Goal: Check status: Check status

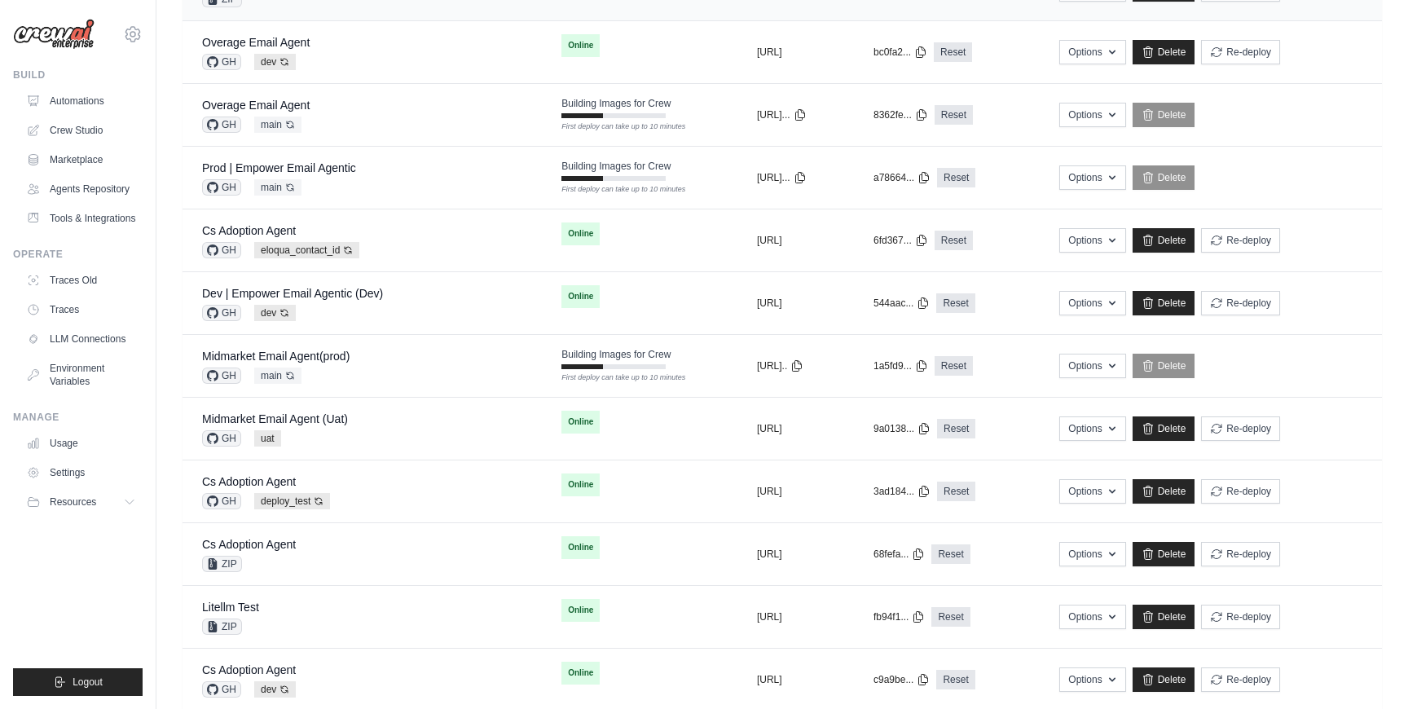
scroll to position [345, 0]
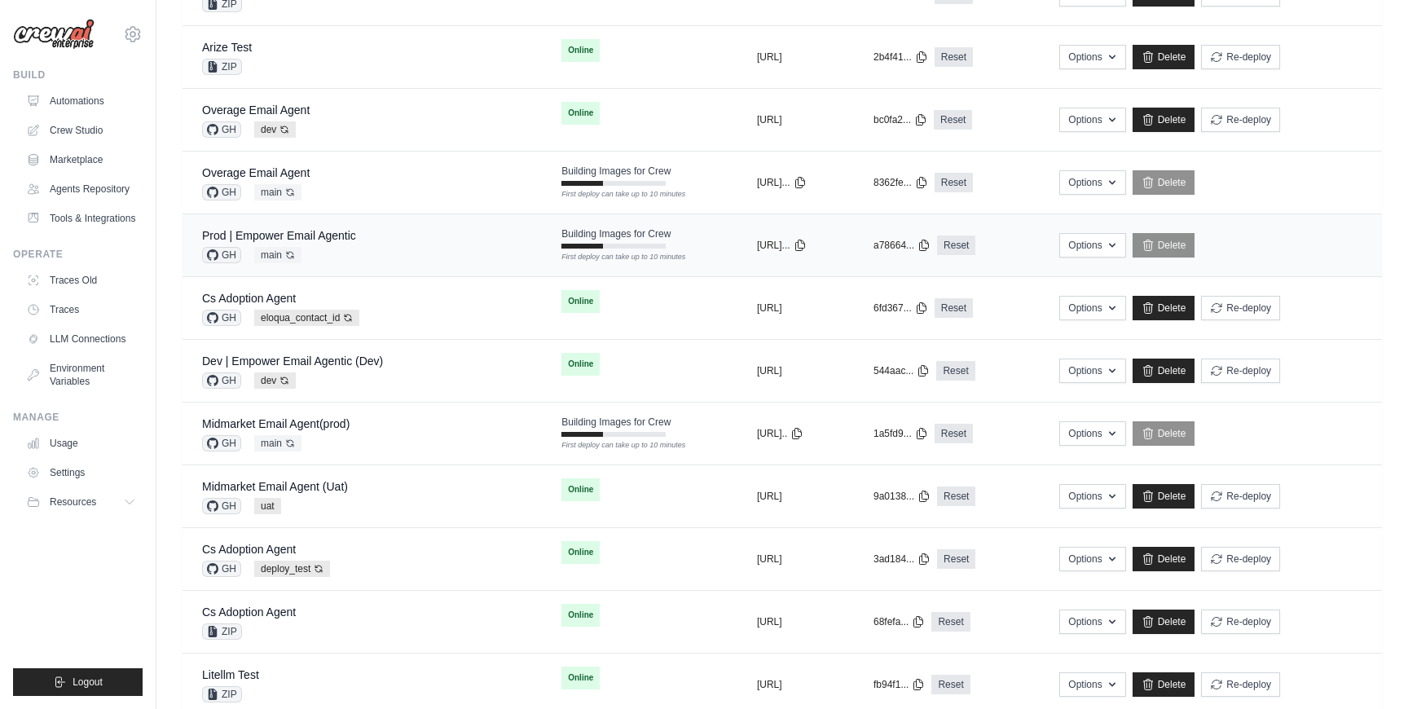
click at [403, 245] on div "Prod | Empower Email Agentic GH main Auto-deploy enabled" at bounding box center [362, 245] width 320 height 36
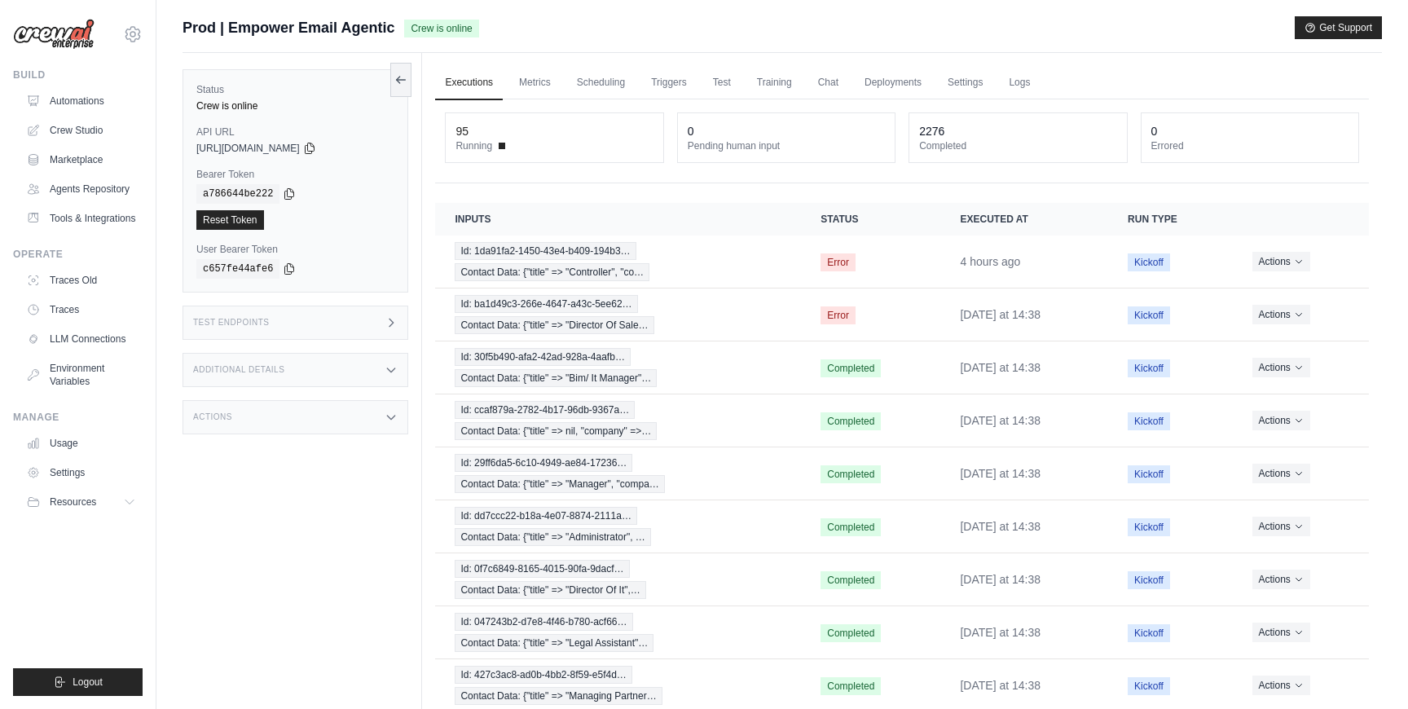
click at [245, 532] on div "Status Crew is online API URL copied https://empower-email-agentic-d5f50e05-2f4…" at bounding box center [303, 407] width 240 height 709
click at [105, 93] on link "Automations" at bounding box center [82, 101] width 123 height 26
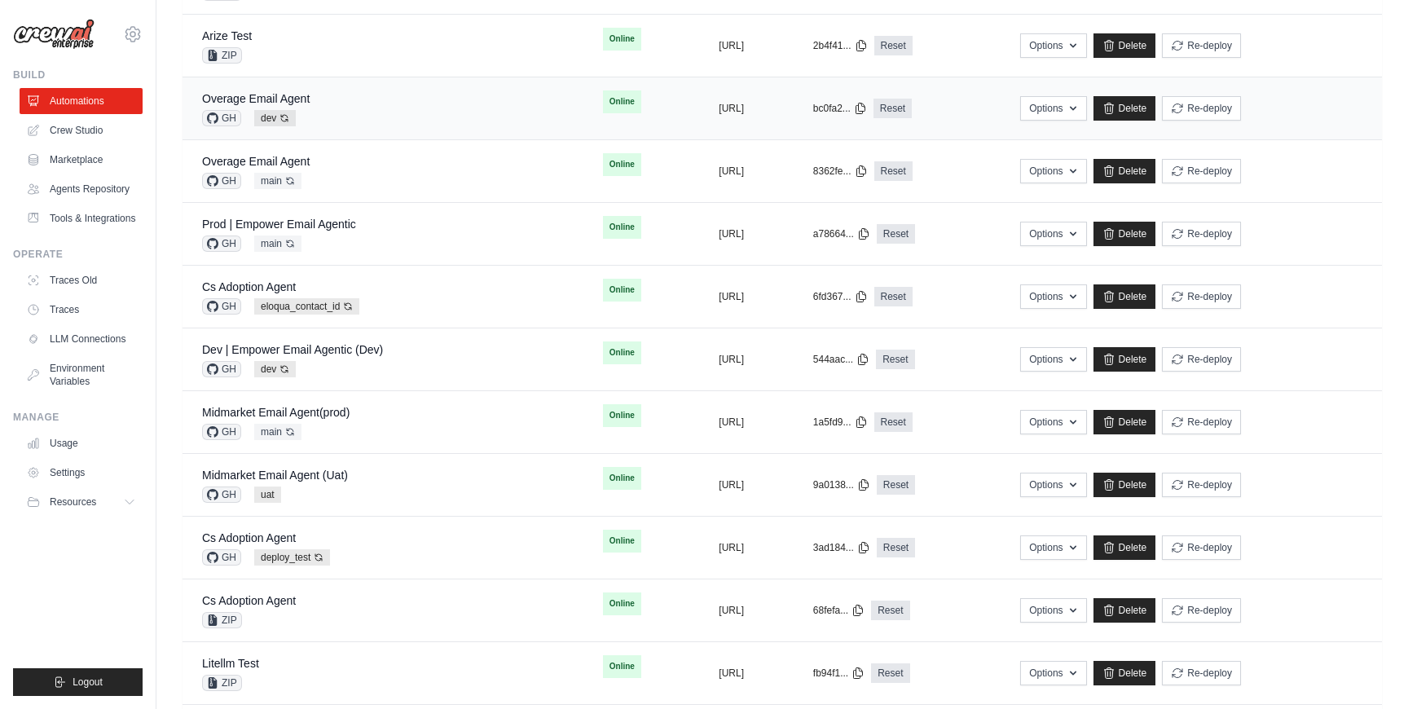
scroll to position [588, 0]
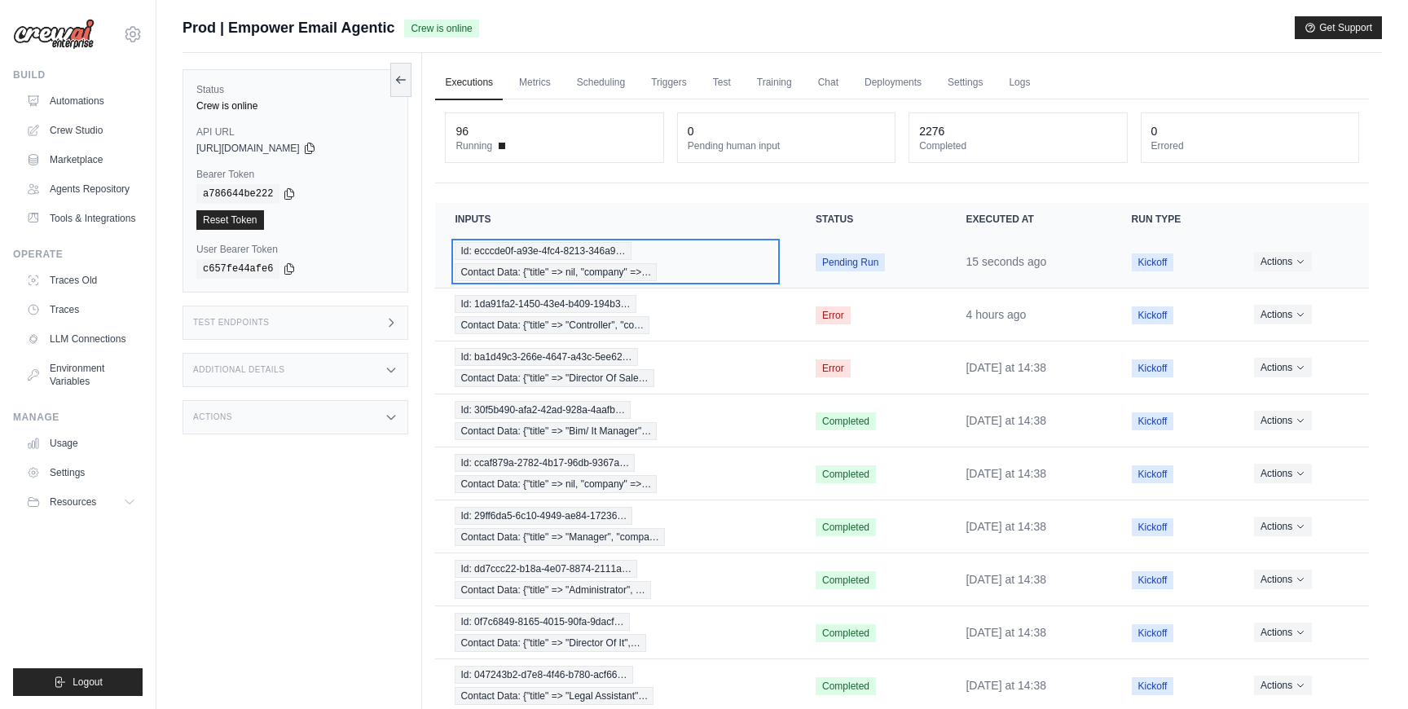
click at [742, 246] on div "Id: ecccde0f-a93e-4fc4-8213-346a9… Contact Data: {"title" => nil, "company" =>…" at bounding box center [616, 261] width 322 height 39
click at [737, 266] on div "Id: ecccde0f-a93e-4fc4-8213-346a9… Contact Data: {"title" => nil, "company" =>…" at bounding box center [616, 261] width 322 height 39
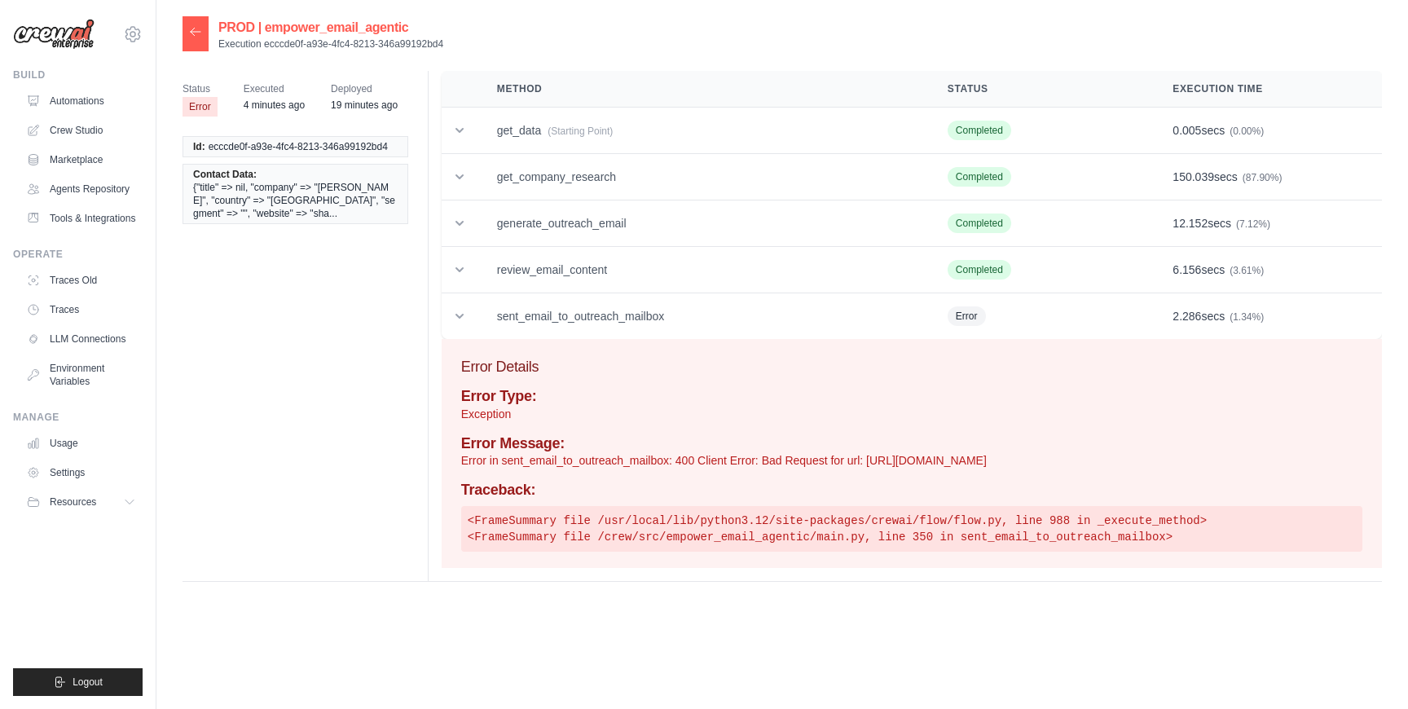
click at [191, 34] on icon at bounding box center [196, 31] width 10 height 7
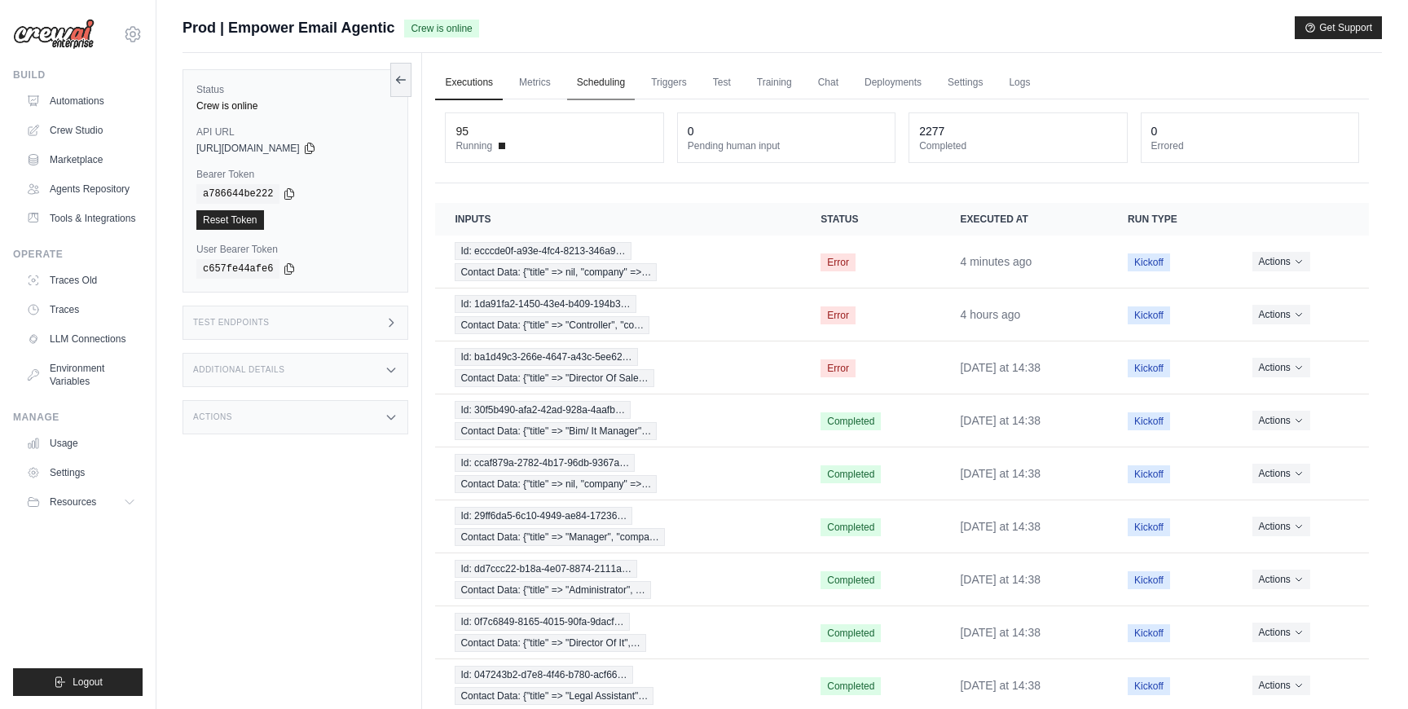
click at [597, 67] on link "Scheduling" at bounding box center [601, 83] width 68 height 34
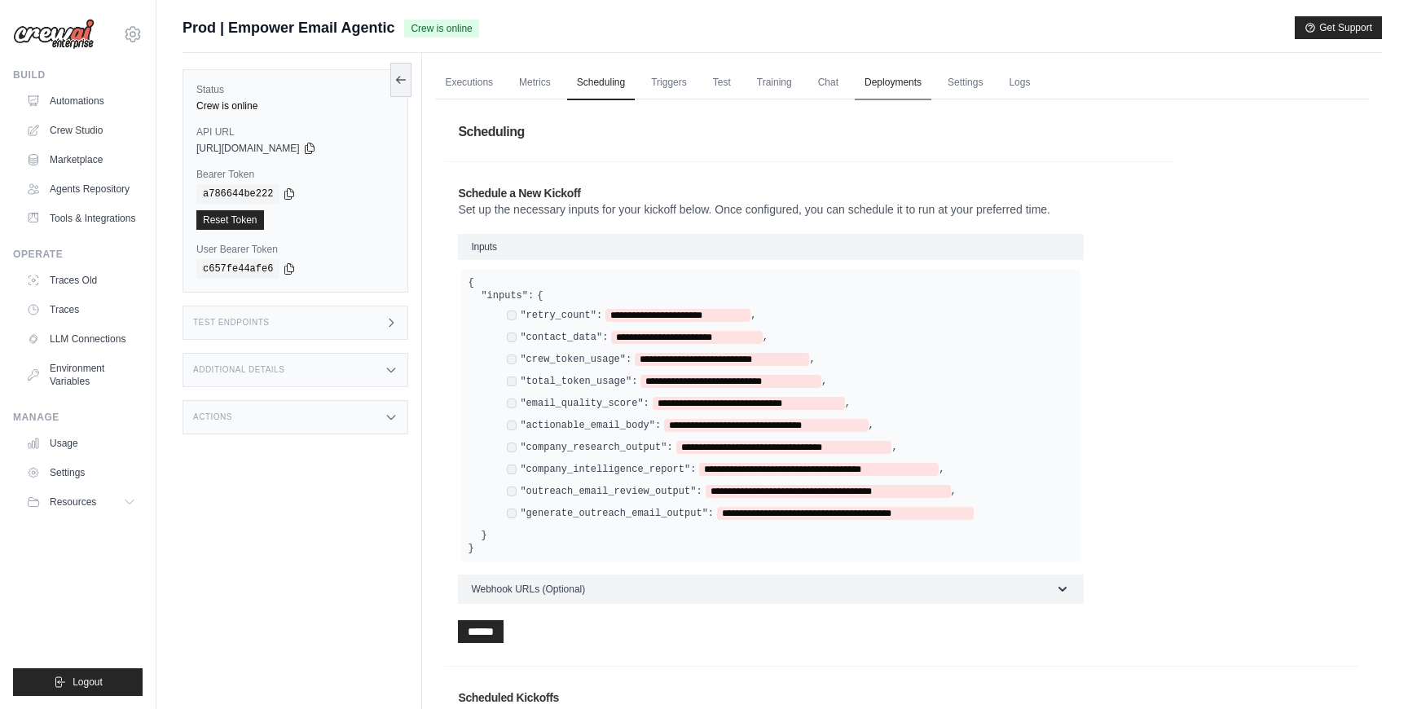
click at [900, 84] on link "Deployments" at bounding box center [893, 83] width 77 height 34
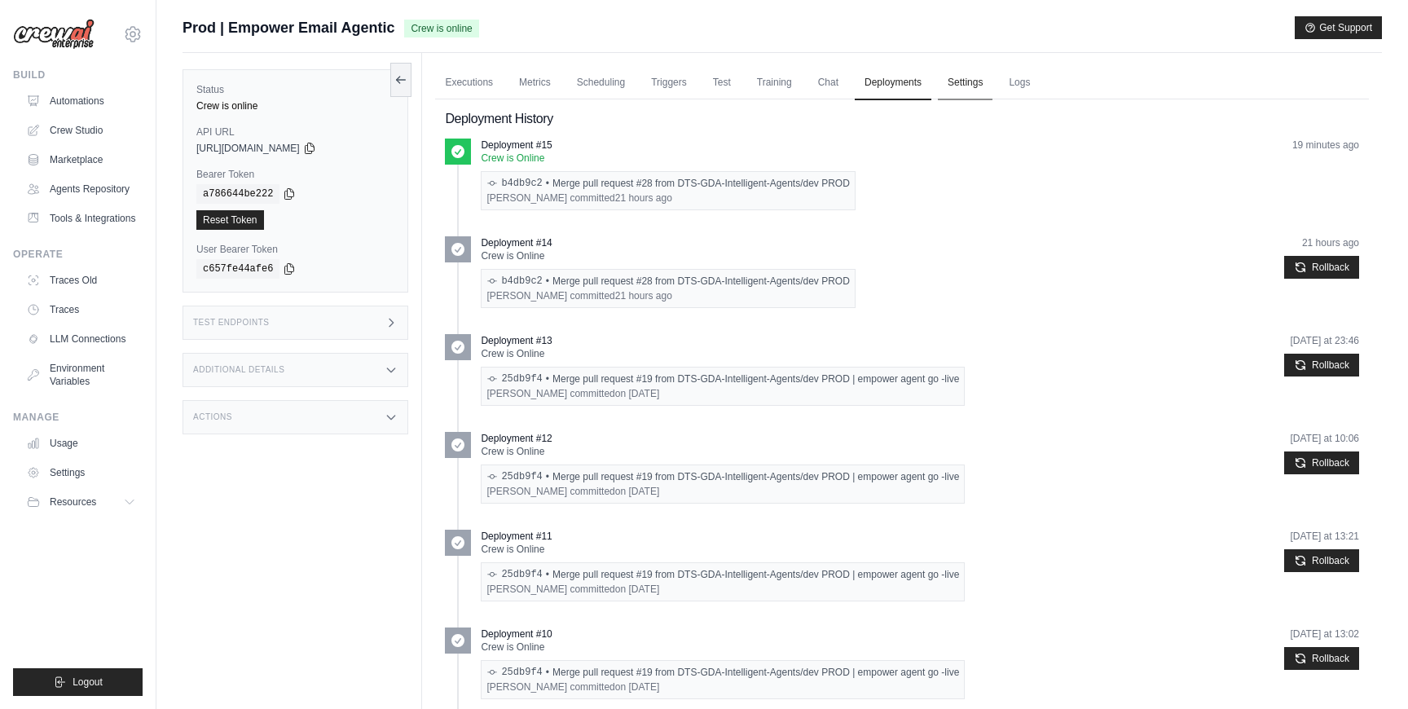
click at [961, 95] on link "Settings" at bounding box center [965, 83] width 55 height 34
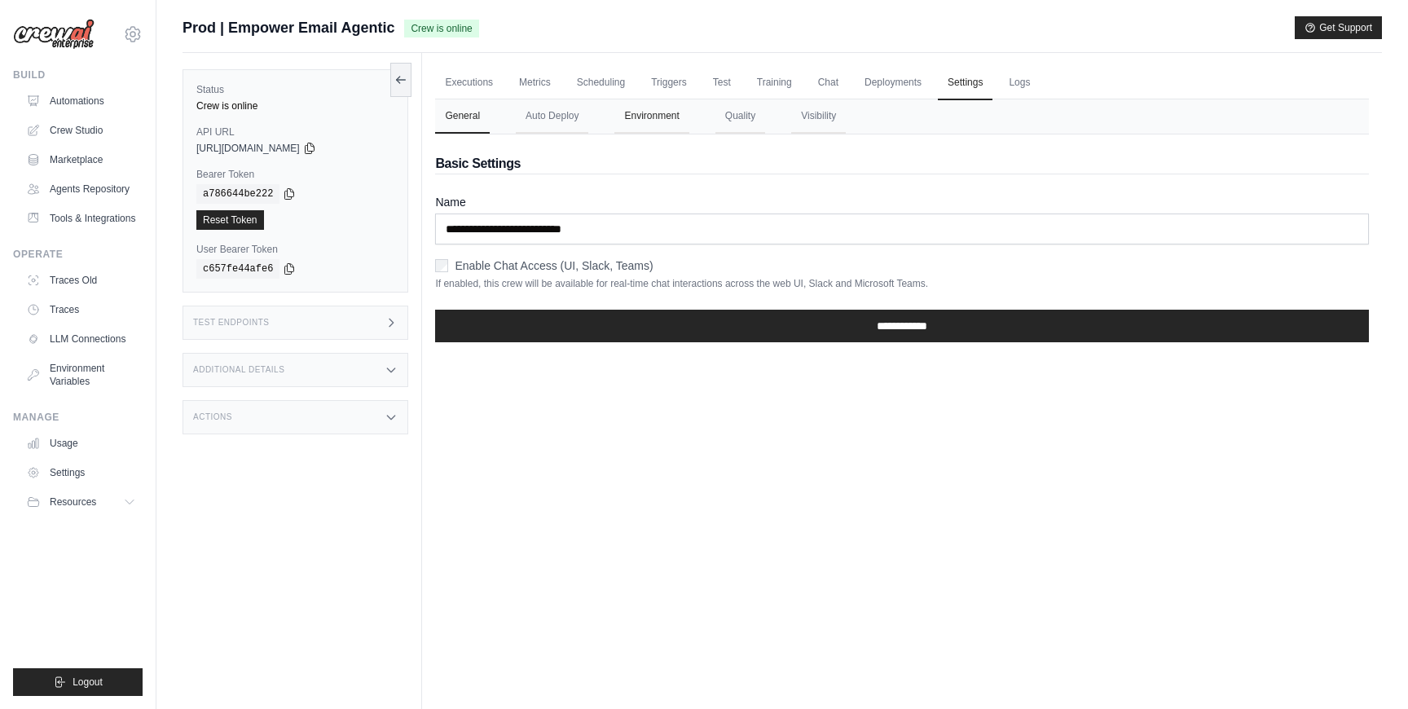
click at [634, 122] on button "Environment" at bounding box center [651, 116] width 74 height 34
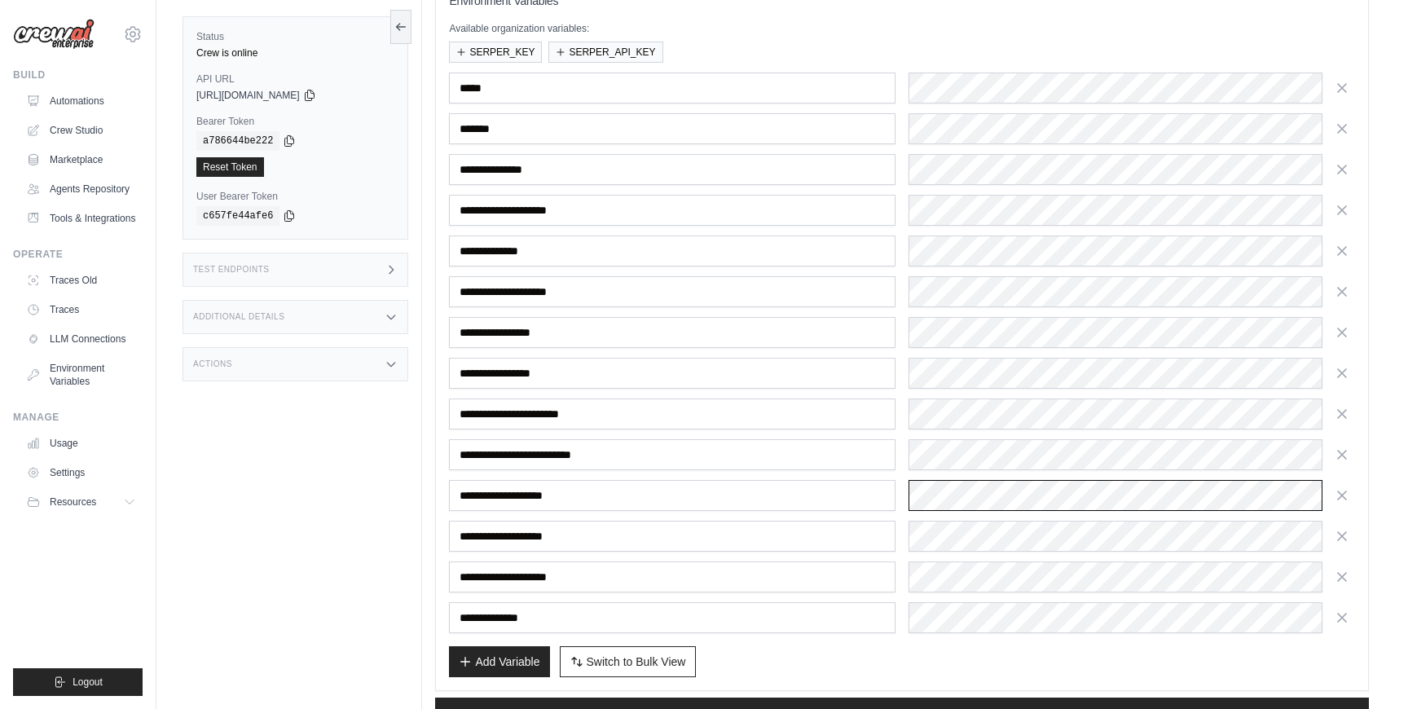
scroll to position [218, 0]
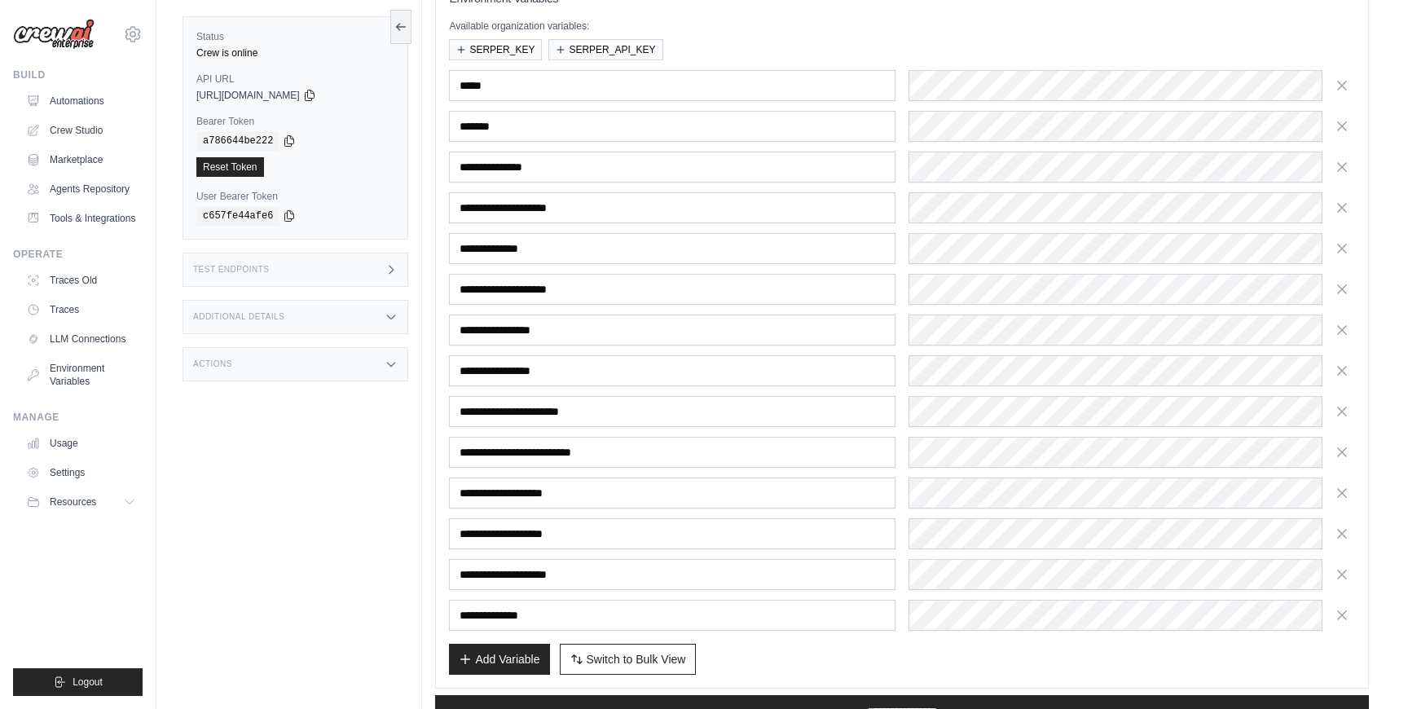
click at [1049, 475] on div "**********" at bounding box center [902, 350] width 906 height 561
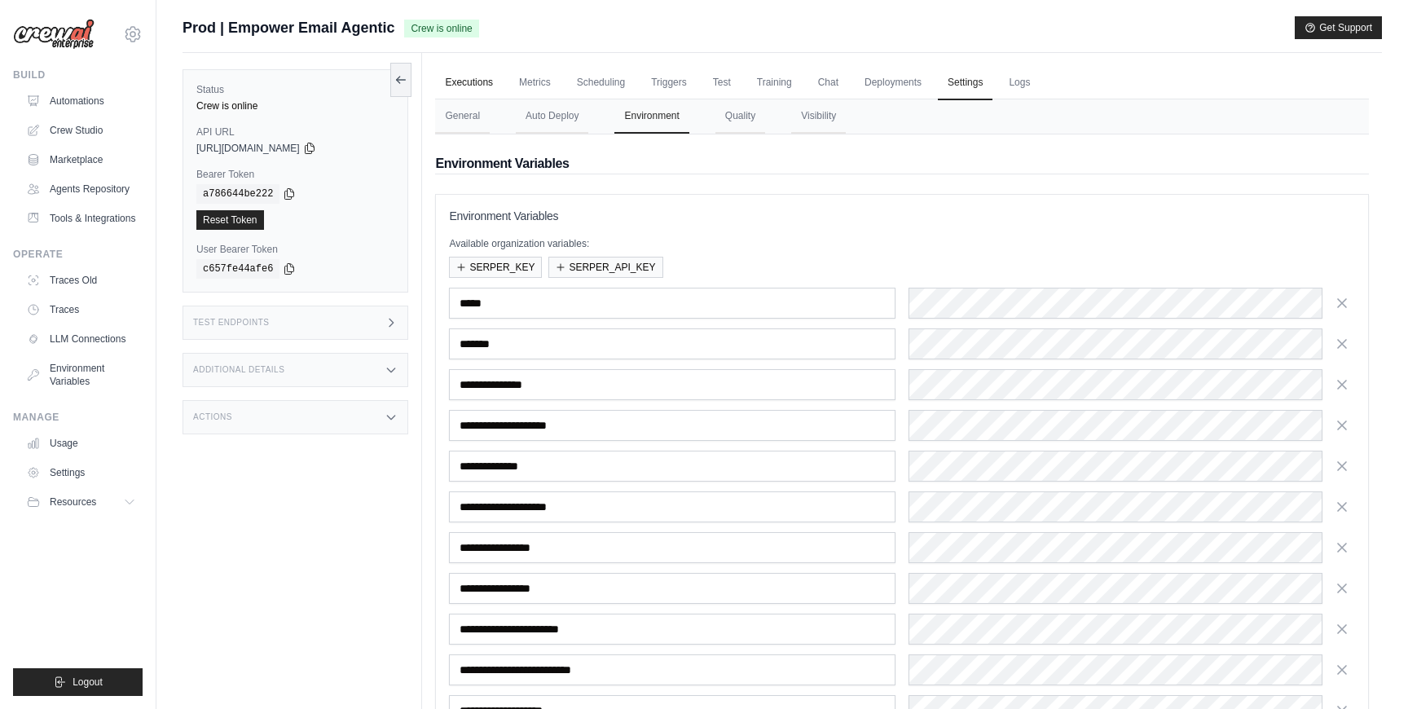
click at [473, 86] on link "Executions" at bounding box center [469, 83] width 68 height 34
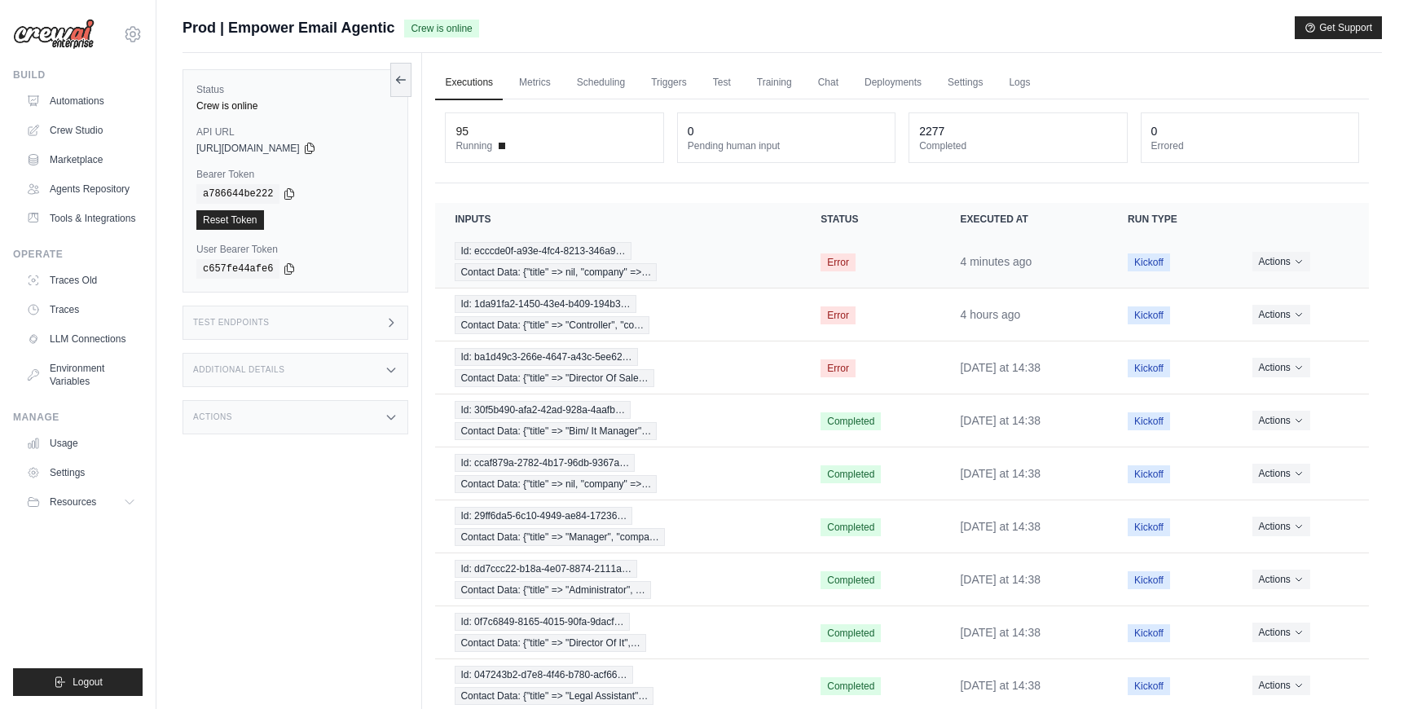
click at [754, 258] on div "Id: ecccde0f-a93e-4fc4-8213-346a9… Contact Data: {"title" => nil, "company" =>…" at bounding box center [618, 261] width 327 height 39
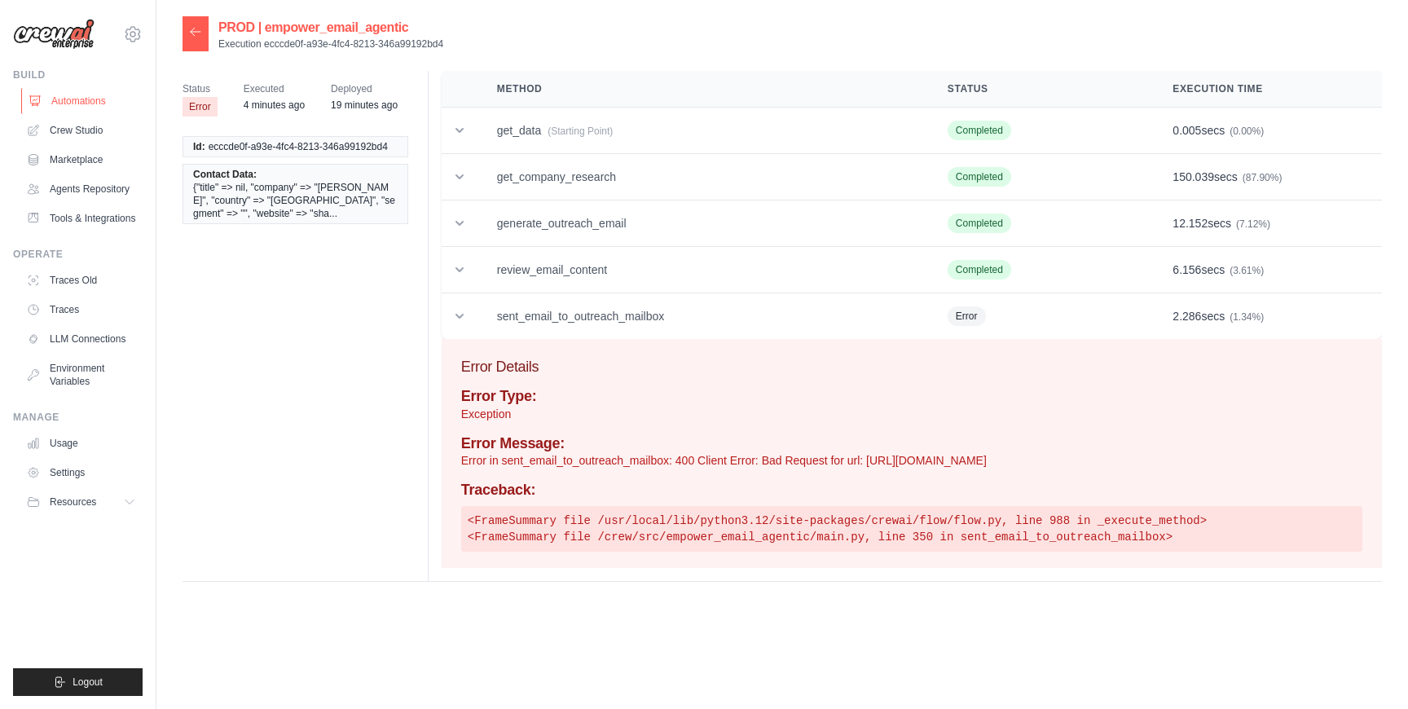
click at [92, 97] on link "Automations" at bounding box center [82, 101] width 123 height 26
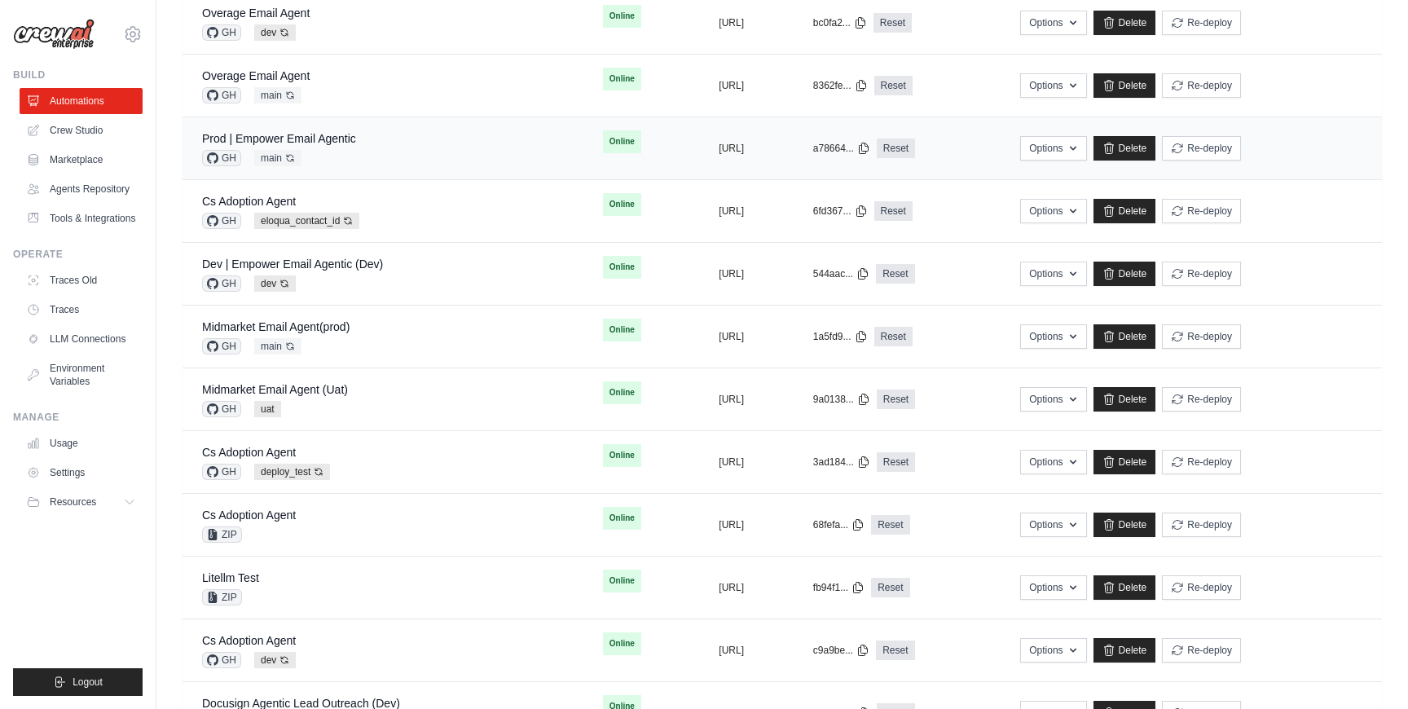
scroll to position [451, 0]
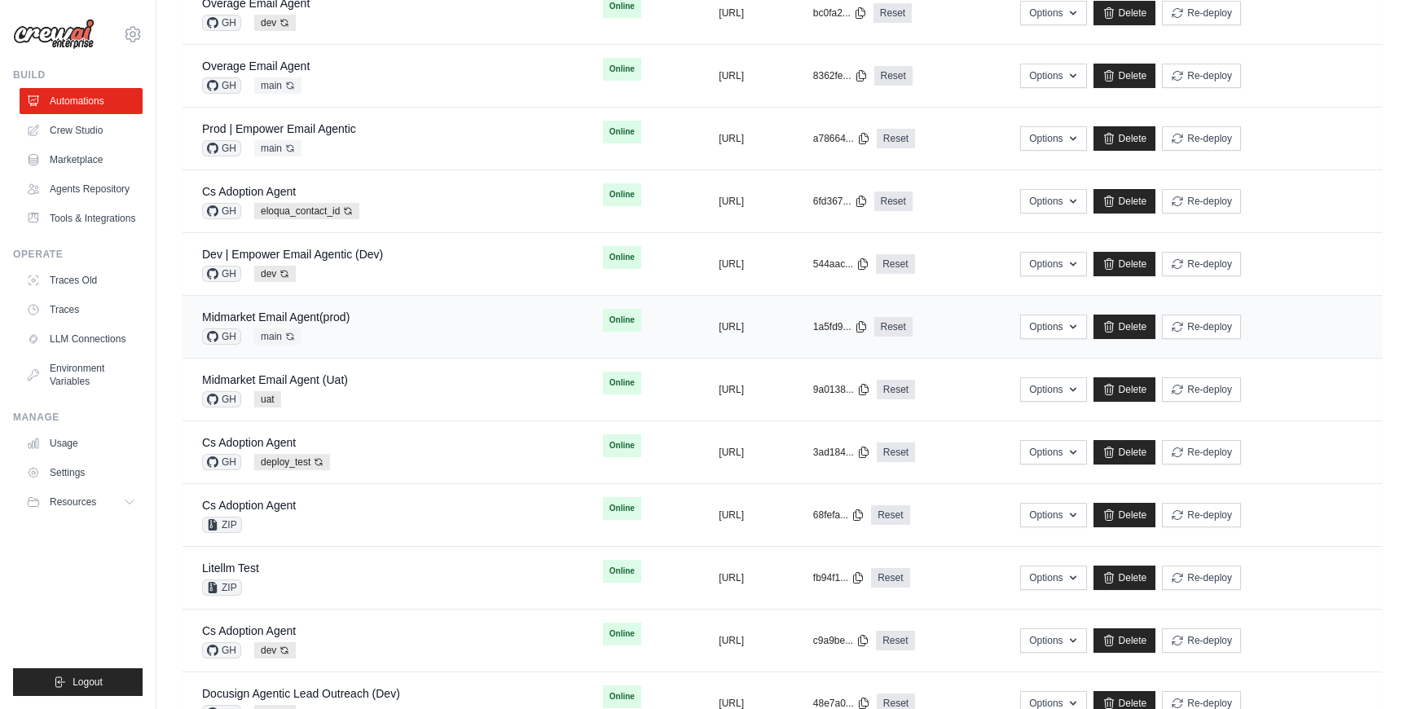
click at [372, 323] on div "Midmarket Email Agent(prod) GH main Auto-deploy enabled" at bounding box center [383, 327] width 362 height 36
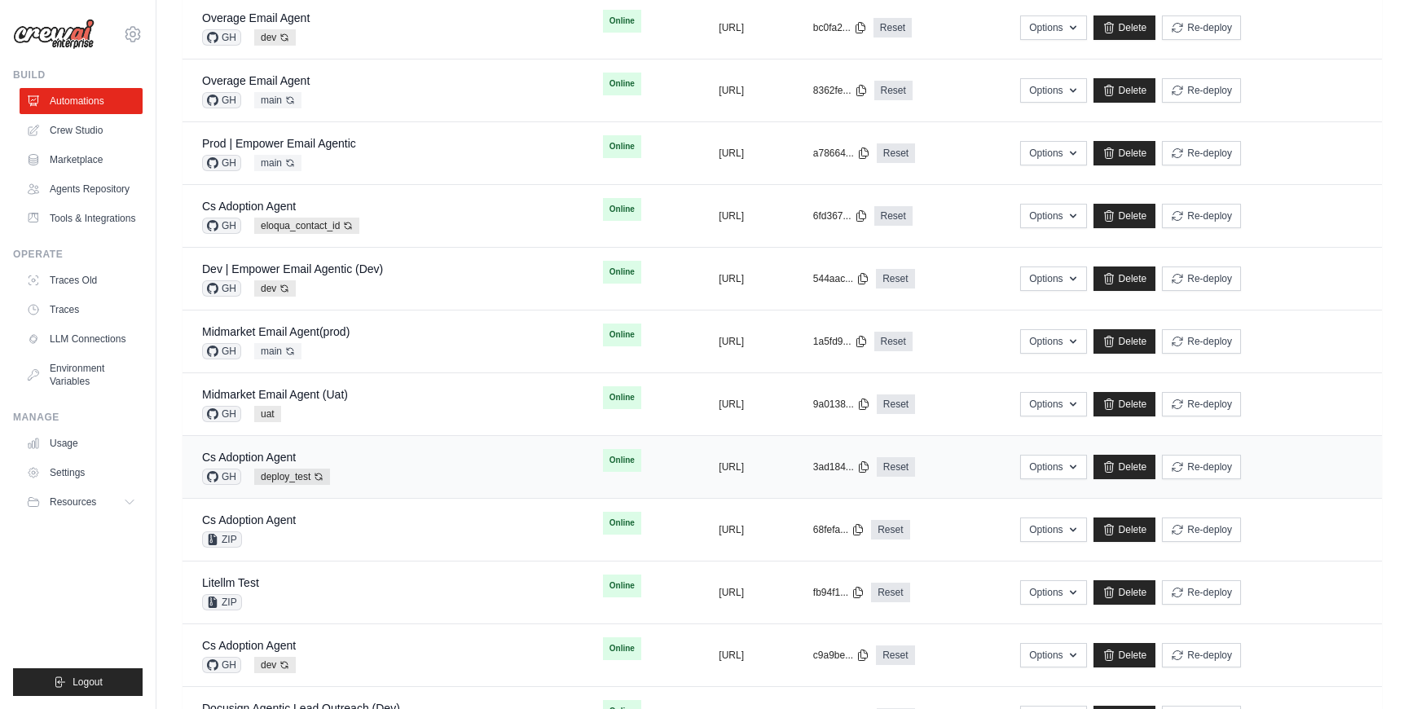
scroll to position [422, 0]
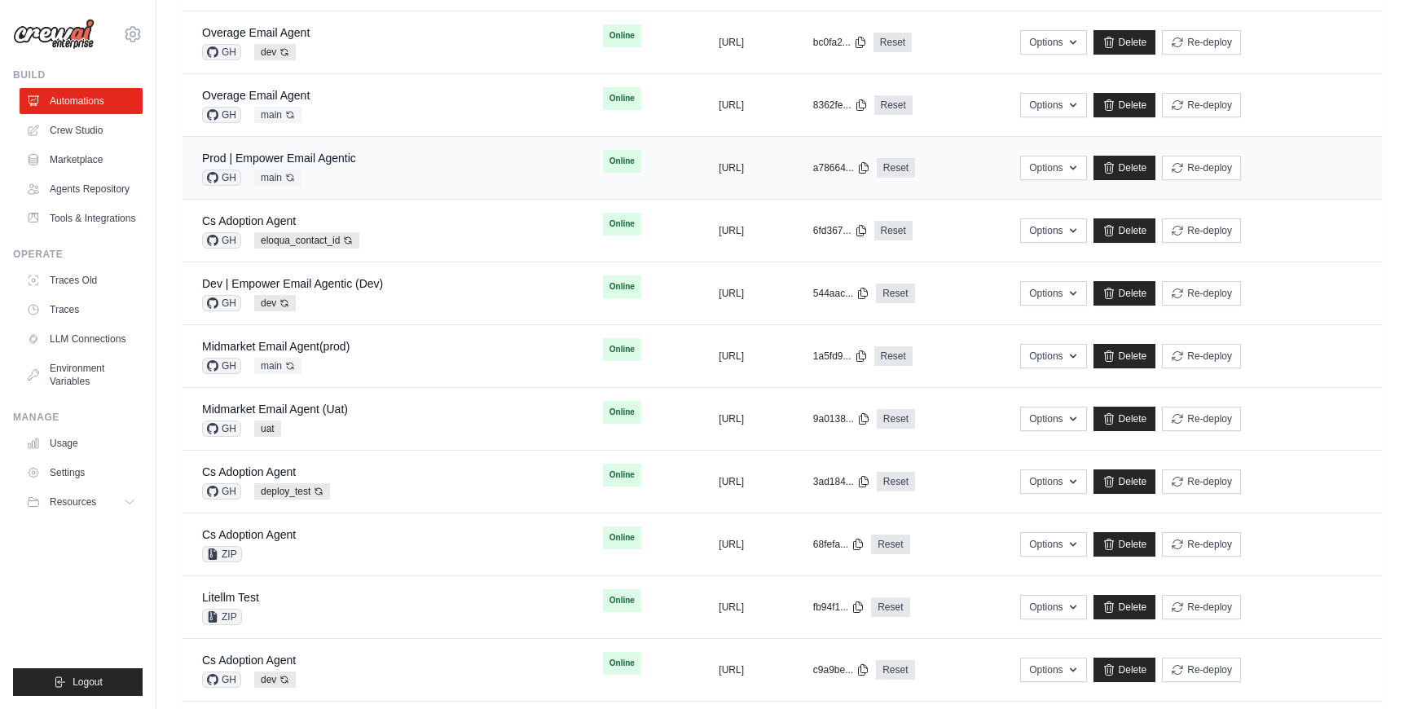
click at [347, 167] on div "Prod | Empower Email Agentic GH main Auto-deploy enabled" at bounding box center [279, 168] width 154 height 36
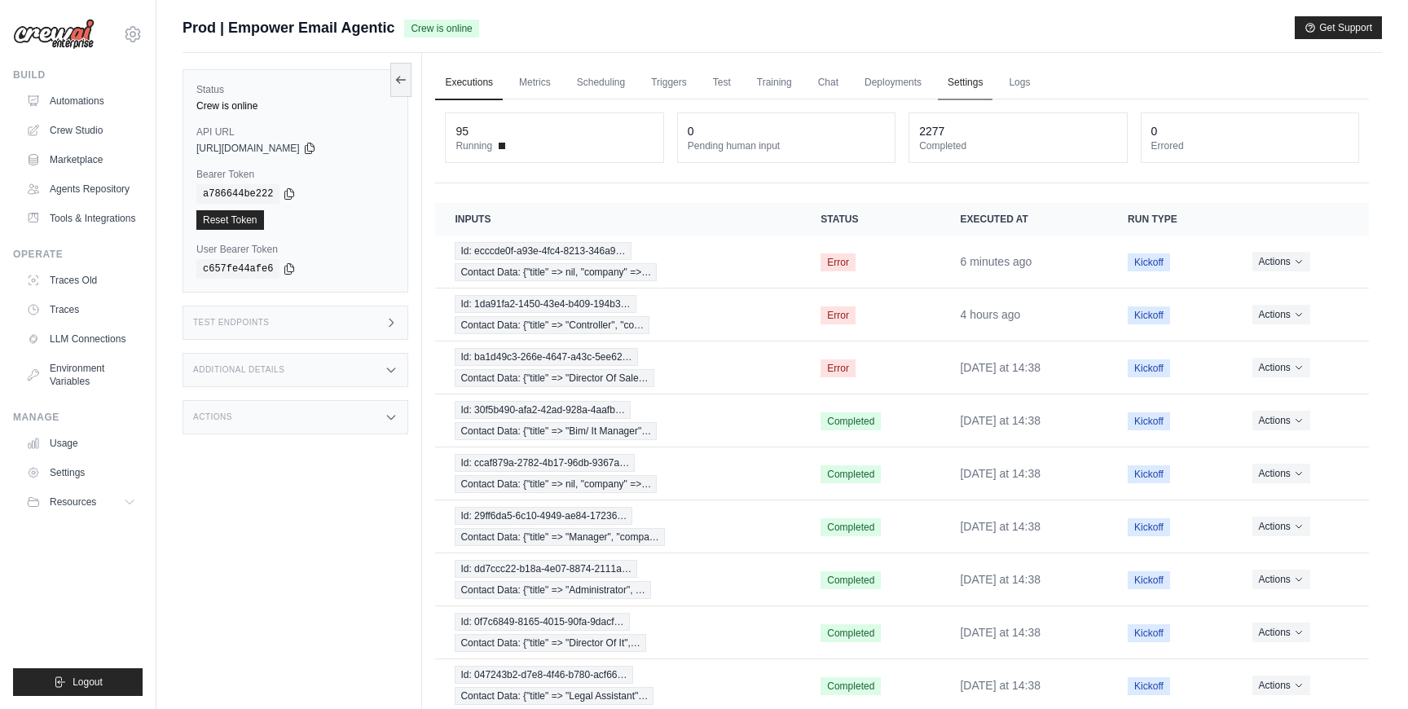
click at [965, 90] on link "Settings" at bounding box center [965, 83] width 55 height 34
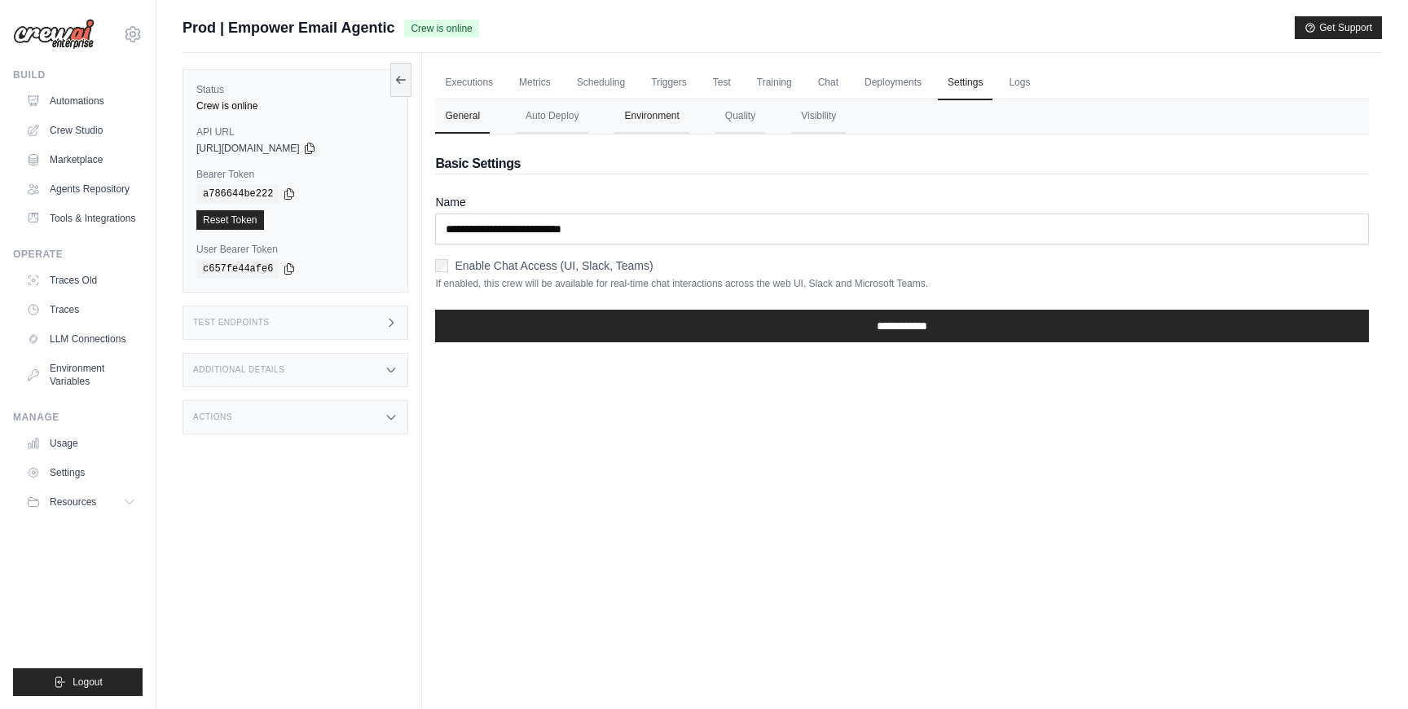
click at [646, 123] on button "Environment" at bounding box center [651, 116] width 74 height 34
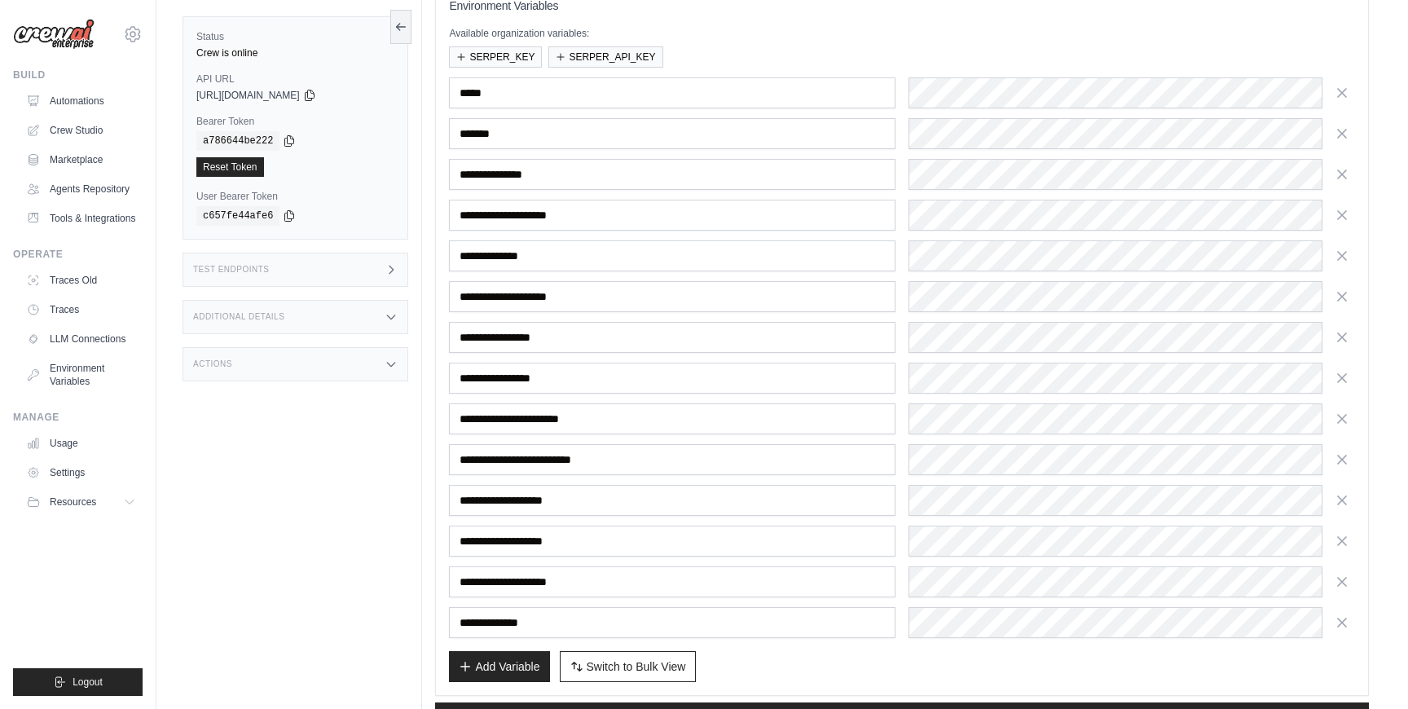
scroll to position [279, 0]
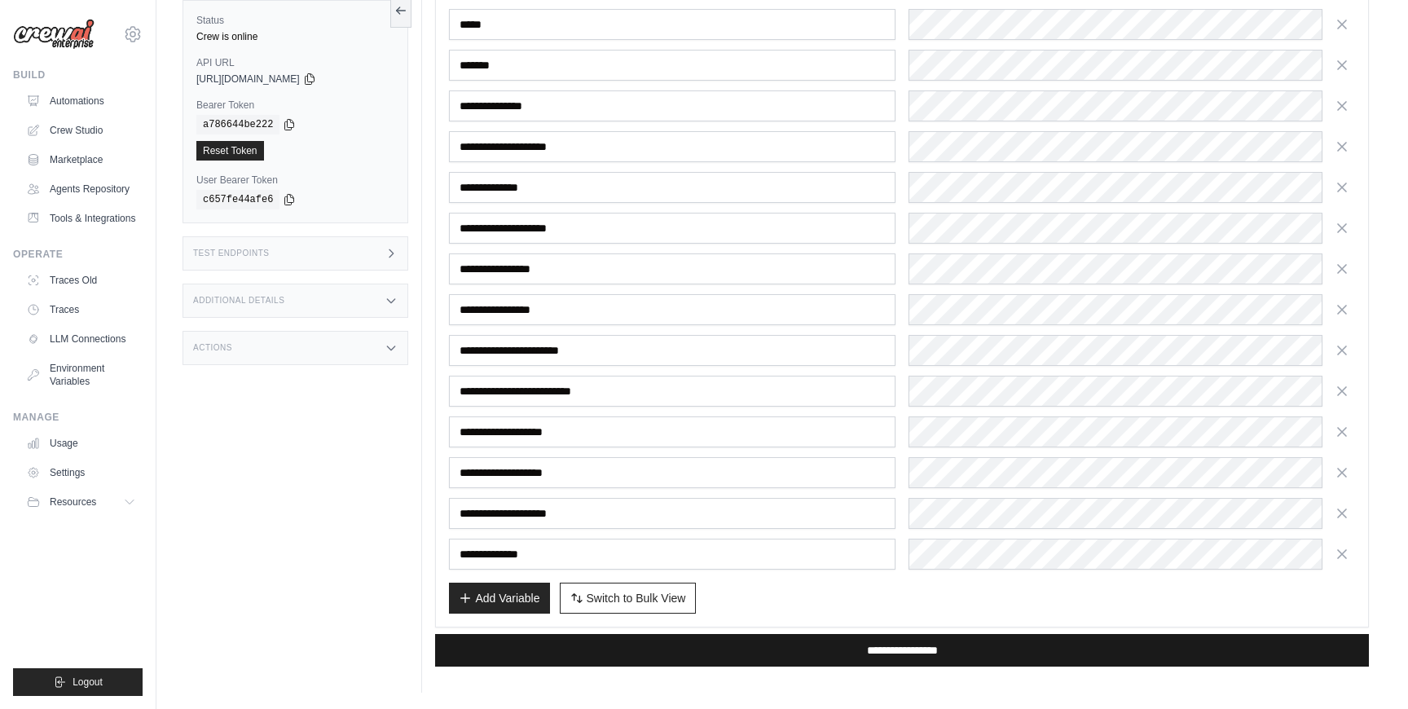
click at [692, 644] on input "**********" at bounding box center [902, 650] width 934 height 33
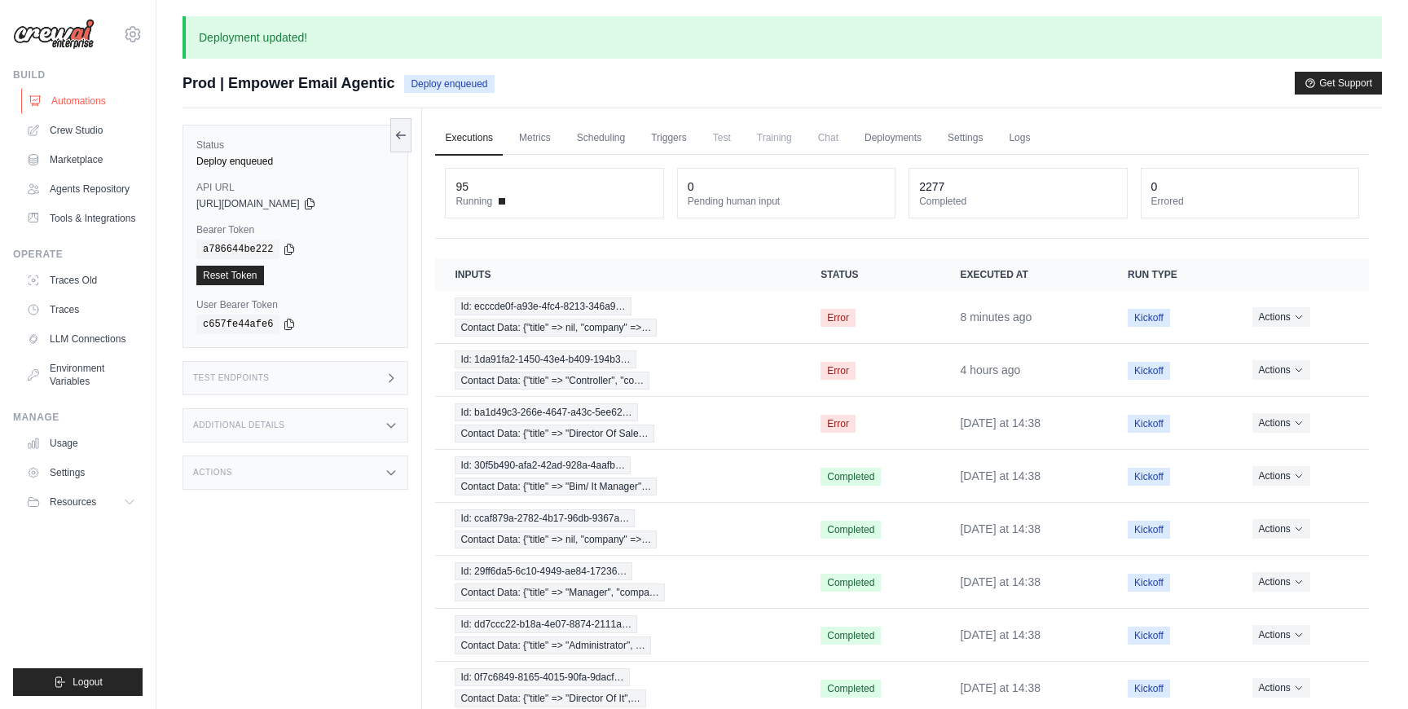
click at [87, 108] on link "Automations" at bounding box center [82, 101] width 123 height 26
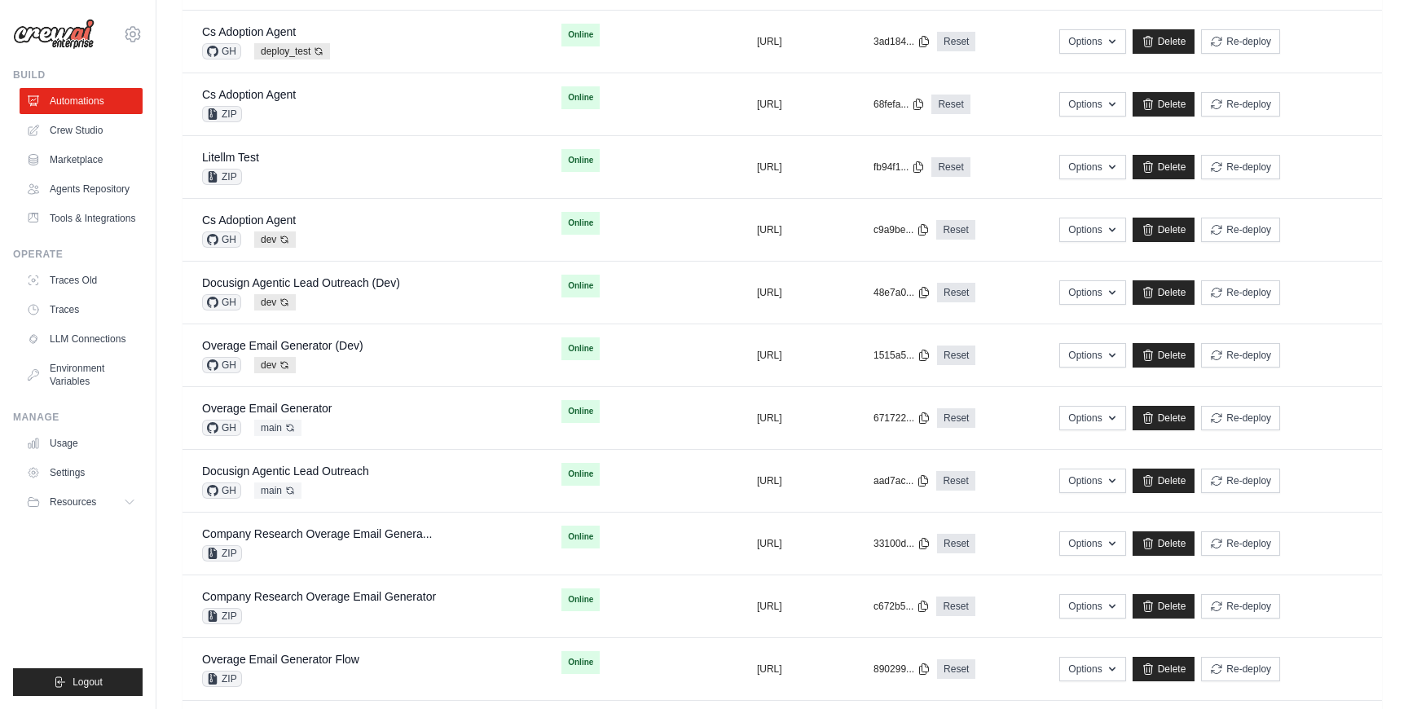
scroll to position [913, 0]
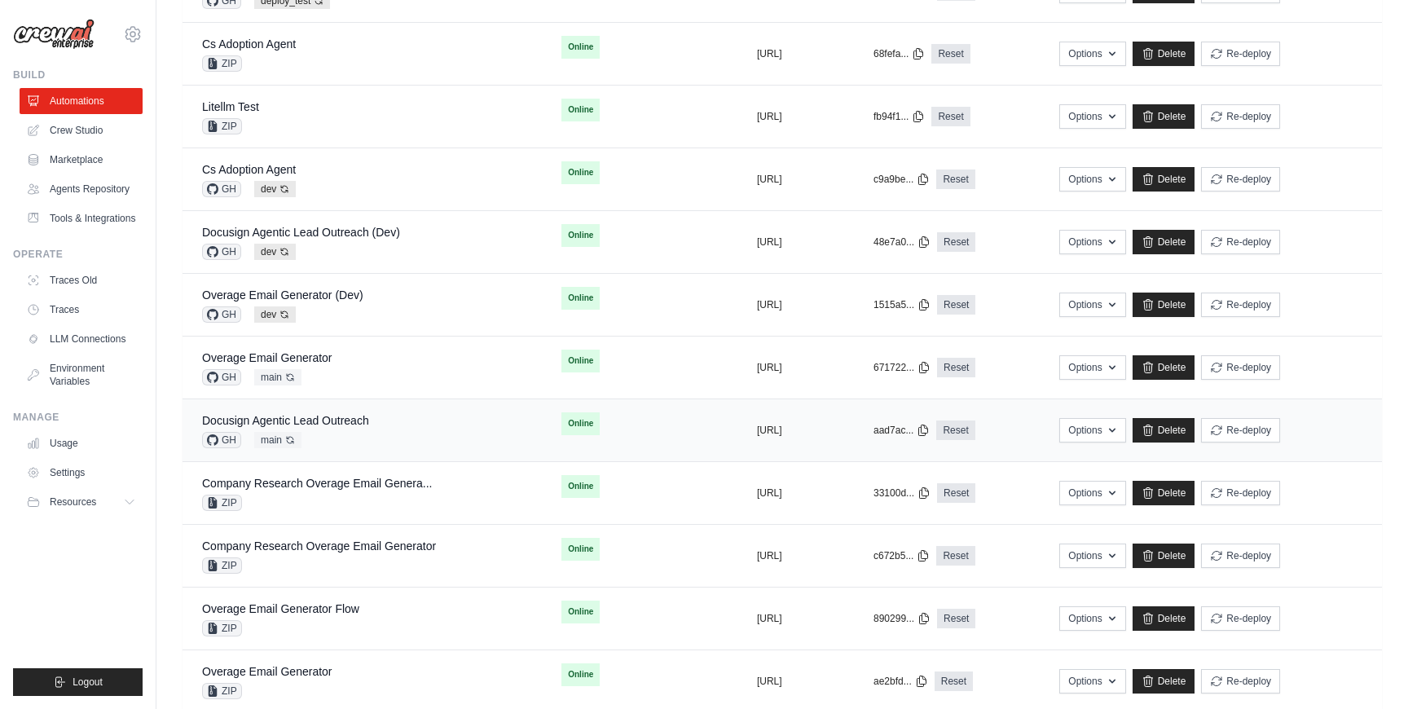
click at [423, 428] on div "Docusign Agentic Lead Outreach GH main Auto-deploy enabled" at bounding box center [362, 430] width 320 height 36
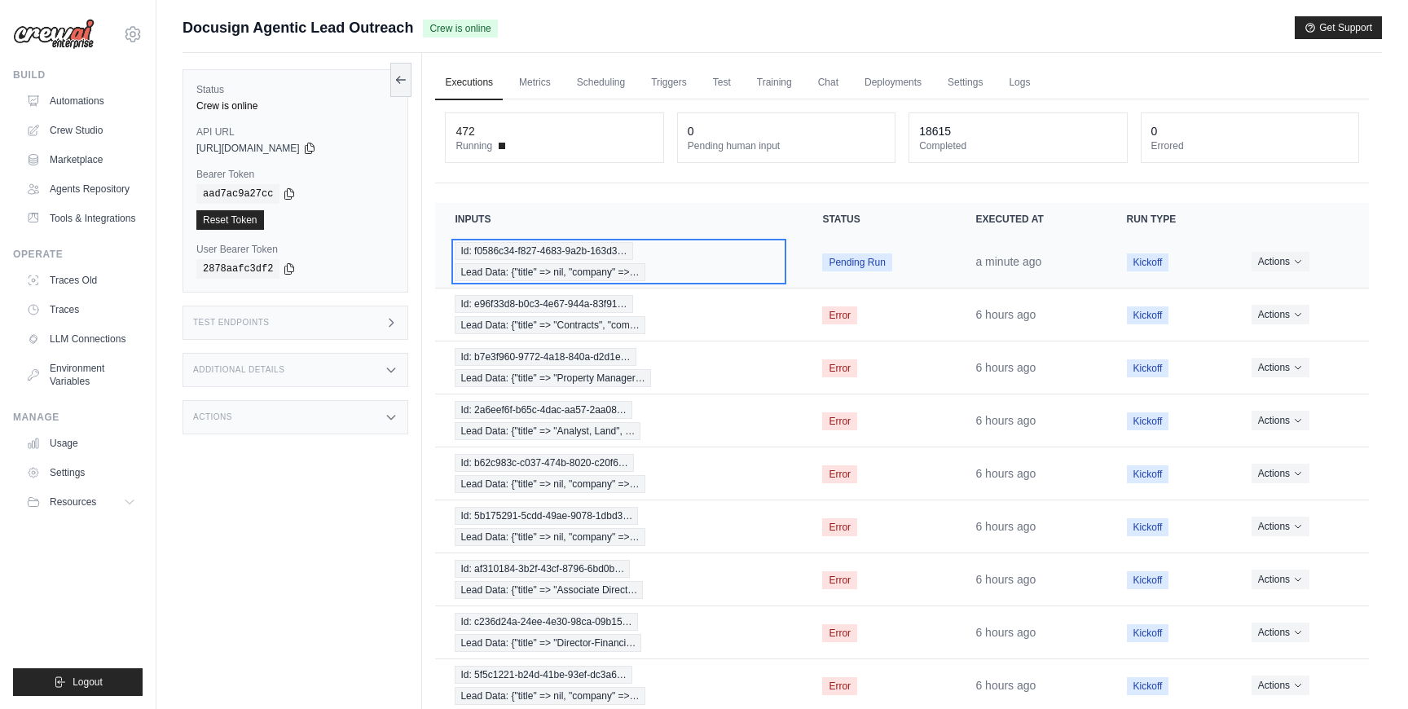
click at [740, 264] on div "Id: f0586c34-f827-4683-9a2b-163d3… Lead Data: {"title" => nil, "company" =>…" at bounding box center [619, 261] width 328 height 39
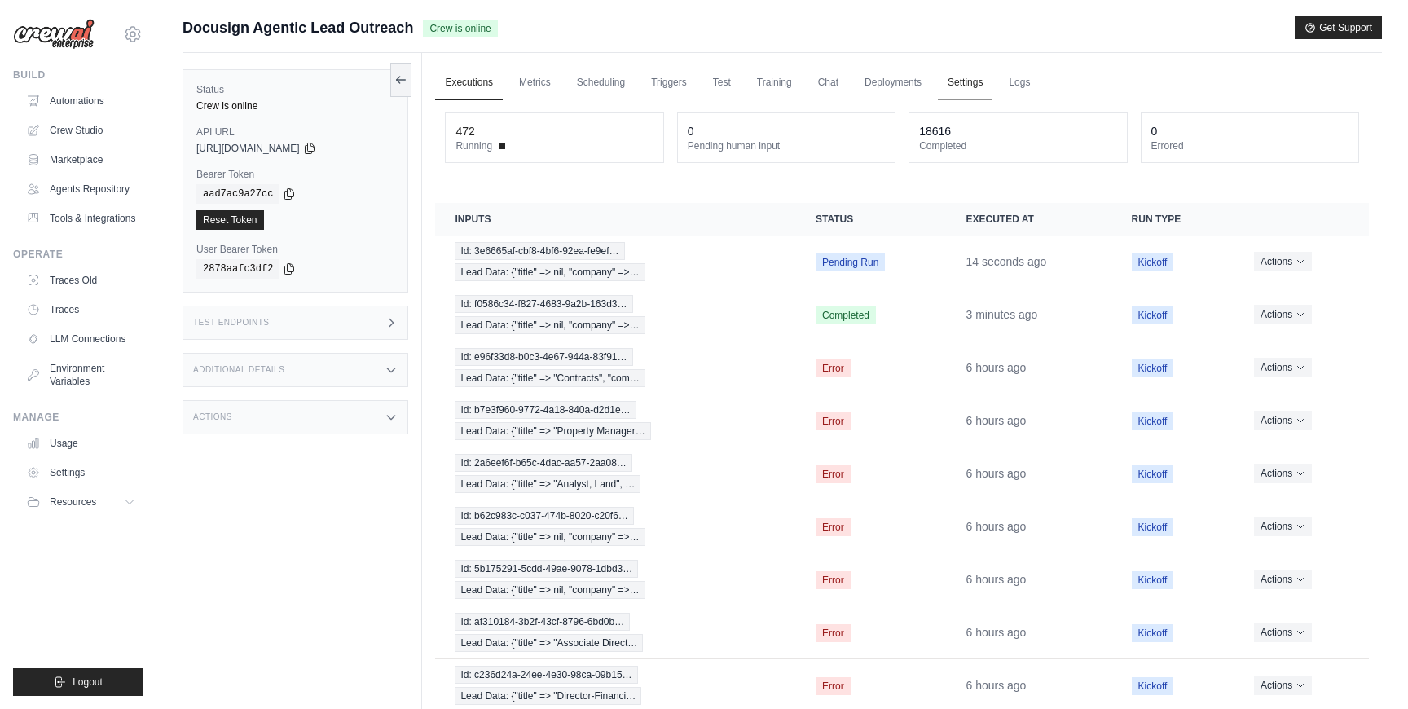
click at [961, 88] on link "Settings" at bounding box center [965, 83] width 55 height 34
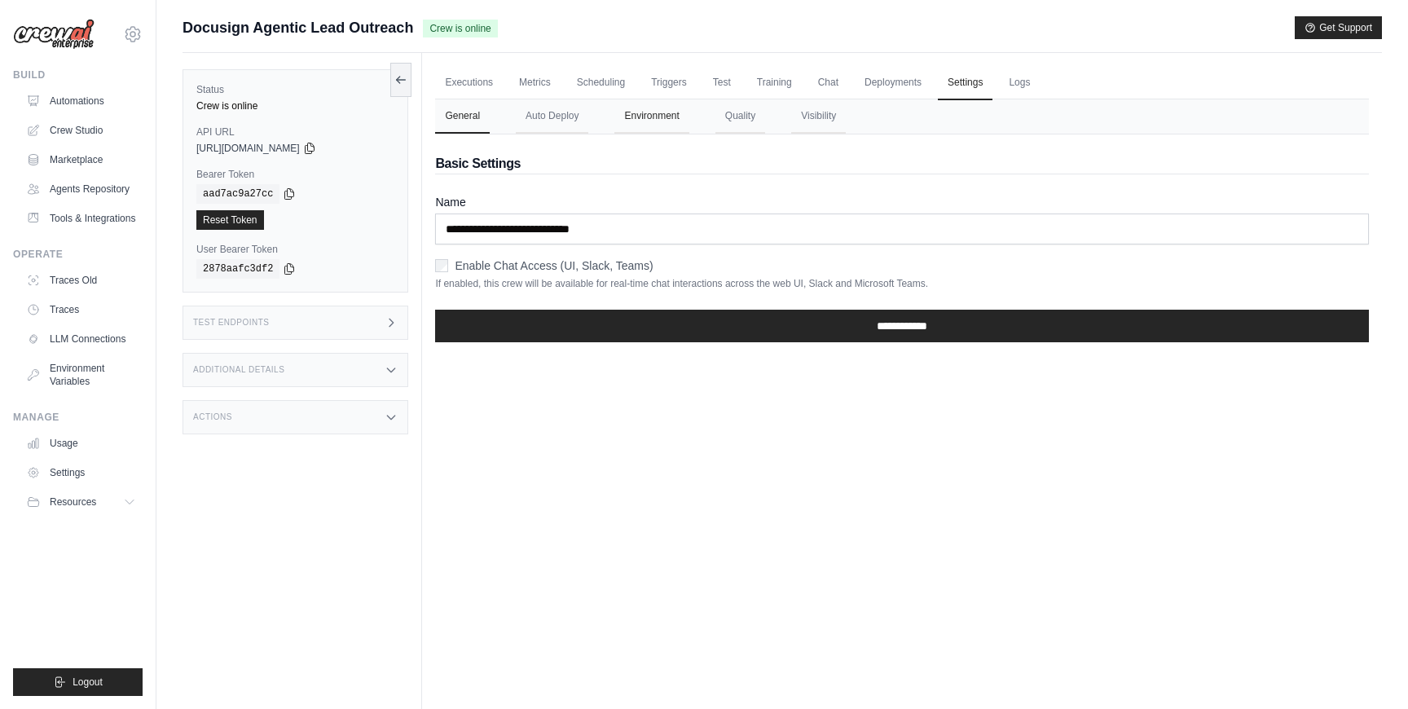
click at [646, 112] on button "Environment" at bounding box center [651, 116] width 74 height 34
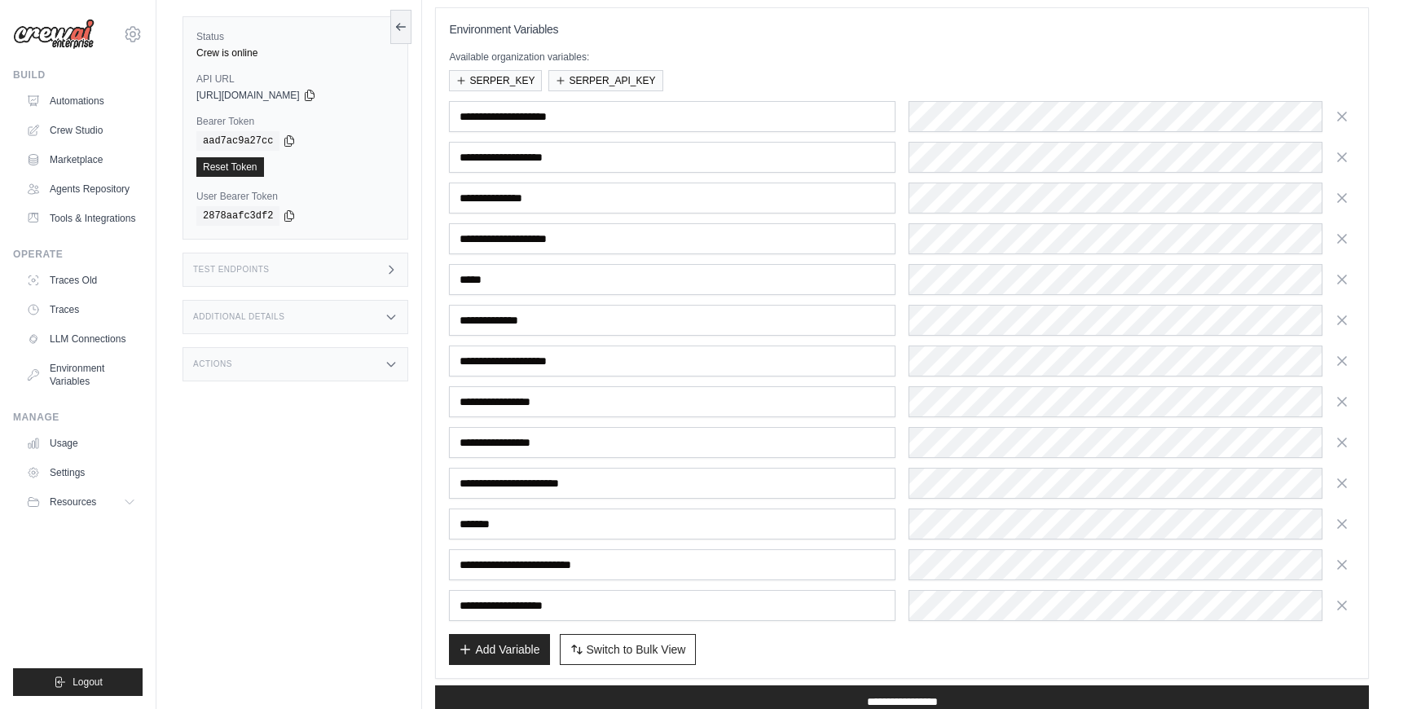
scroll to position [238, 0]
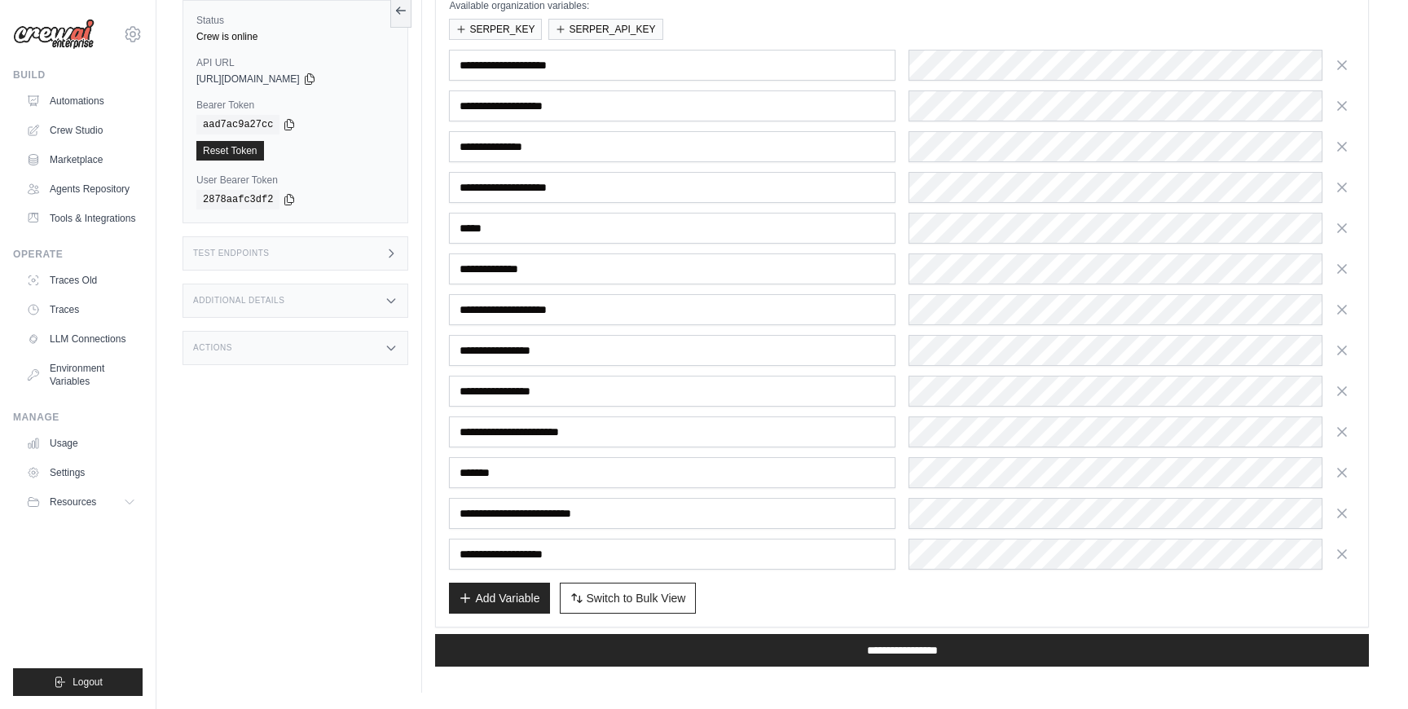
click at [246, 460] on div "Status Crew is online API URL copied https://docusign-agentic-lead-outreach-233…" at bounding box center [303, 338] width 240 height 709
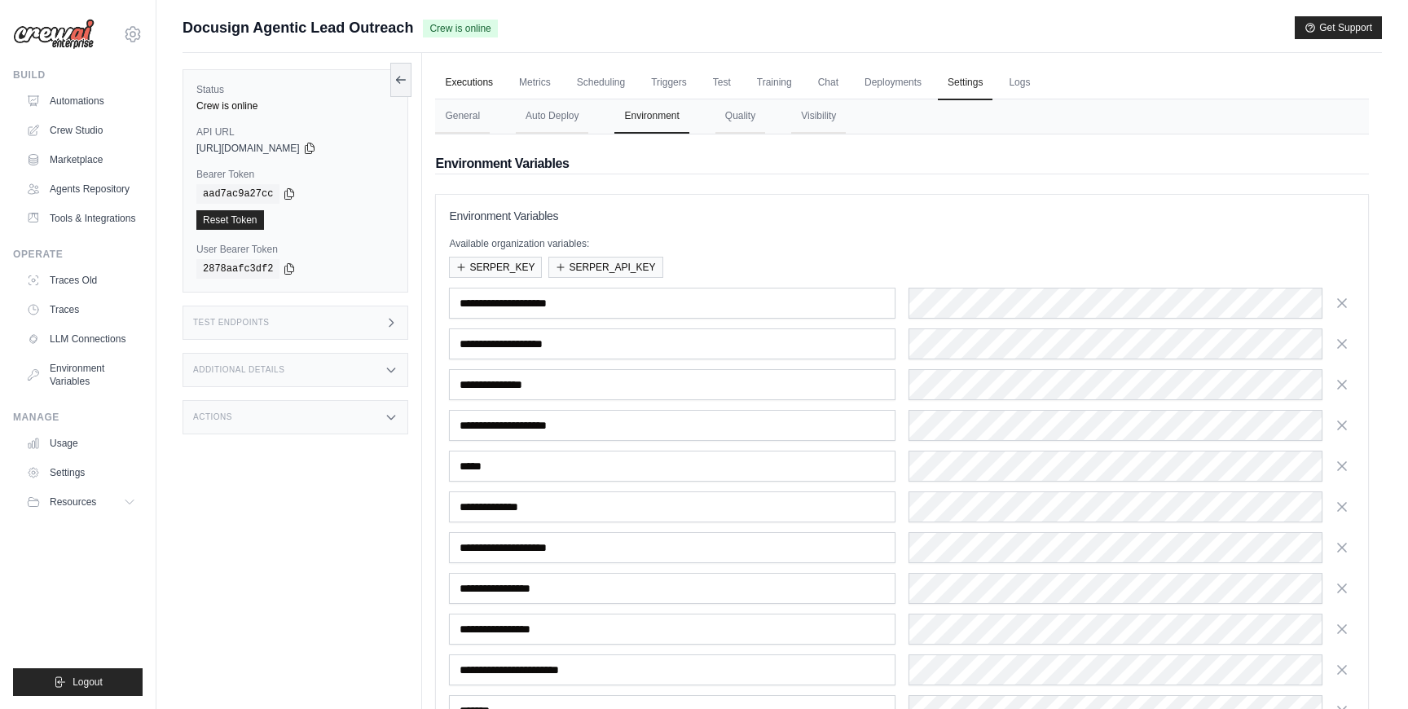
click at [448, 80] on link "Executions" at bounding box center [469, 83] width 68 height 34
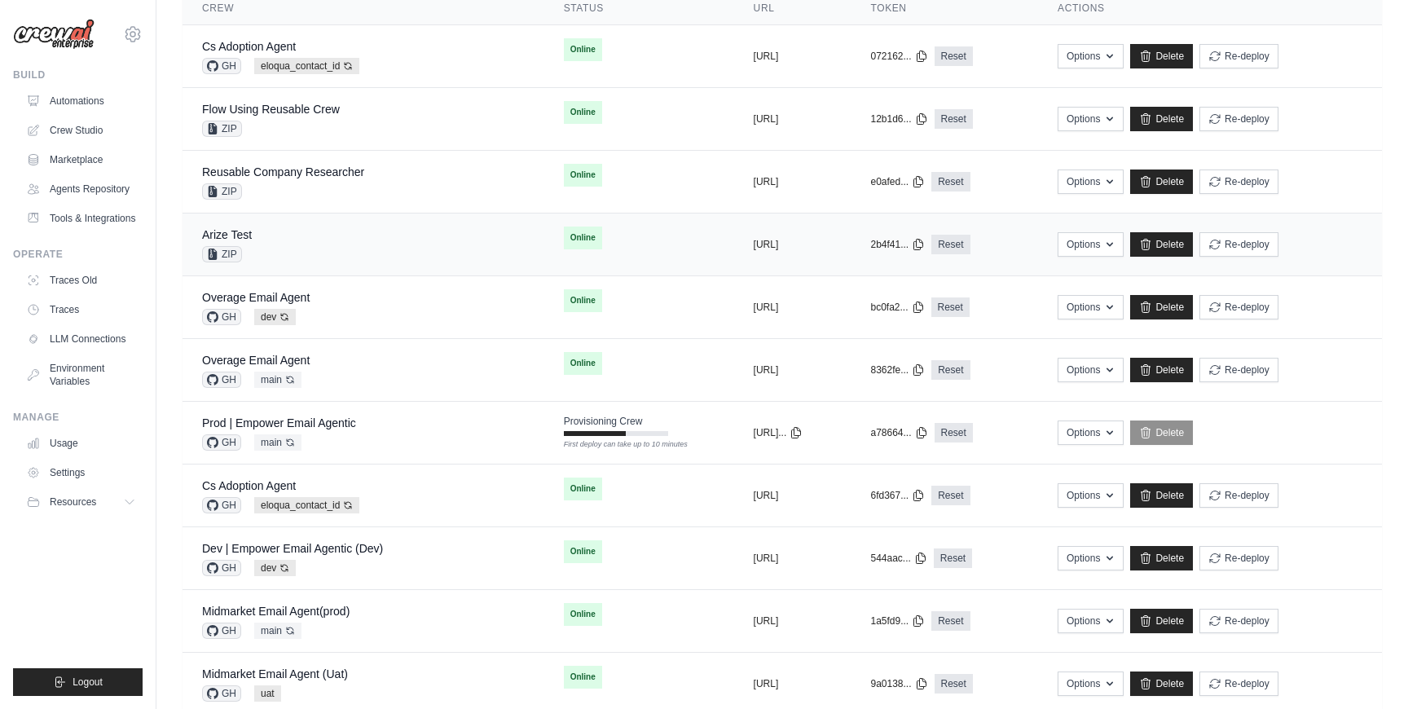
scroll to position [156, 0]
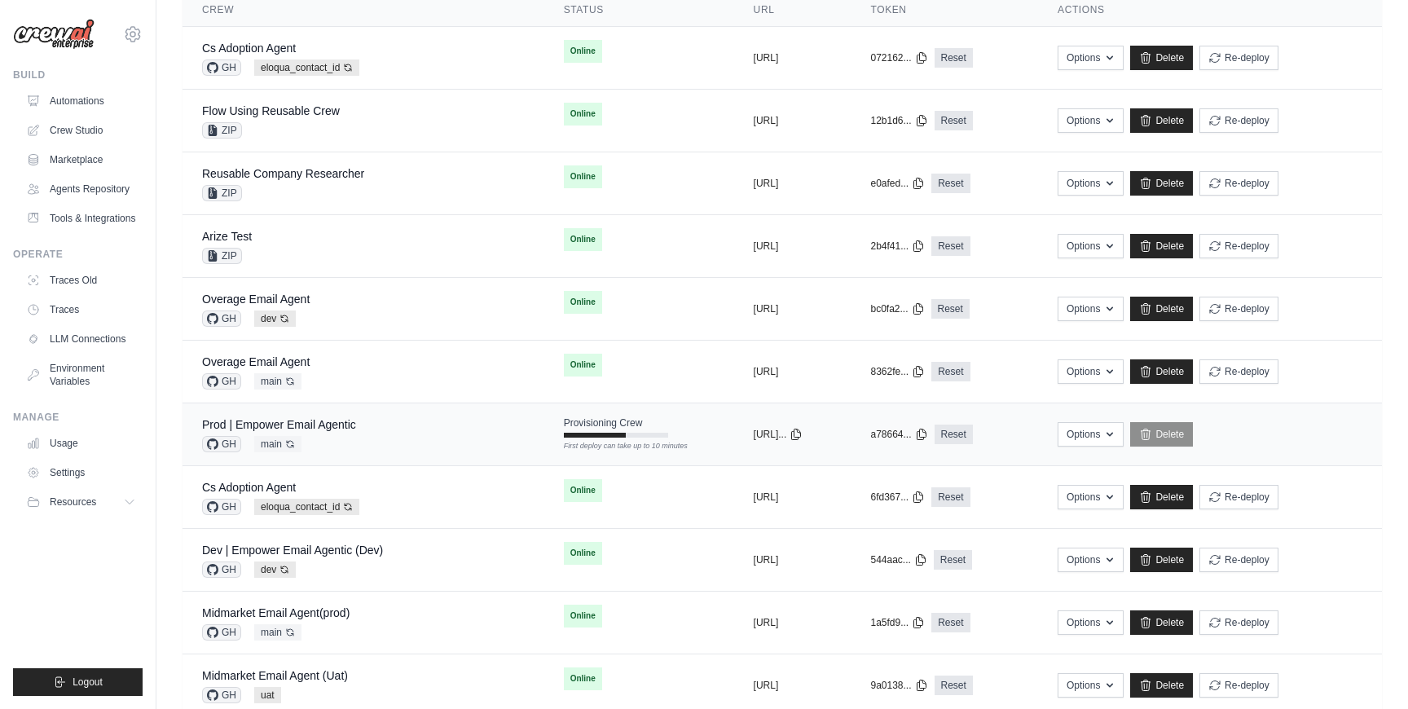
click at [427, 443] on div "Prod | Empower Email Agentic GH main Auto-deploy enabled" at bounding box center [363, 434] width 323 height 36
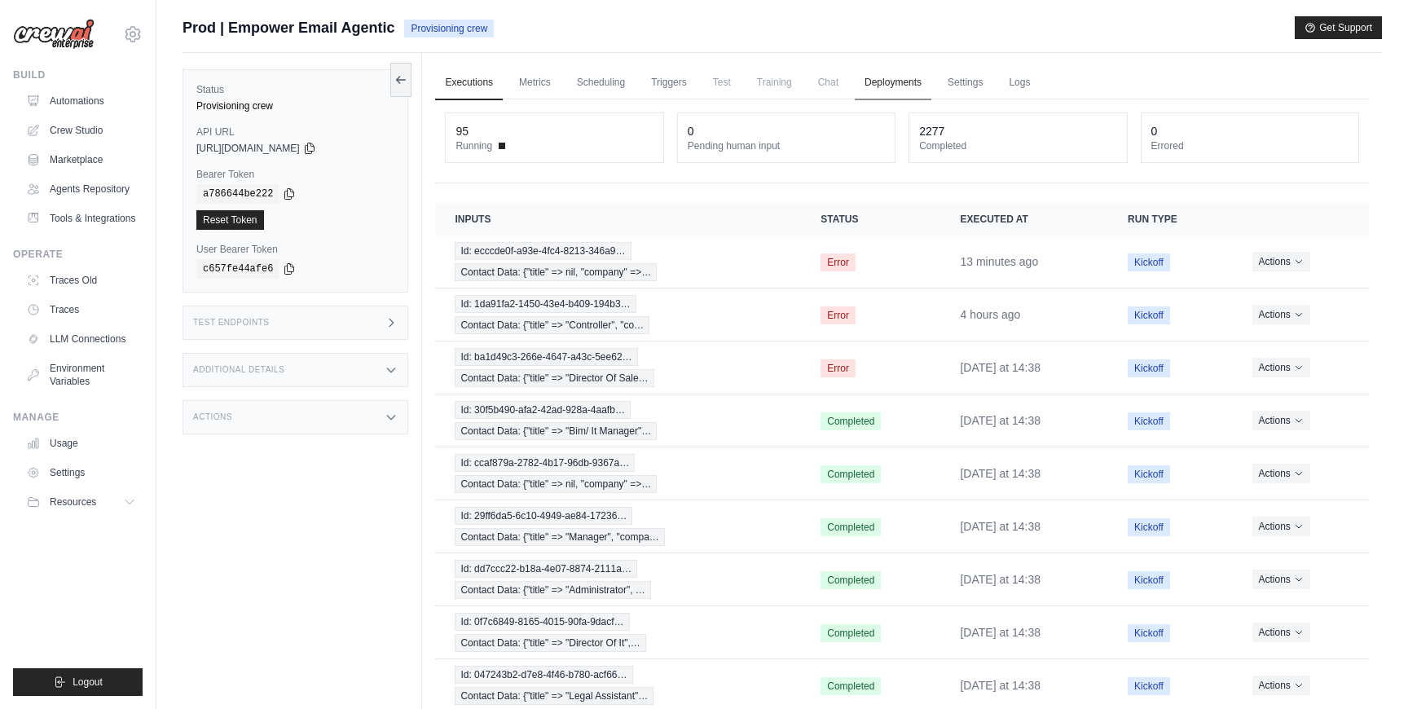
click at [880, 92] on link "Deployments" at bounding box center [893, 83] width 77 height 34
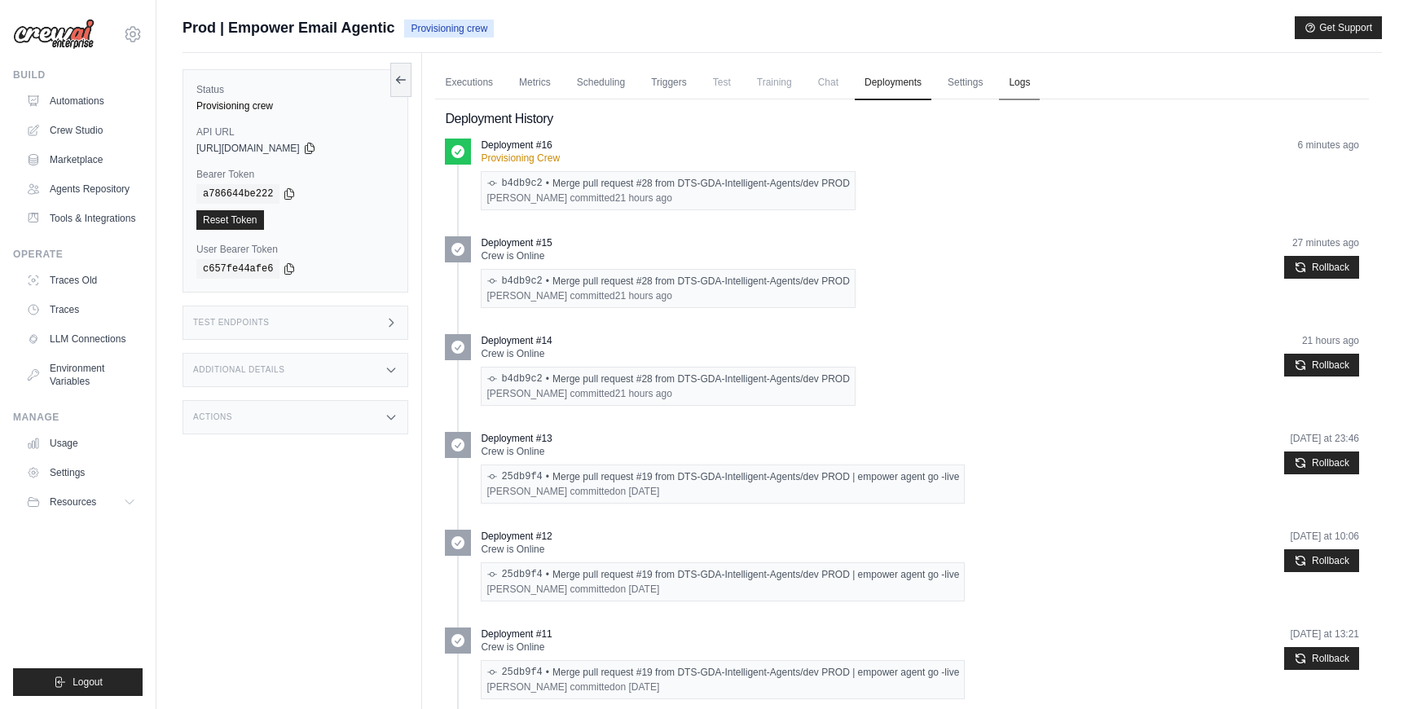
click at [1020, 93] on link "Logs" at bounding box center [1019, 83] width 41 height 34
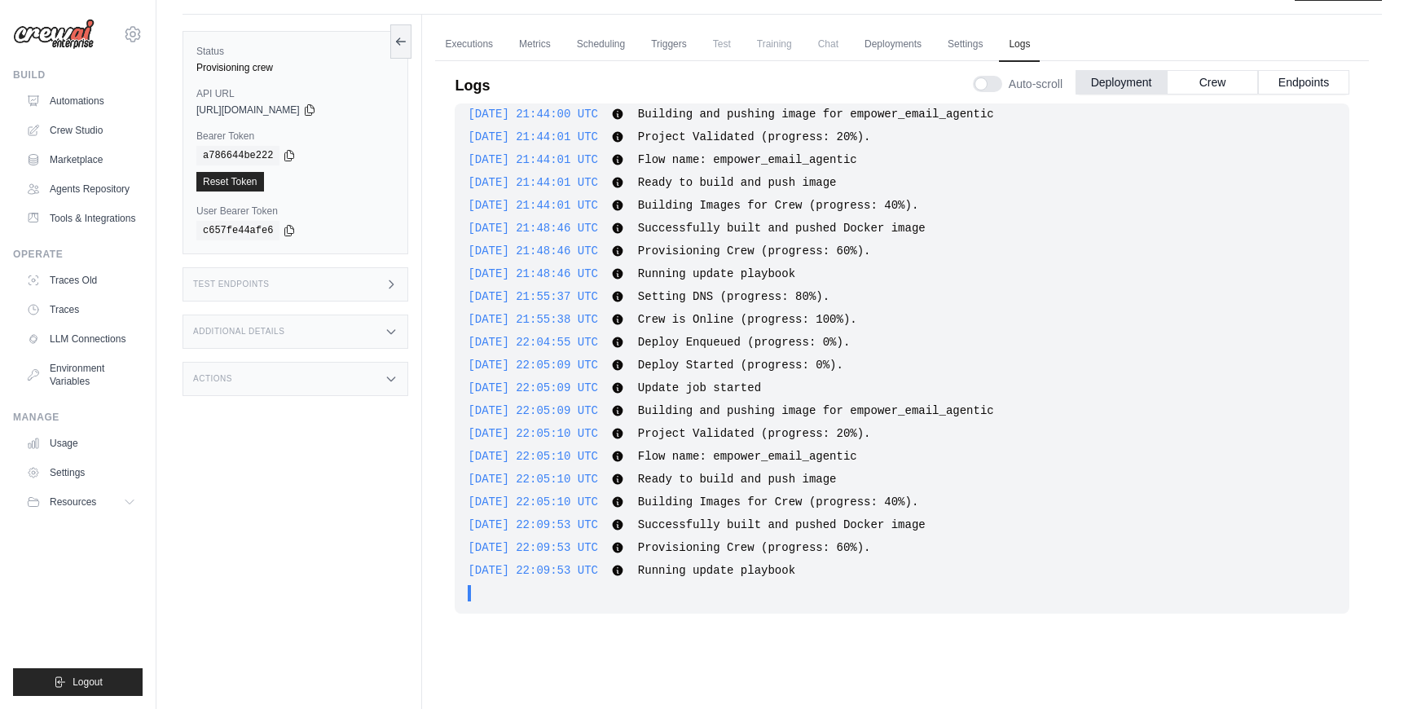
scroll to position [2268, 0]
click at [768, 498] on span "Building Images for Crew (progress: 40%)." at bounding box center [778, 502] width 280 height 13
click at [755, 421] on div "2025-09-18 18:02:48 UTC Deploy Enqueued (progress: 0%). Show more Show less 202…" at bounding box center [902, 358] width 895 height 510
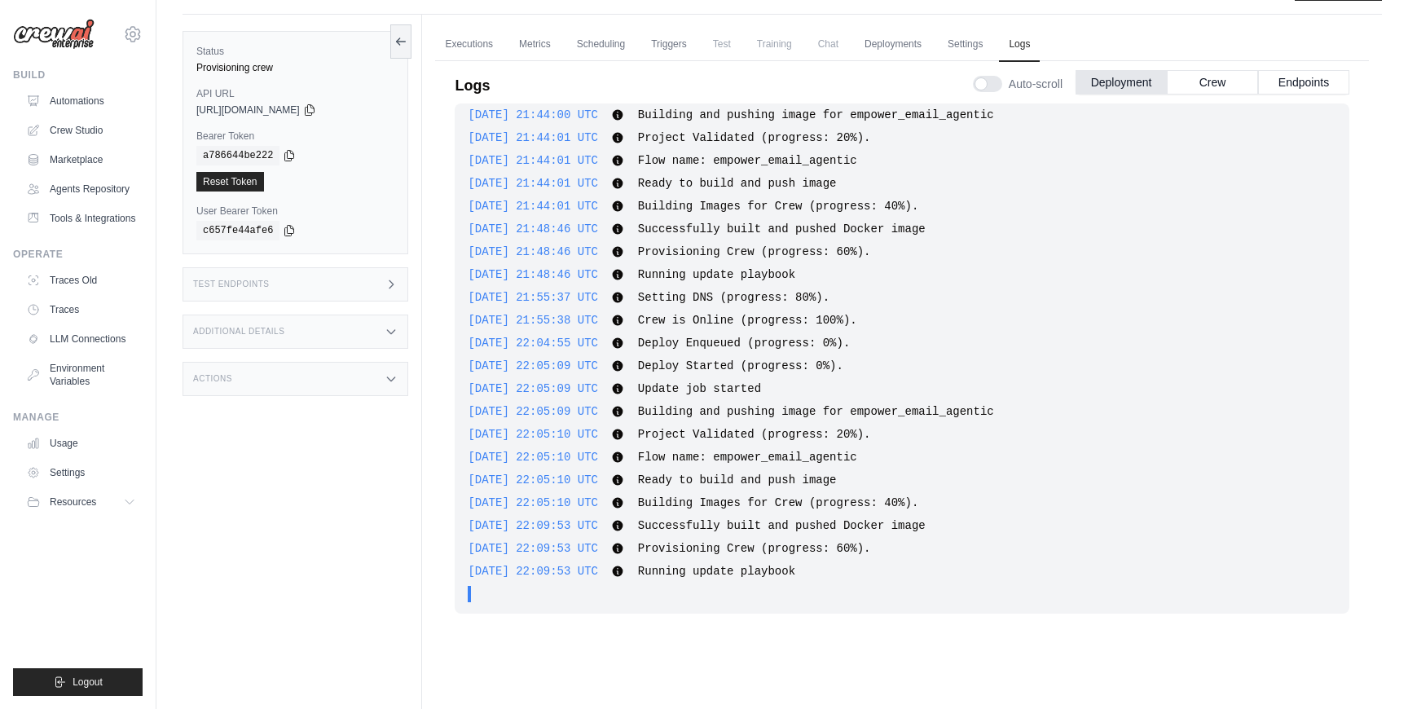
click at [755, 421] on div "2025-09-18 18:02:48 UTC Deploy Enqueued (progress: 0%). Show more Show less 202…" at bounding box center [902, 358] width 895 height 510
click at [754, 416] on span "Building and pushing image for empower_email_agentic" at bounding box center [816, 411] width 356 height 13
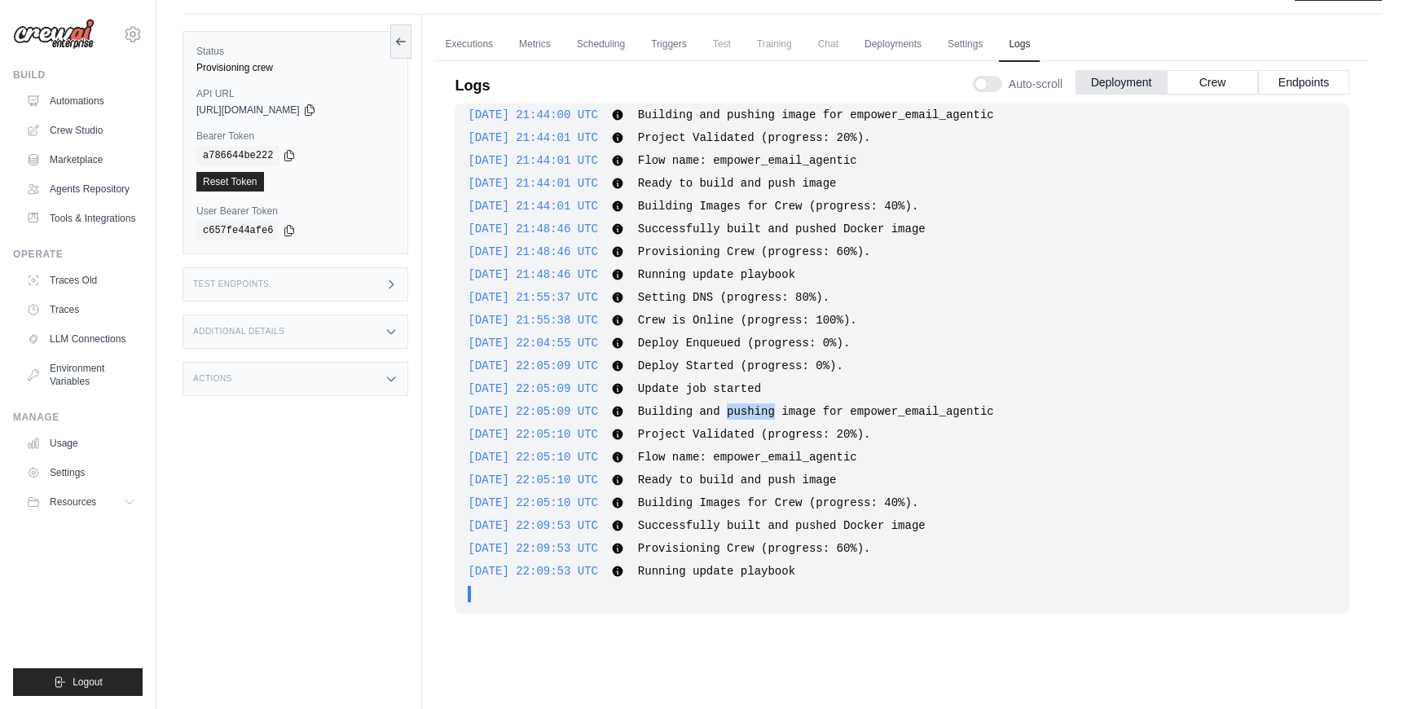
click at [754, 416] on span "Building and pushing image for empower_email_agentic" at bounding box center [816, 411] width 356 height 13
click at [754, 430] on span "Project Validated (progress: 20%)." at bounding box center [754, 434] width 233 height 13
click at [771, 504] on span "Building Images for Crew (progress: 40%)." at bounding box center [778, 502] width 280 height 13
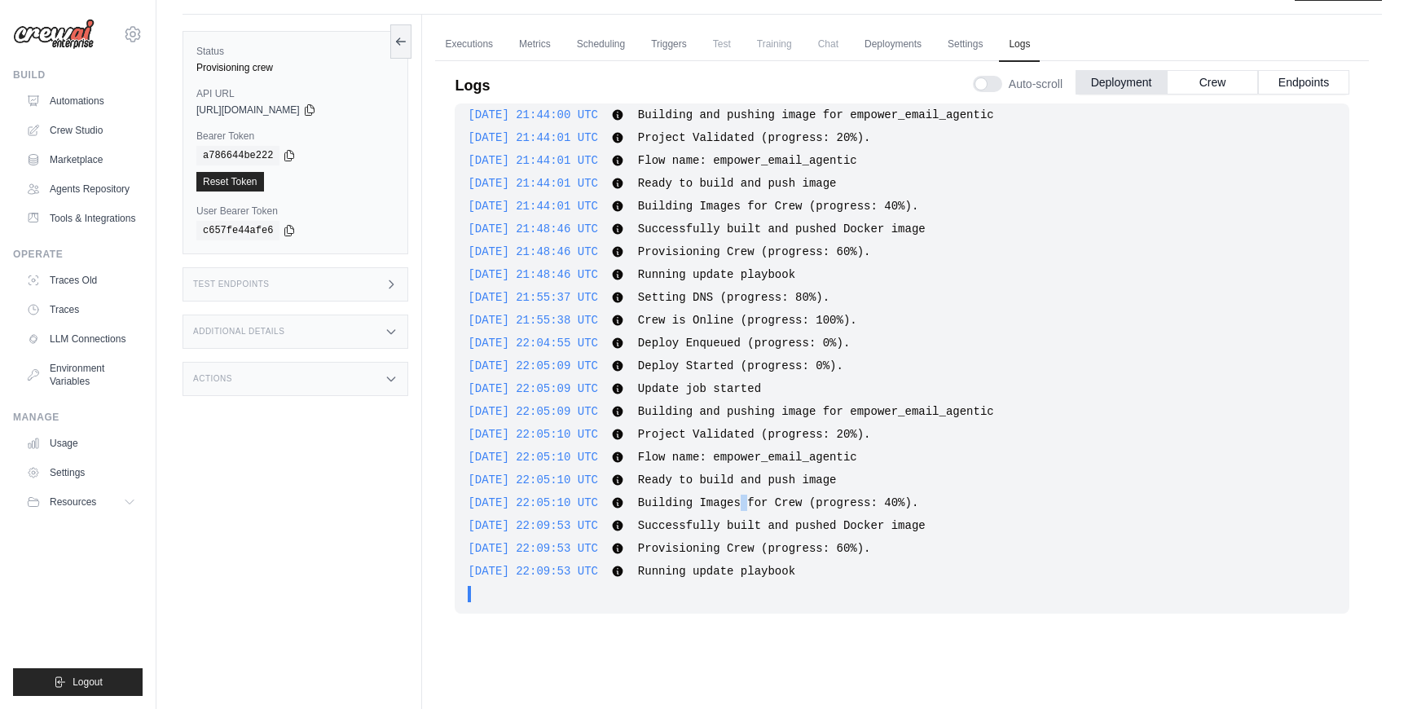
click at [771, 504] on span "Building Images for Crew (progress: 40%)." at bounding box center [778, 502] width 280 height 13
click at [771, 563] on div "2025-09-23 22:09:53 UTC Running update playbook Show more Show less" at bounding box center [902, 571] width 869 height 16
click at [770, 360] on span "Deploy Started (progress: 0%)." at bounding box center [740, 365] width 205 height 13
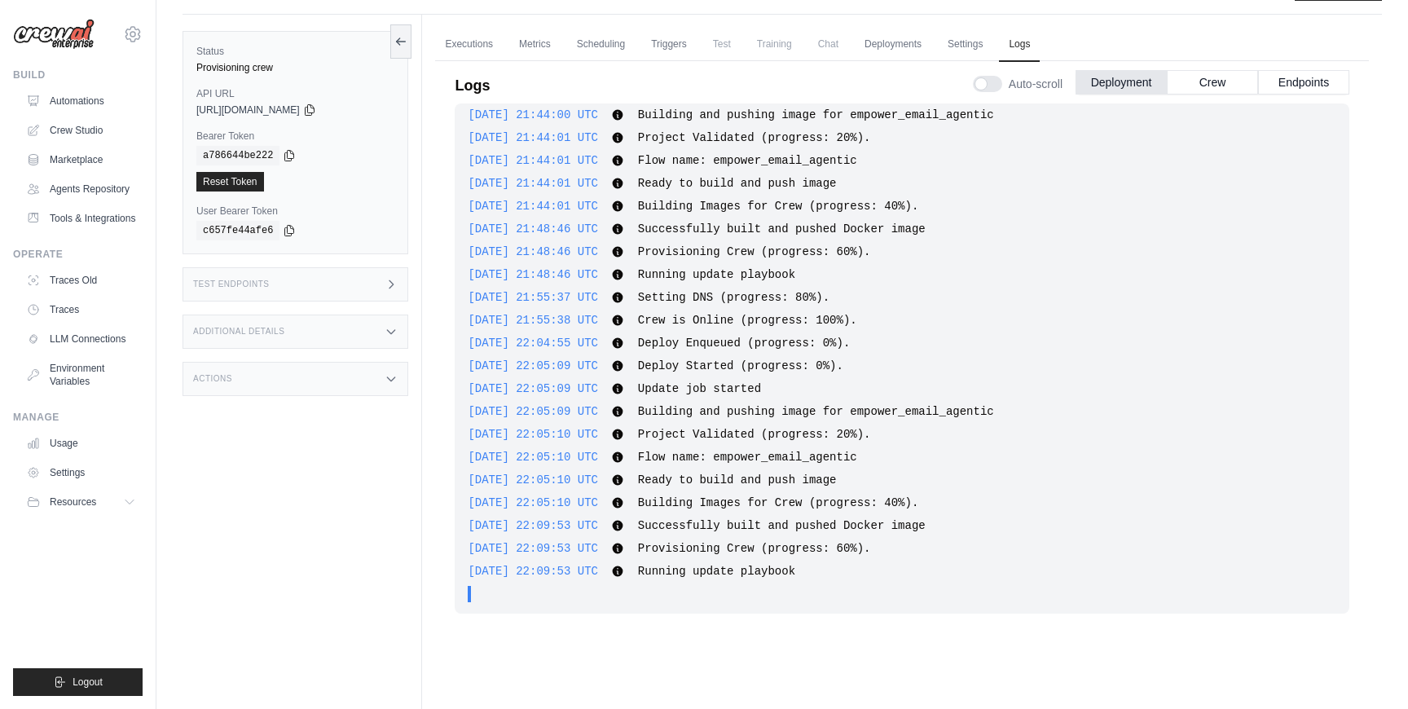
click at [770, 360] on span "Deploy Started (progress: 0%)." at bounding box center [740, 365] width 205 height 13
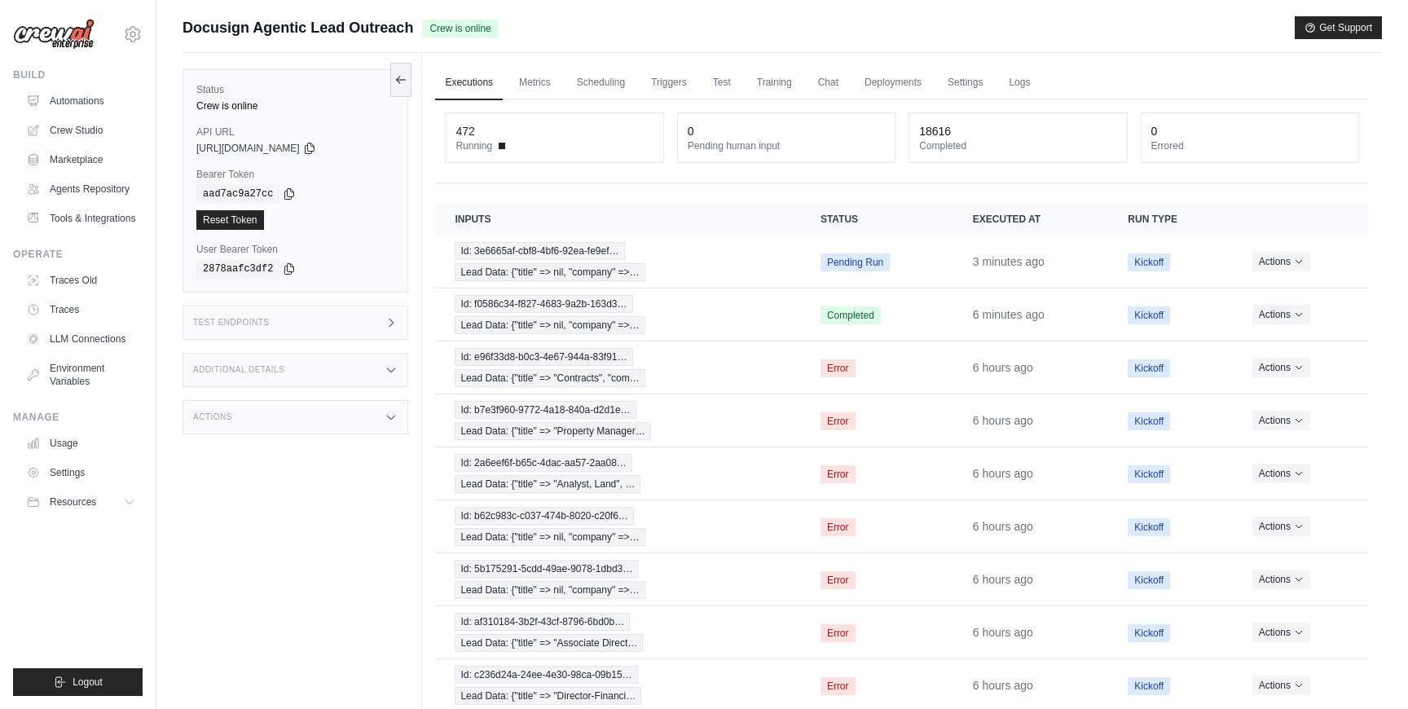
scroll to position [134, 0]
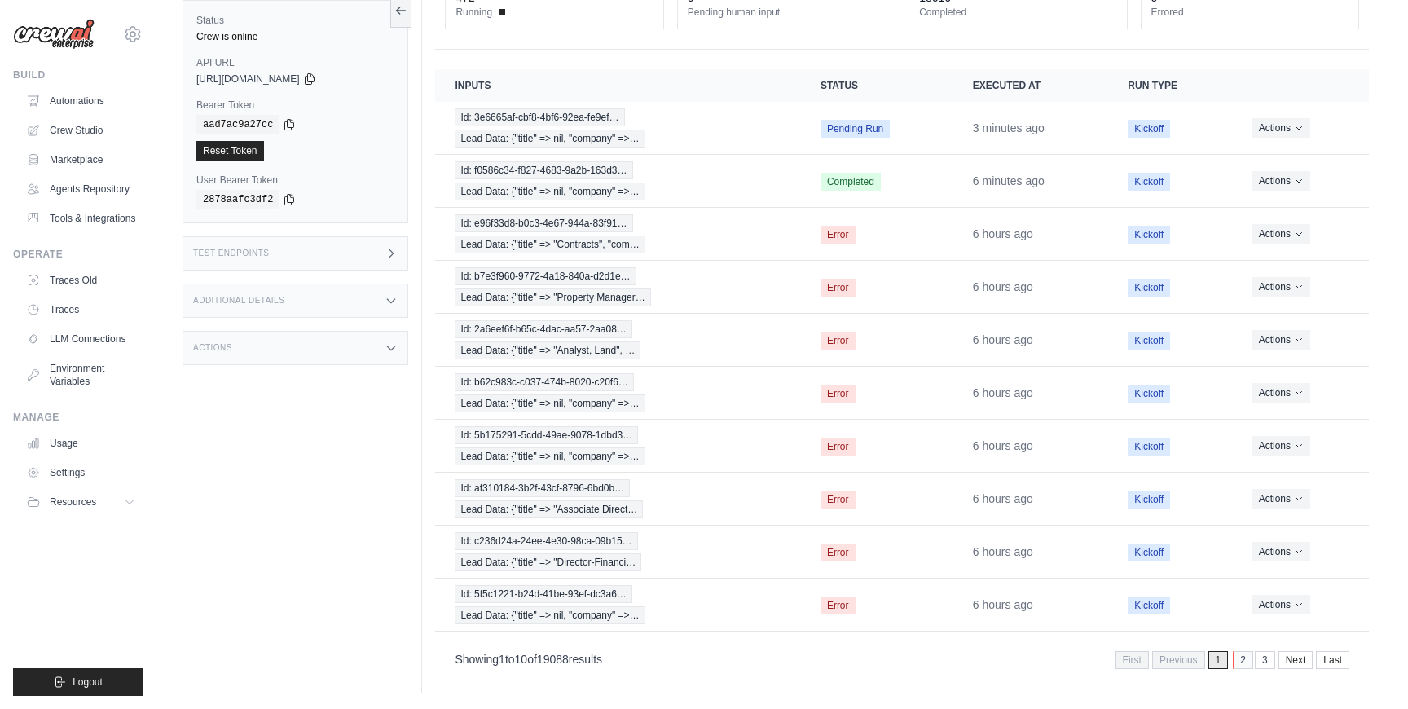
click at [1241, 663] on link "2" at bounding box center [1243, 660] width 20 height 18
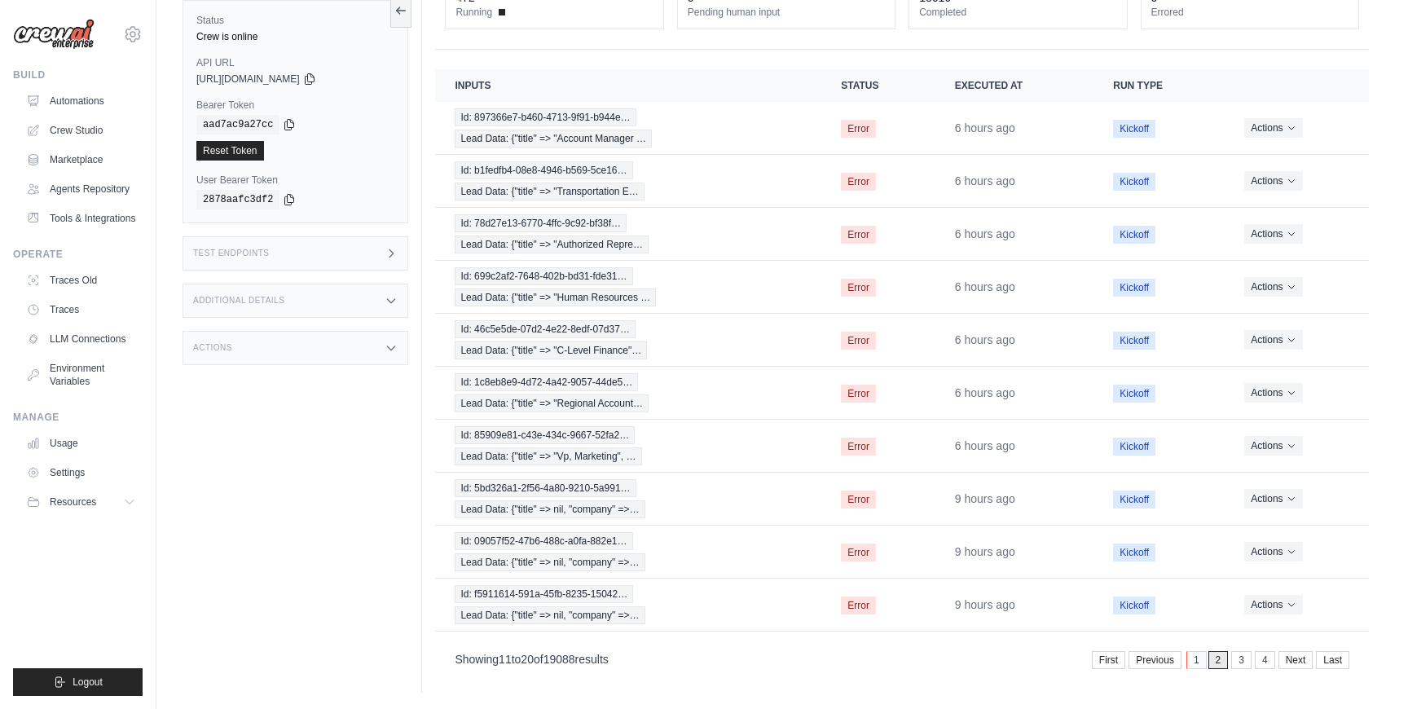
click at [1197, 661] on link "1" at bounding box center [1196, 660] width 20 height 18
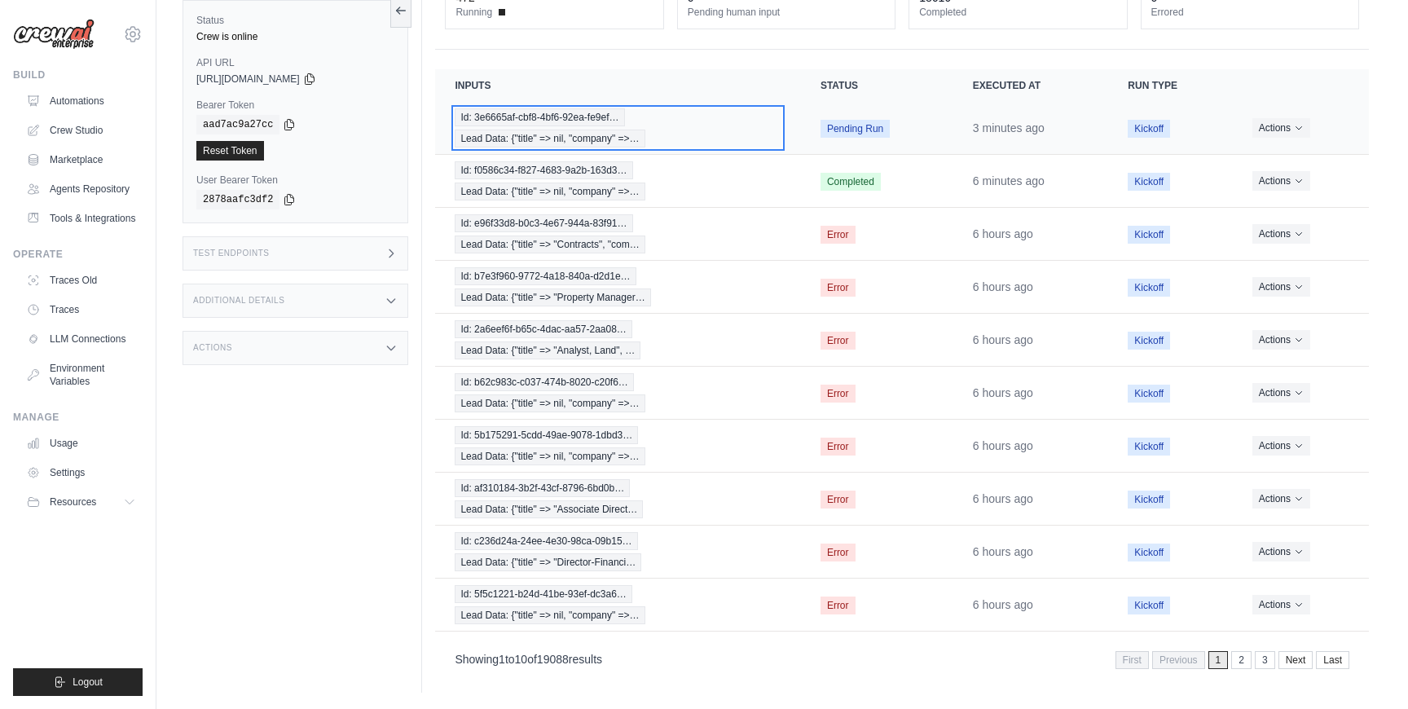
click at [707, 142] on div "Id: 3e6665af-cbf8-4bf6-92ea-fe9ef… Lead Data: {"title" => nil, "company" =>…" at bounding box center [618, 127] width 326 height 39
click at [1238, 657] on link "2" at bounding box center [1243, 660] width 20 height 18
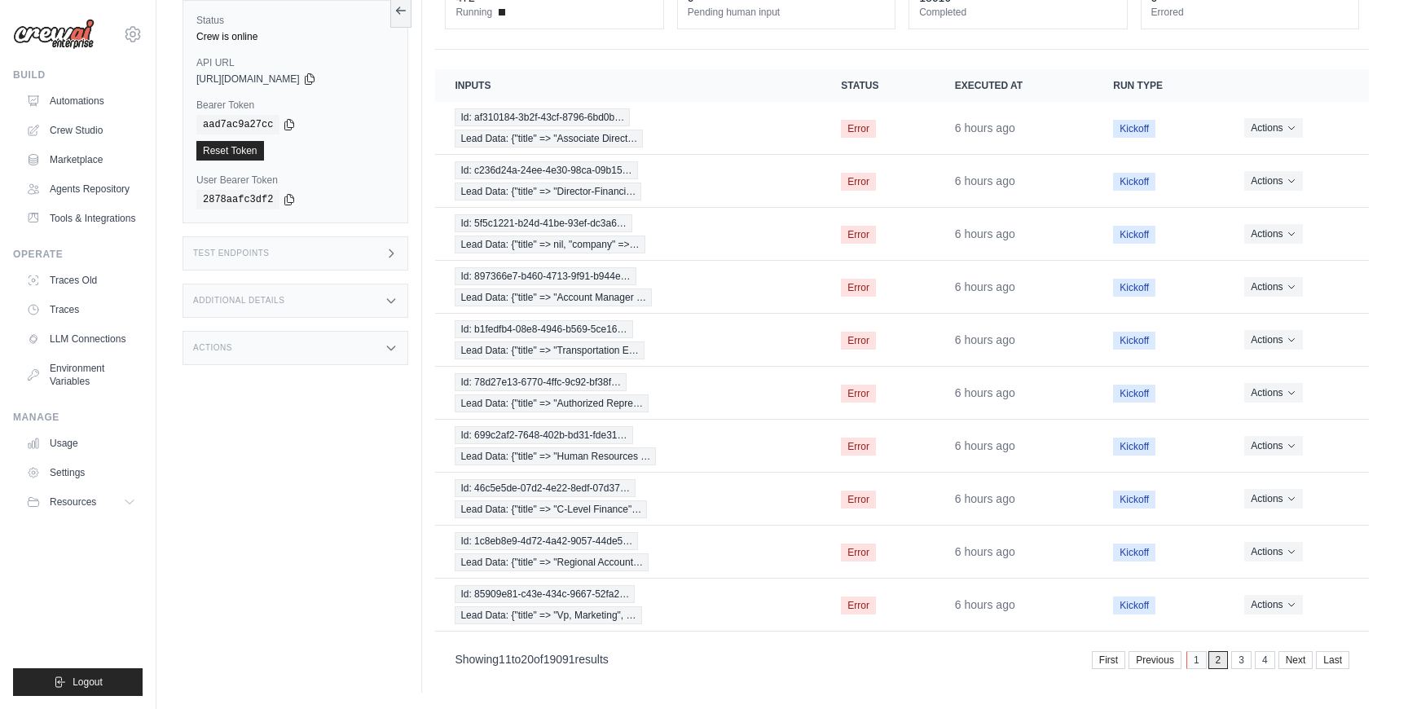
click at [1195, 656] on link "1" at bounding box center [1196, 660] width 20 height 18
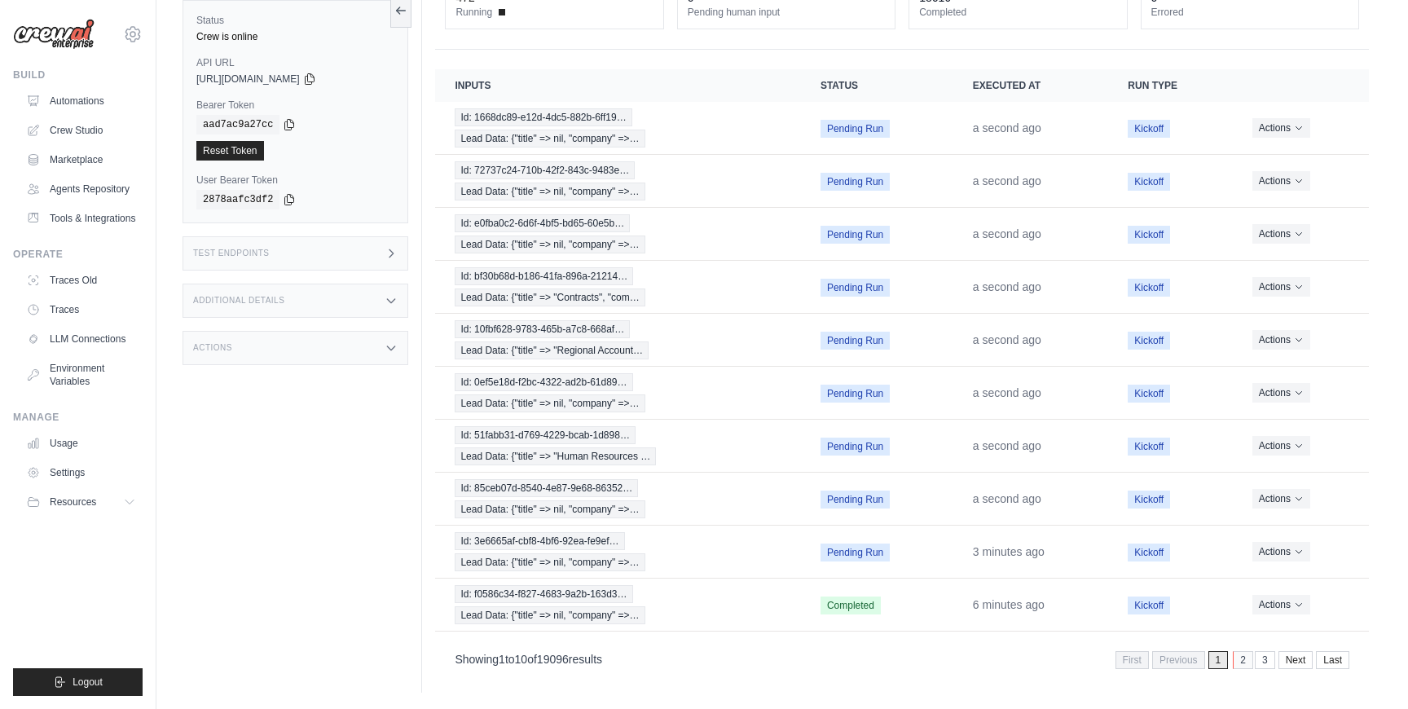
click at [1243, 658] on link "2" at bounding box center [1243, 660] width 20 height 18
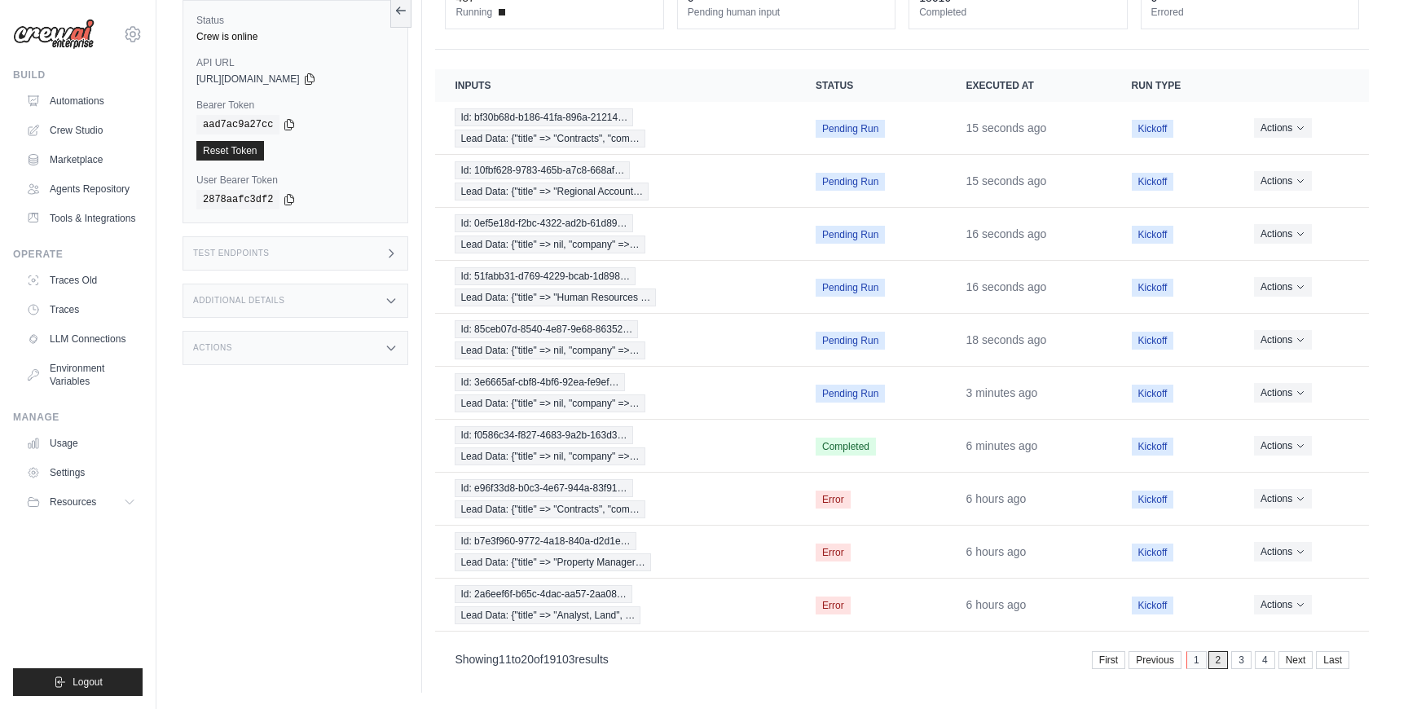
click at [1198, 658] on link "1" at bounding box center [1196, 660] width 20 height 18
click at [1239, 655] on link "2" at bounding box center [1243, 660] width 20 height 18
click at [1252, 660] on link "3" at bounding box center [1243, 660] width 20 height 18
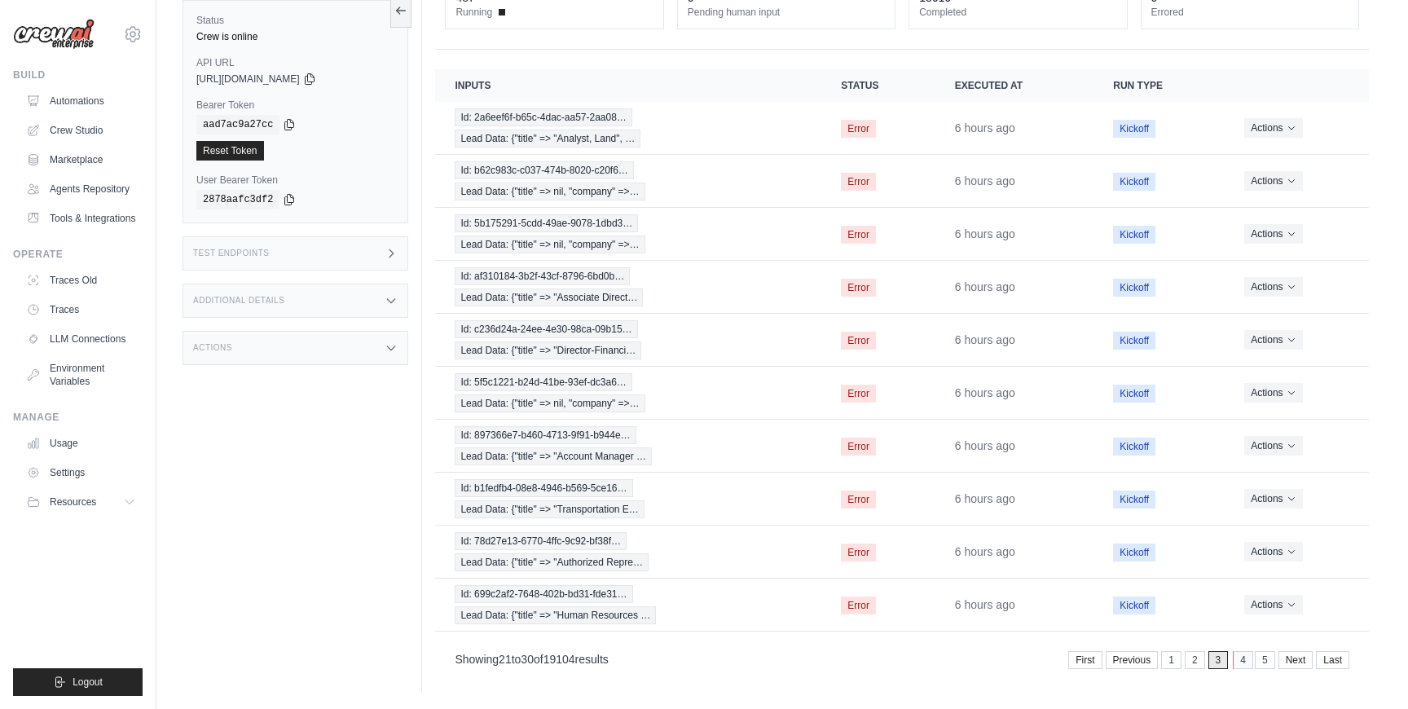
click at [1236, 662] on link "4" at bounding box center [1243, 660] width 20 height 18
click at [1242, 661] on link "5" at bounding box center [1243, 660] width 20 height 18
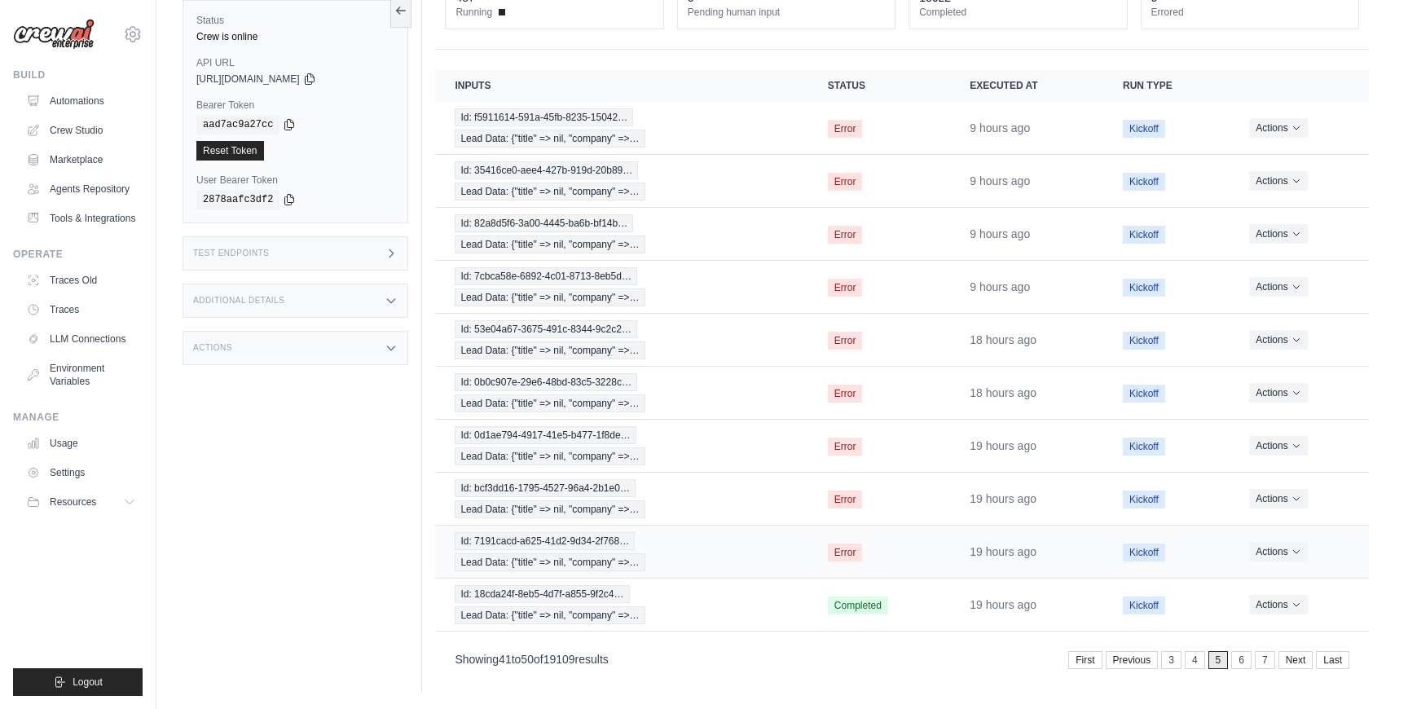
click at [746, 537] on div "Id: 7191cacd-a625-41d2-9d34-2f768… Lead Data: {"title" => nil, "company" =>…" at bounding box center [621, 551] width 333 height 39
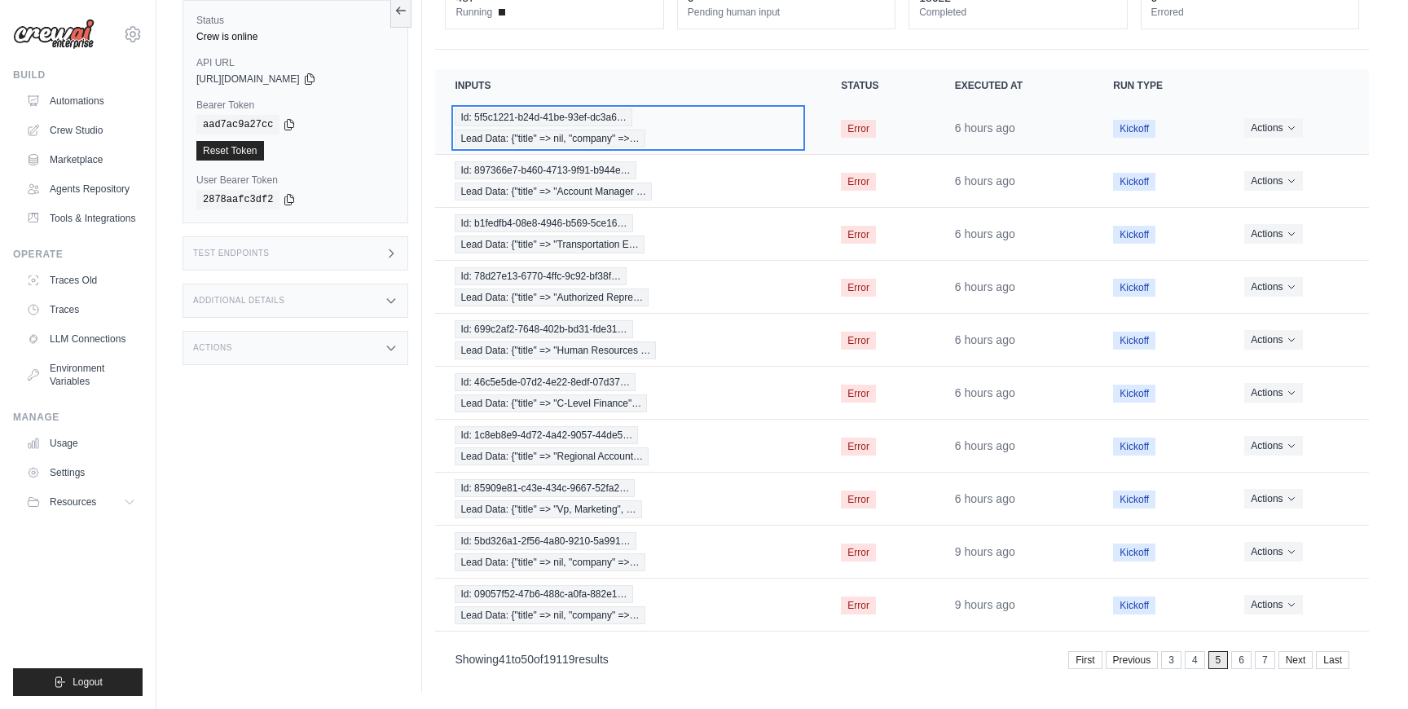
click at [693, 112] on div "Id: 5f5c1221-b24d-41be-93ef-dc3a6… Lead Data: {"title" => nil, "company" =>…" at bounding box center [628, 127] width 347 height 39
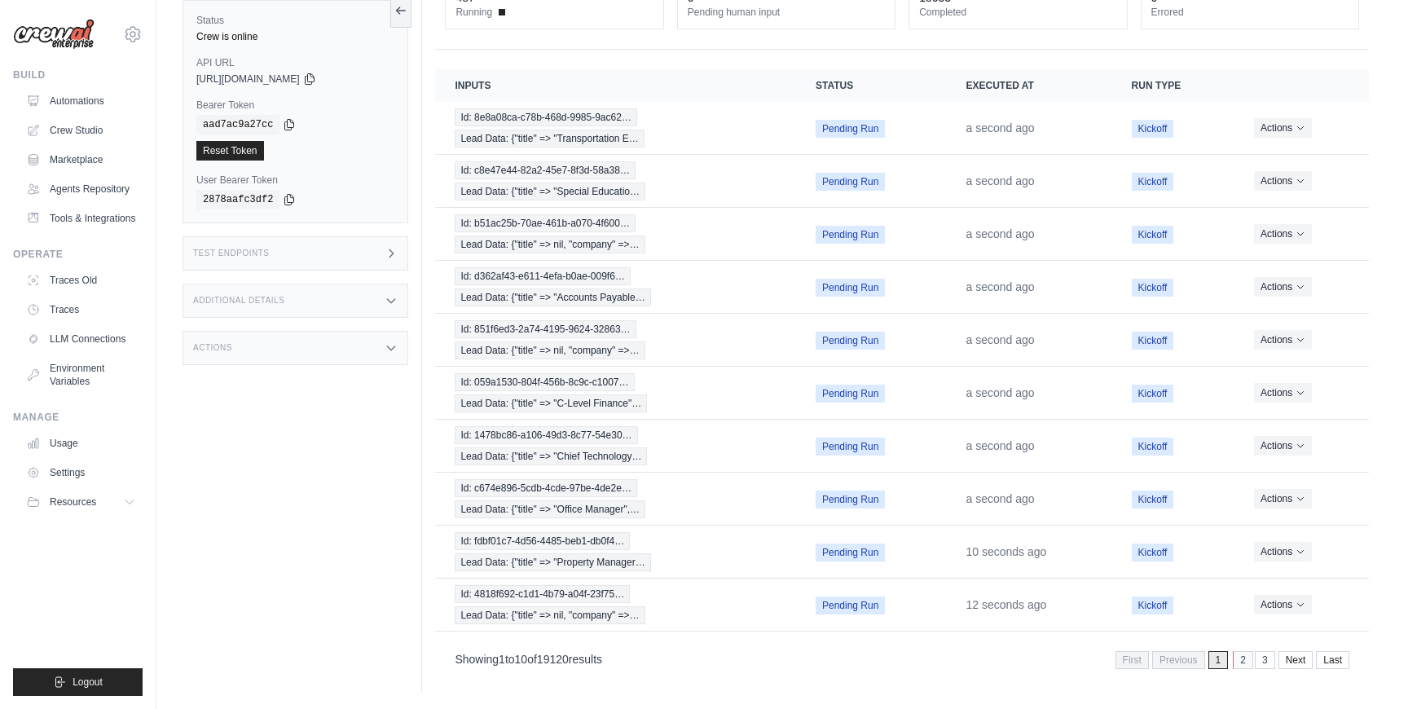
click at [1241, 662] on link "2" at bounding box center [1243, 660] width 20 height 18
click at [1241, 662] on link "3" at bounding box center [1241, 660] width 20 height 18
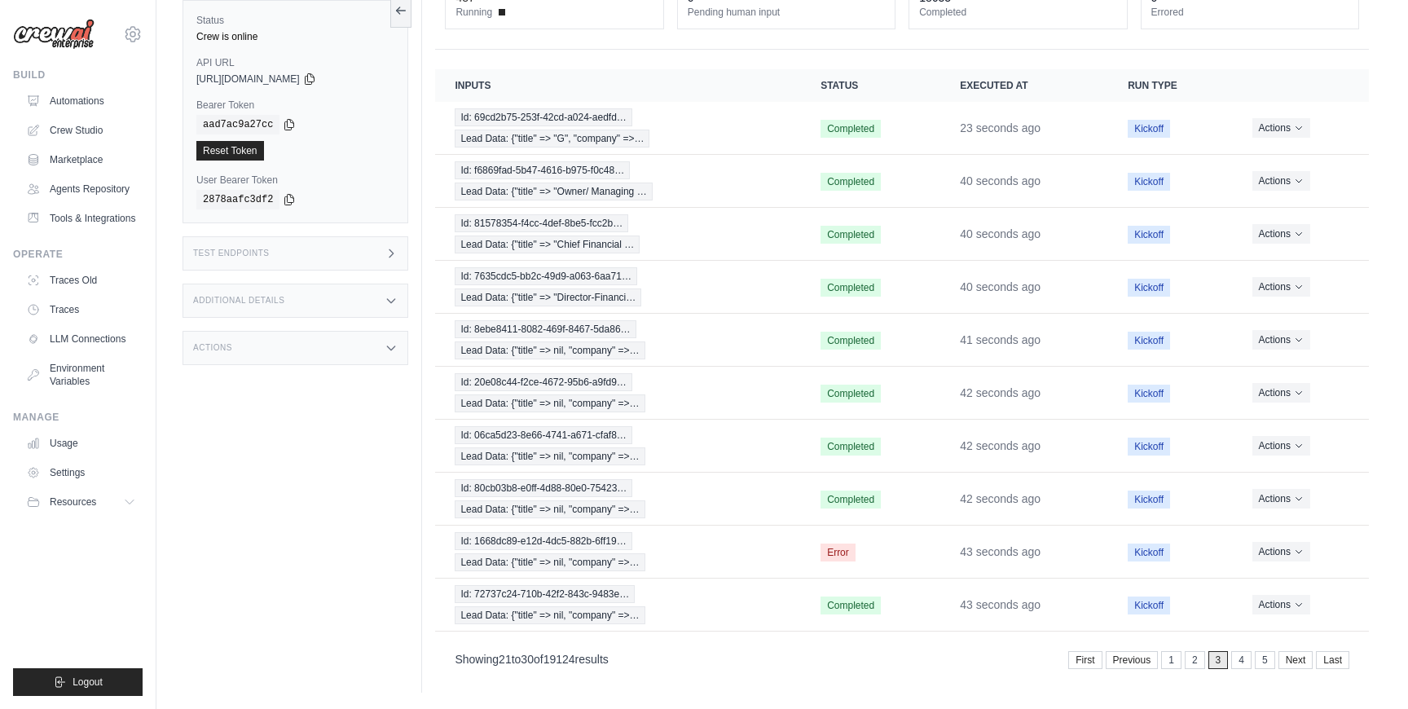
click at [1241, 662] on link "4" at bounding box center [1241, 660] width 20 height 18
click at [1241, 662] on link "5" at bounding box center [1241, 660] width 20 height 18
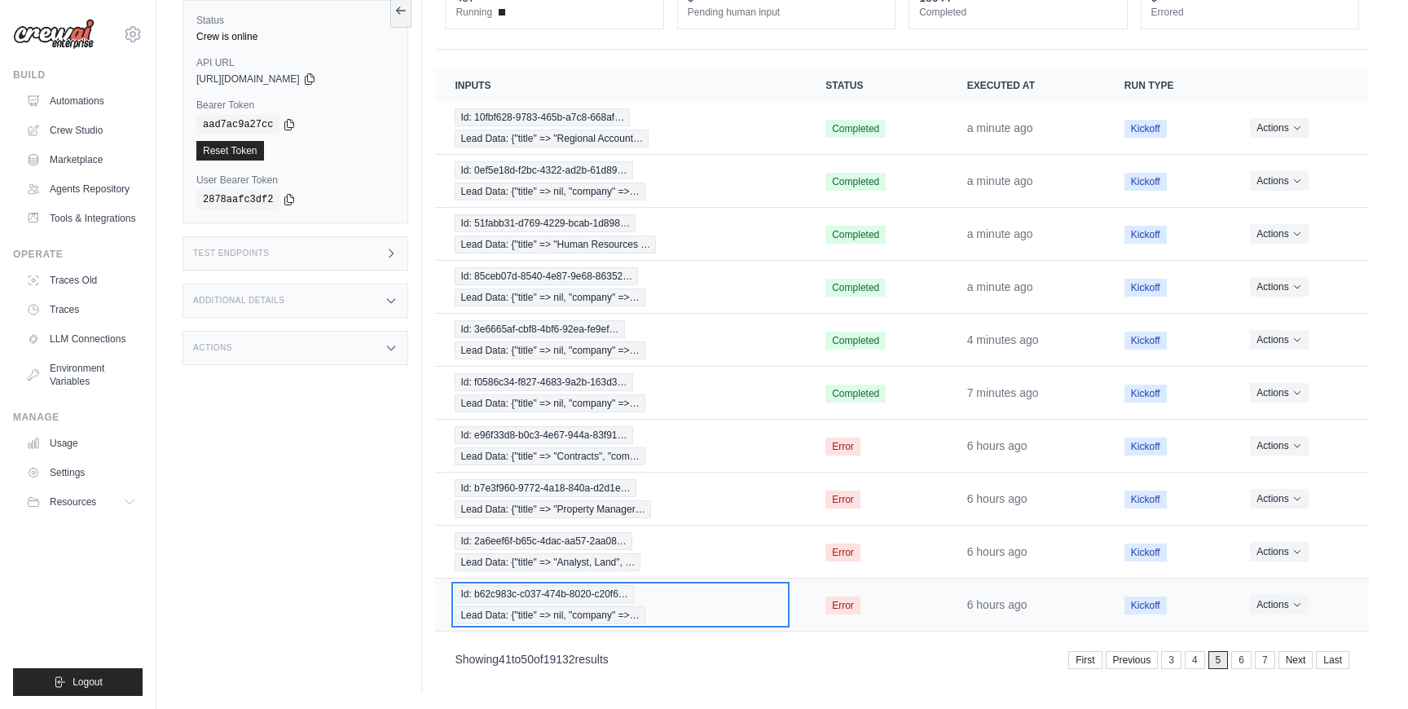
click at [690, 594] on div "Id: b62c983c-c037-474b-8020-c20f6… Lead Data: {"title" => nil, "company" =>…" at bounding box center [621, 604] width 332 height 39
click at [1239, 662] on link "6" at bounding box center [1243, 660] width 20 height 18
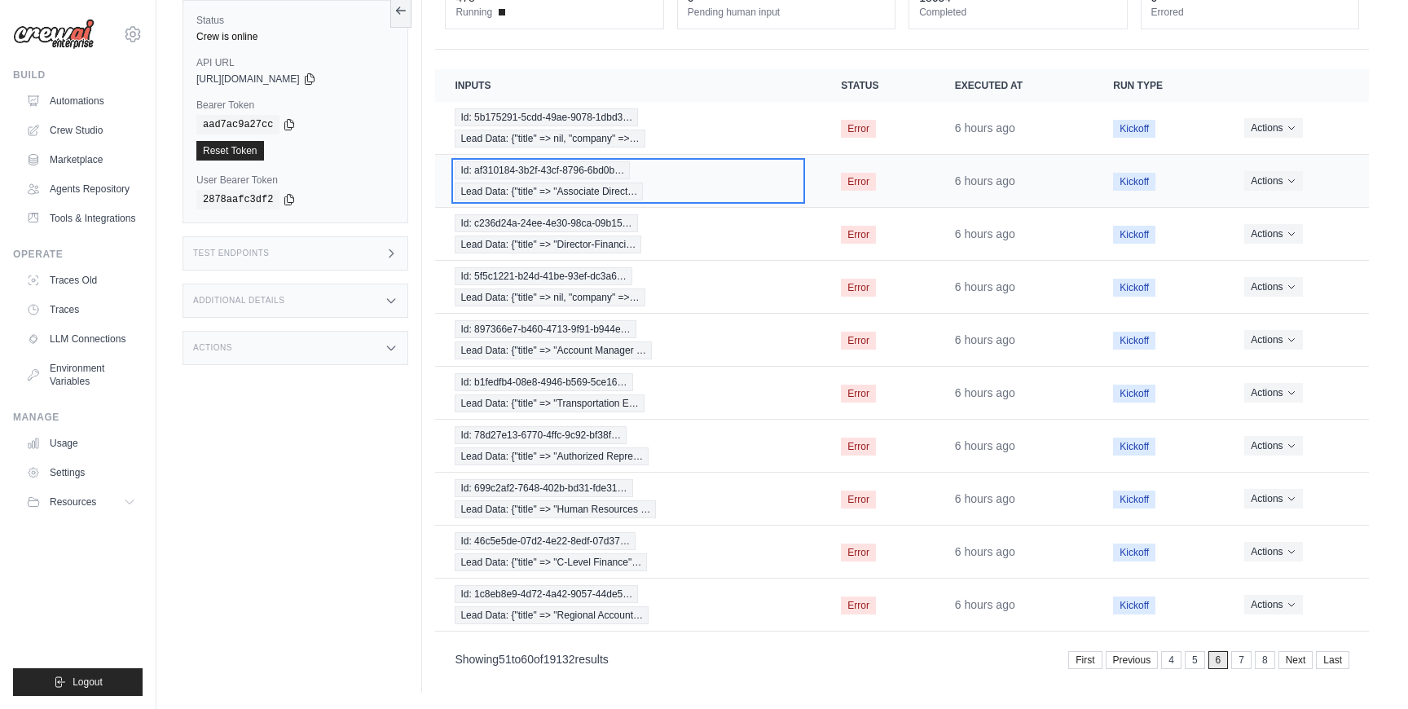
click at [751, 184] on div "Id: af310184-3b2f-43cf-8796-6bd0b… Lead Data: {"title" => "Associate Direct…" at bounding box center [628, 180] width 347 height 39
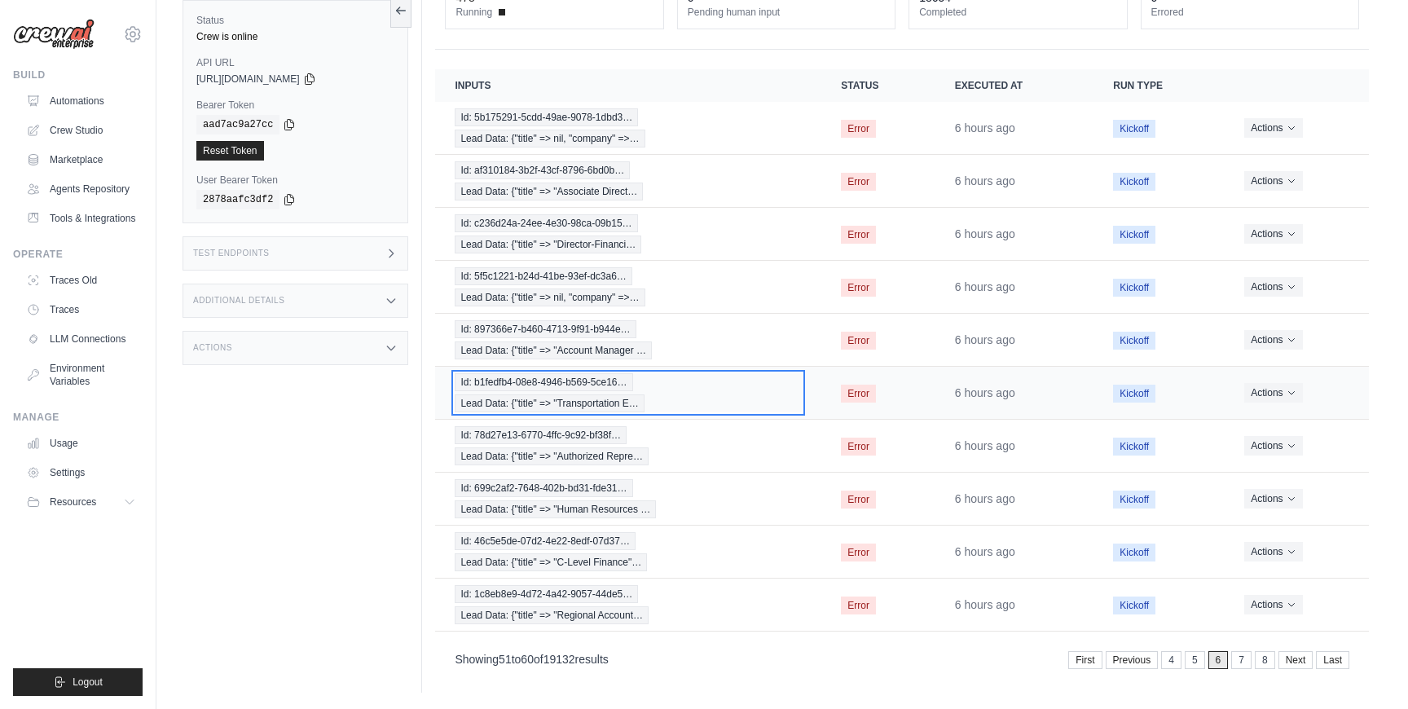
click at [785, 402] on div "Id: b1fedfb4-08e8-4946-b569-5ce16… Lead Data: {"title" => "Transportation E…" at bounding box center [628, 392] width 347 height 39
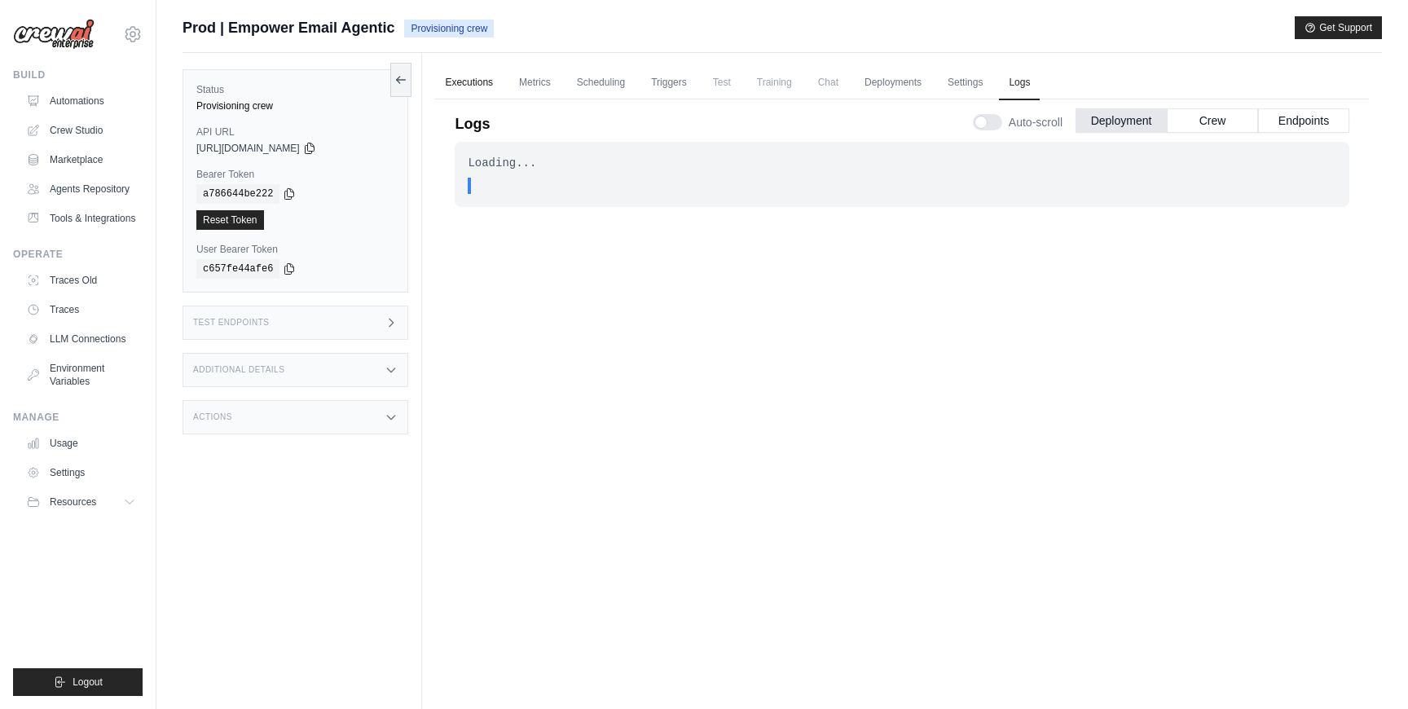
click at [470, 81] on link "Executions" at bounding box center [469, 83] width 68 height 34
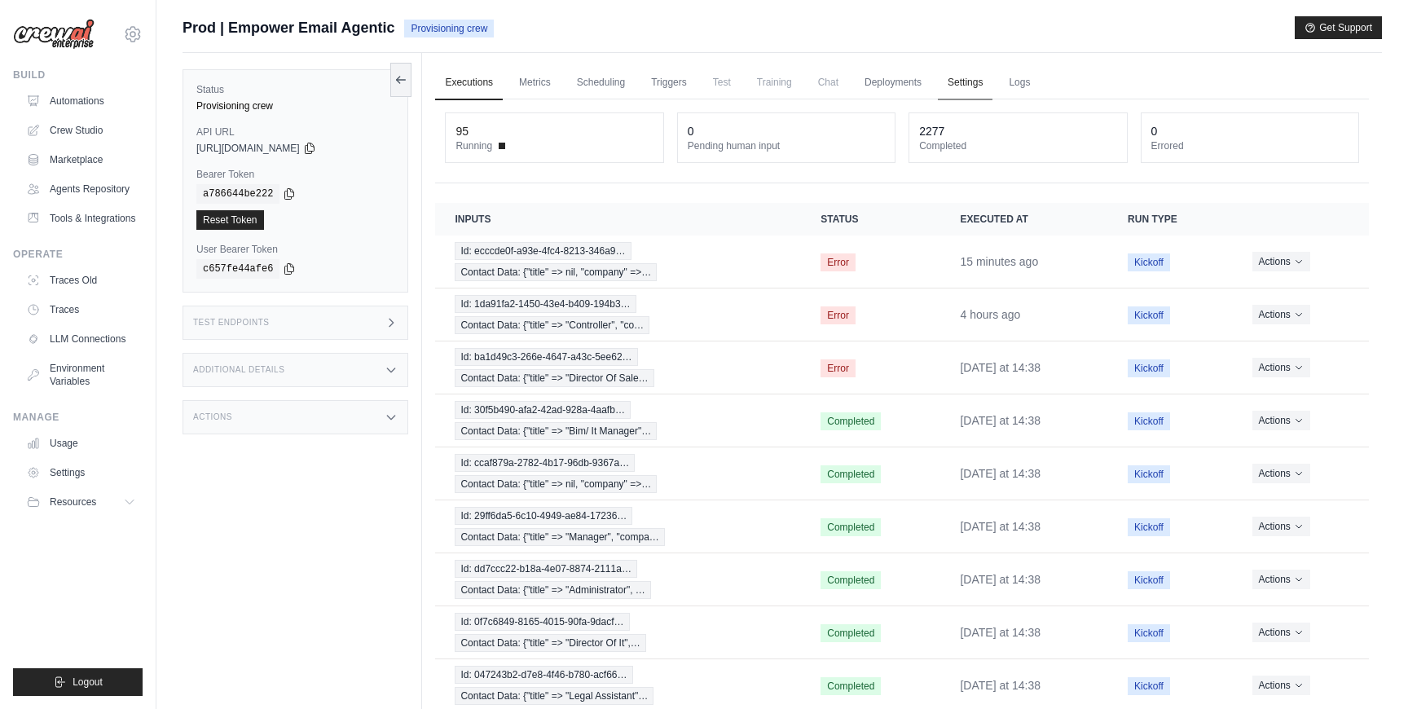
click at [978, 90] on link "Settings" at bounding box center [965, 83] width 55 height 34
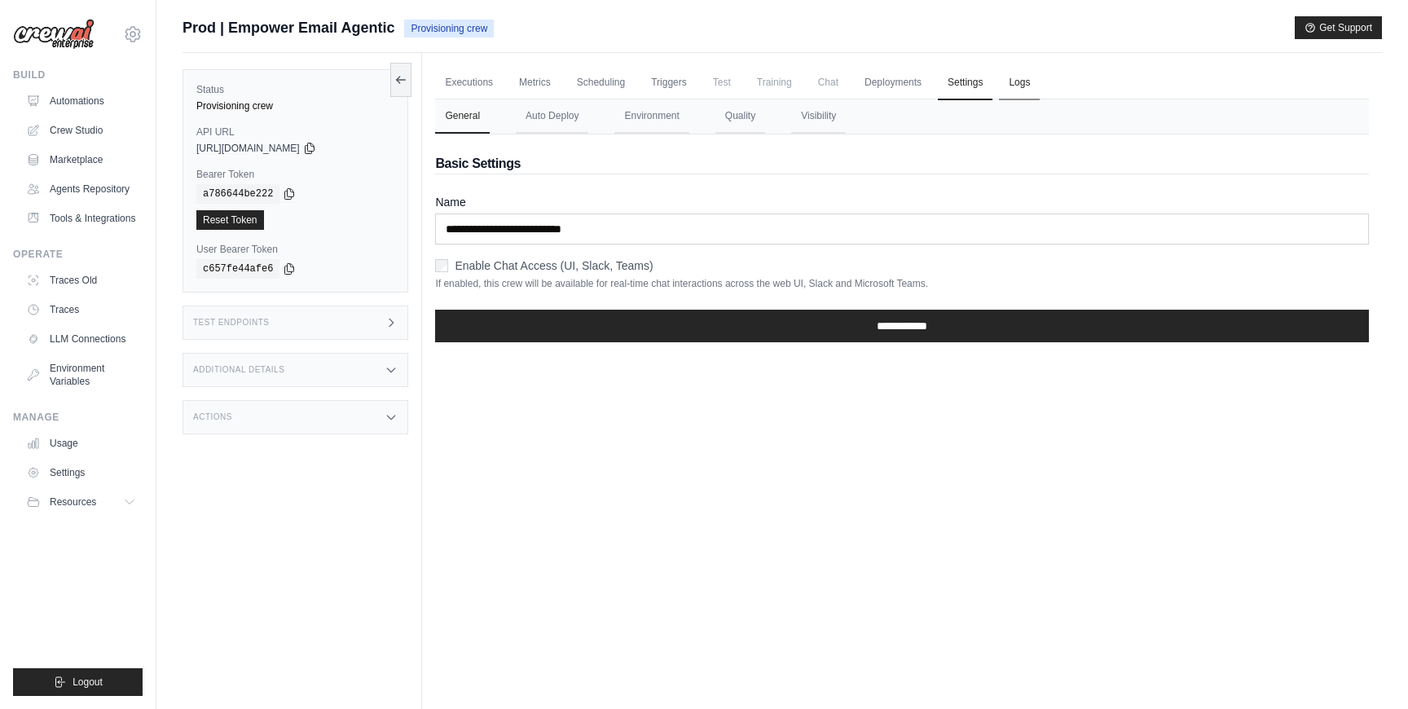
click at [1015, 80] on link "Logs" at bounding box center [1019, 83] width 41 height 34
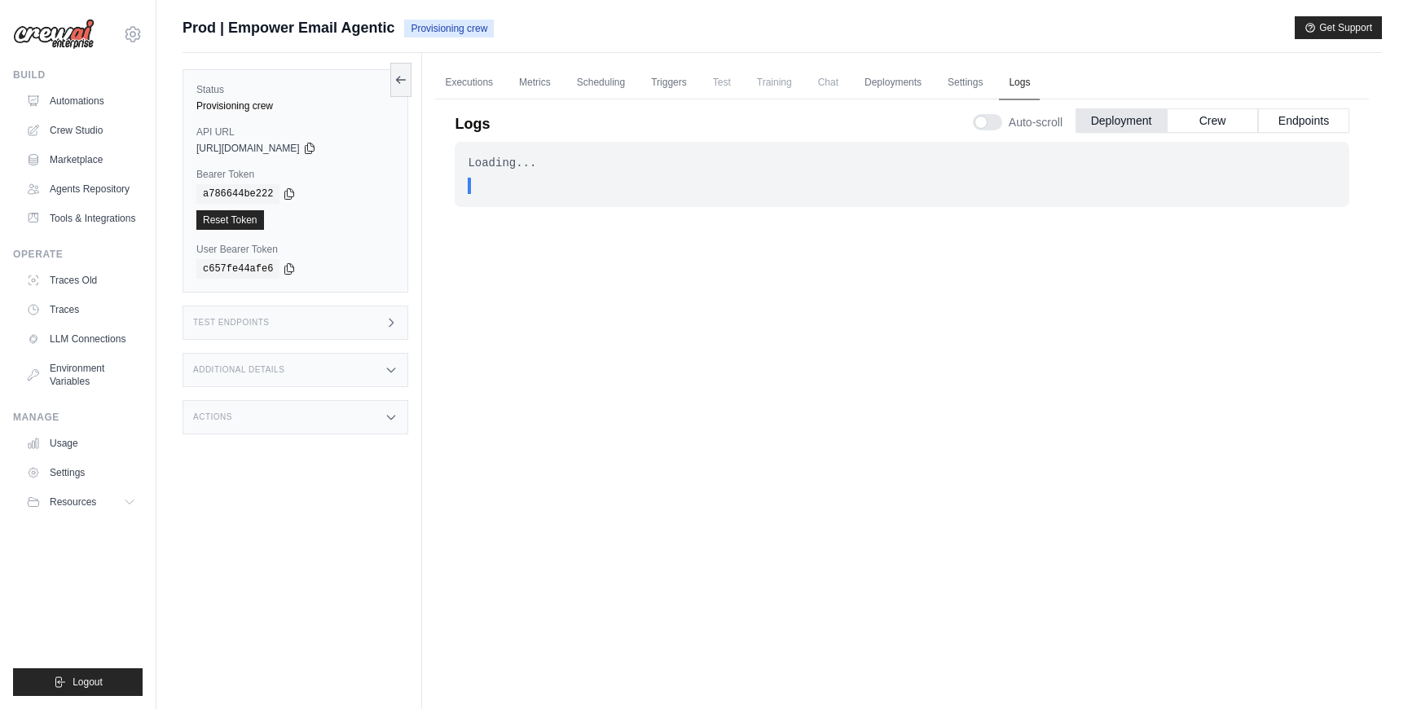
click at [1015, 80] on link "Logs" at bounding box center [1019, 83] width 41 height 34
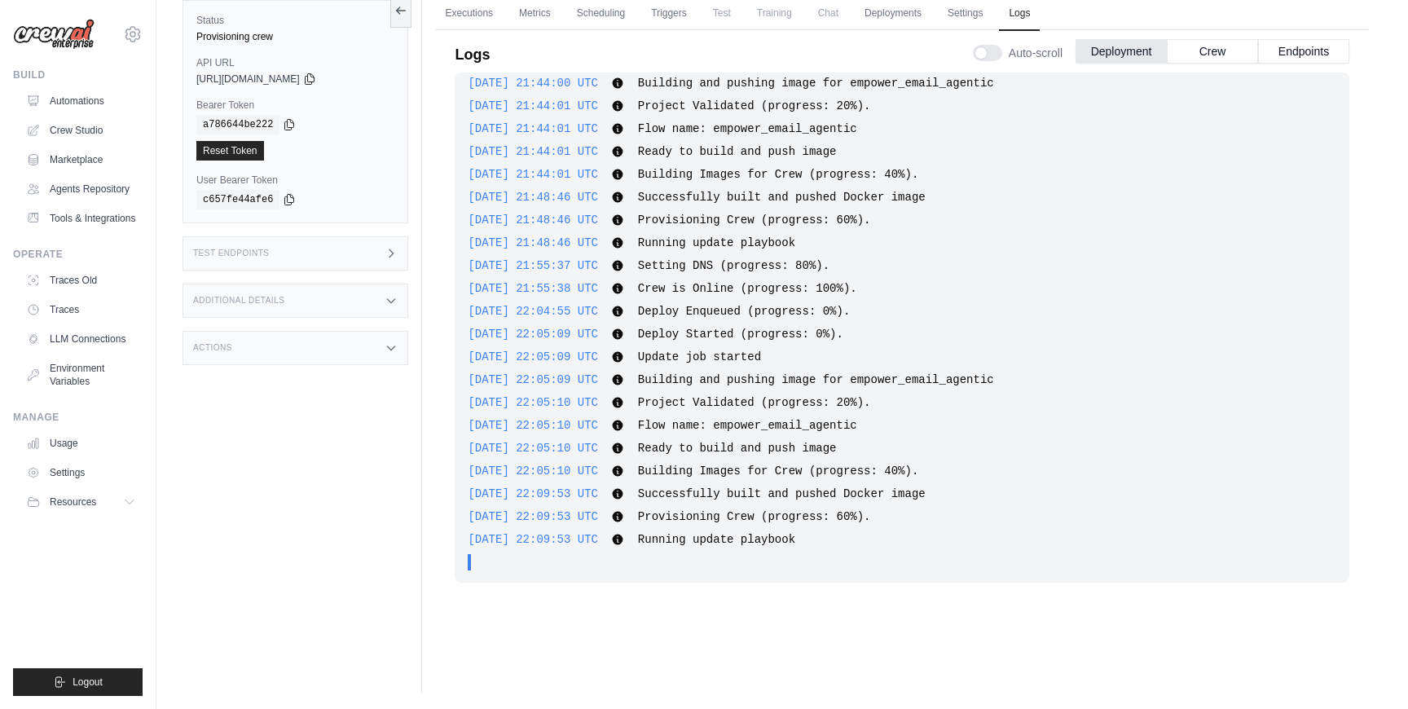
scroll to position [2250, 0]
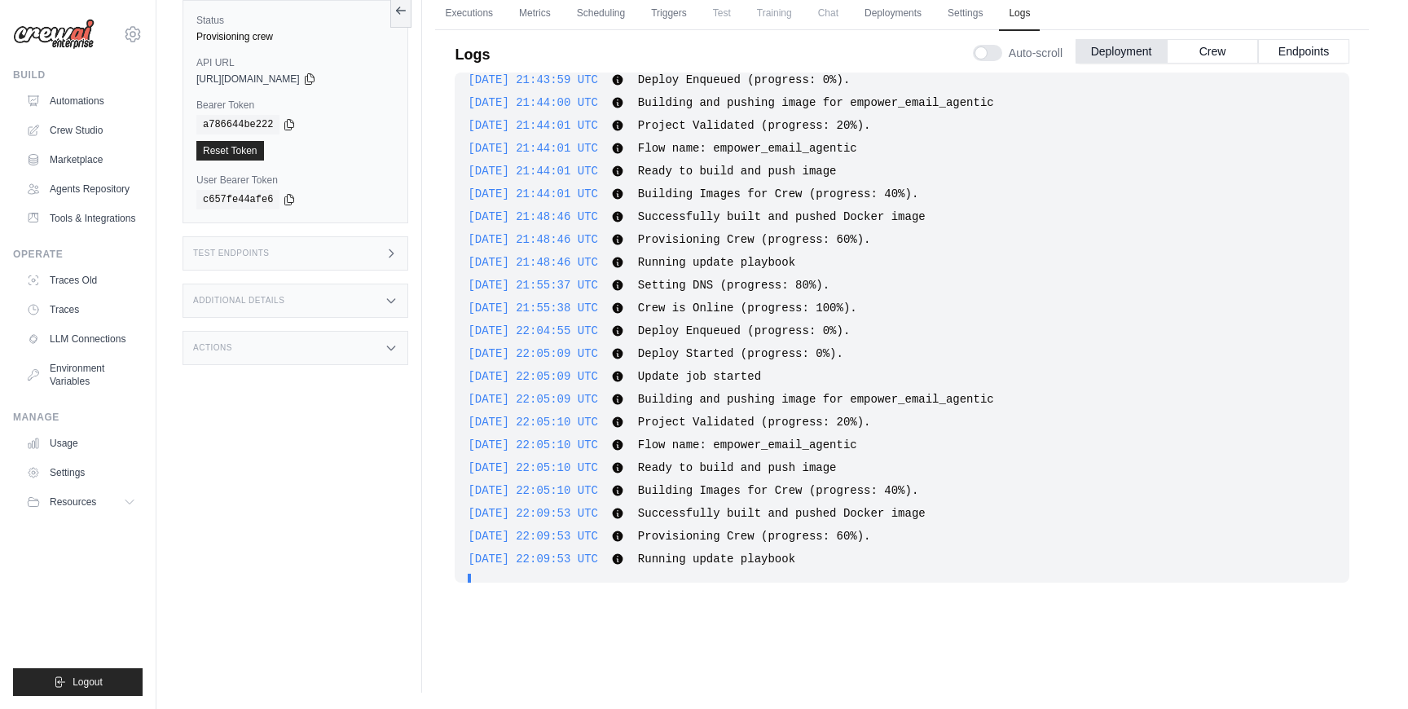
click at [566, 314] on span "2025-09-23 21:55:38 UTC" at bounding box center [533, 307] width 130 height 13
click at [566, 328] on span "2025-09-23 22:04:55 UTC" at bounding box center [533, 330] width 130 height 13
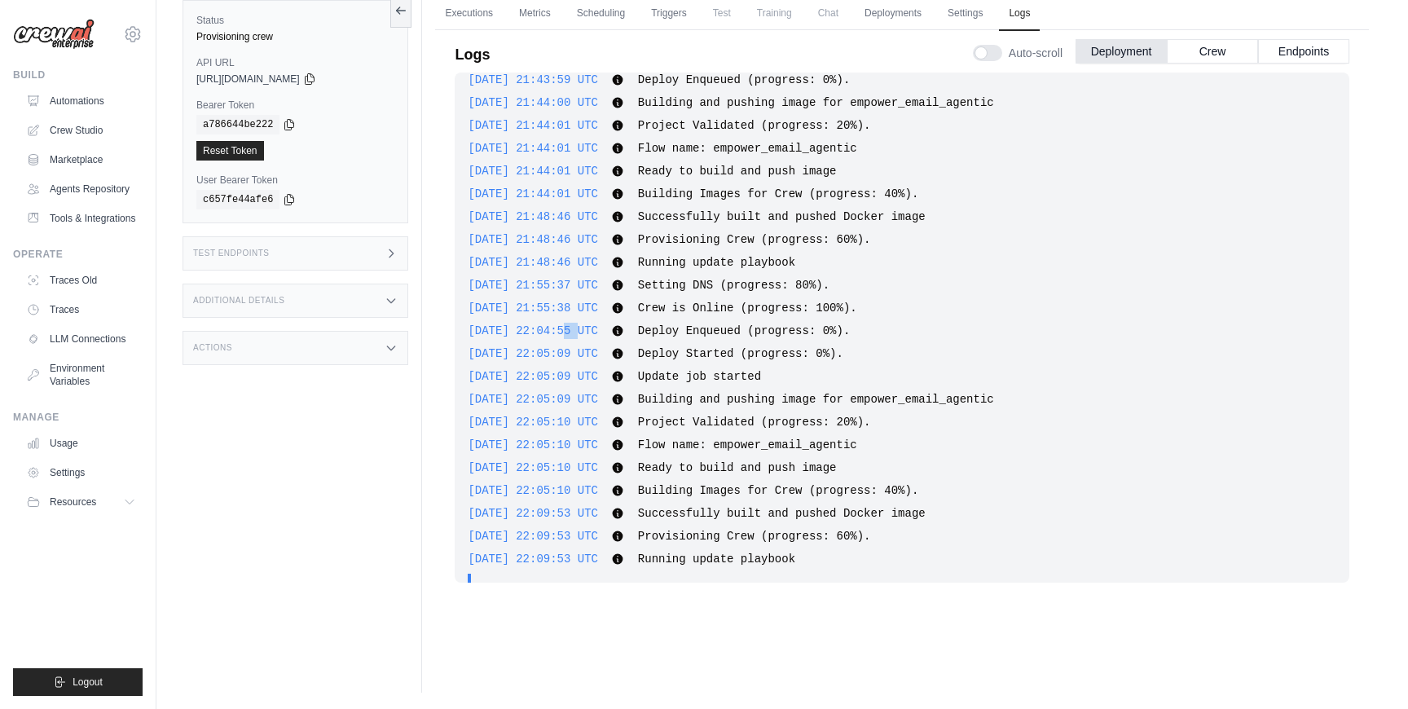
click at [566, 328] on span "2025-09-23 22:04:55 UTC" at bounding box center [533, 330] width 130 height 13
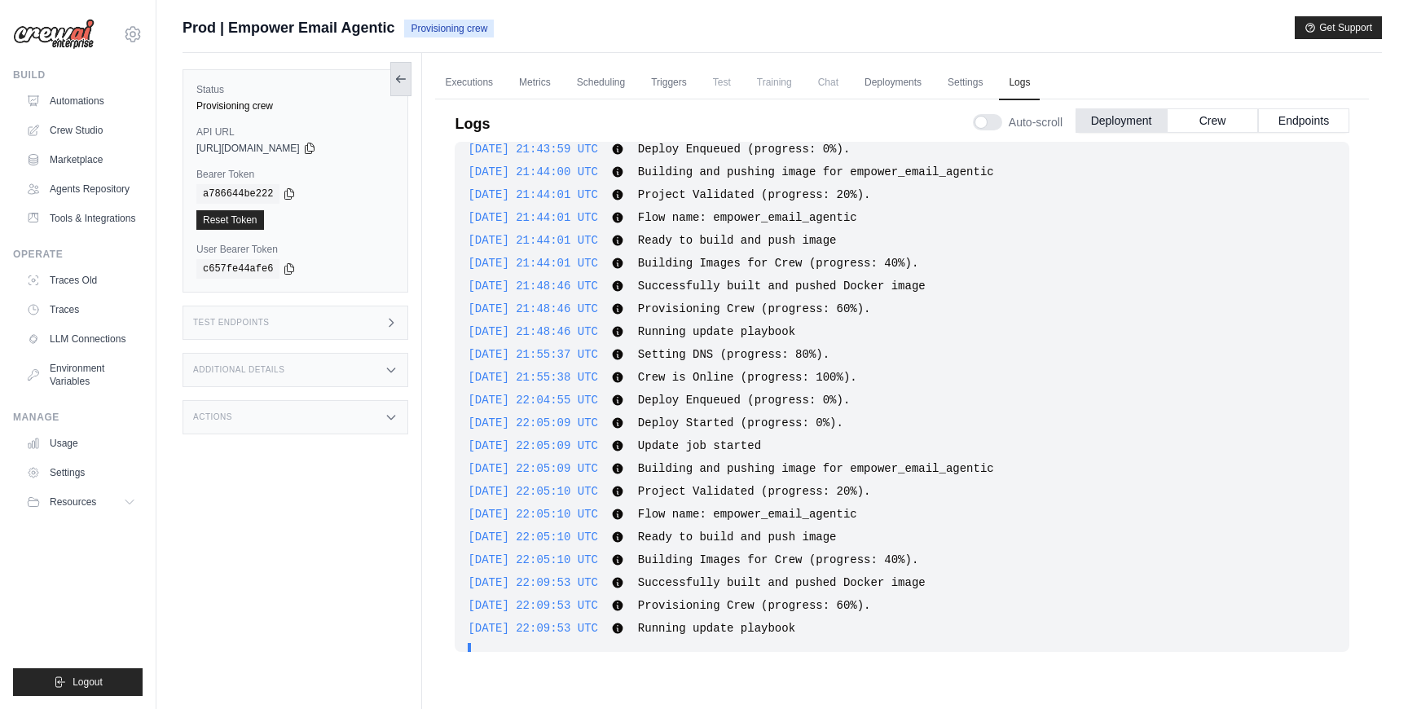
click at [409, 85] on button at bounding box center [400, 79] width 21 height 34
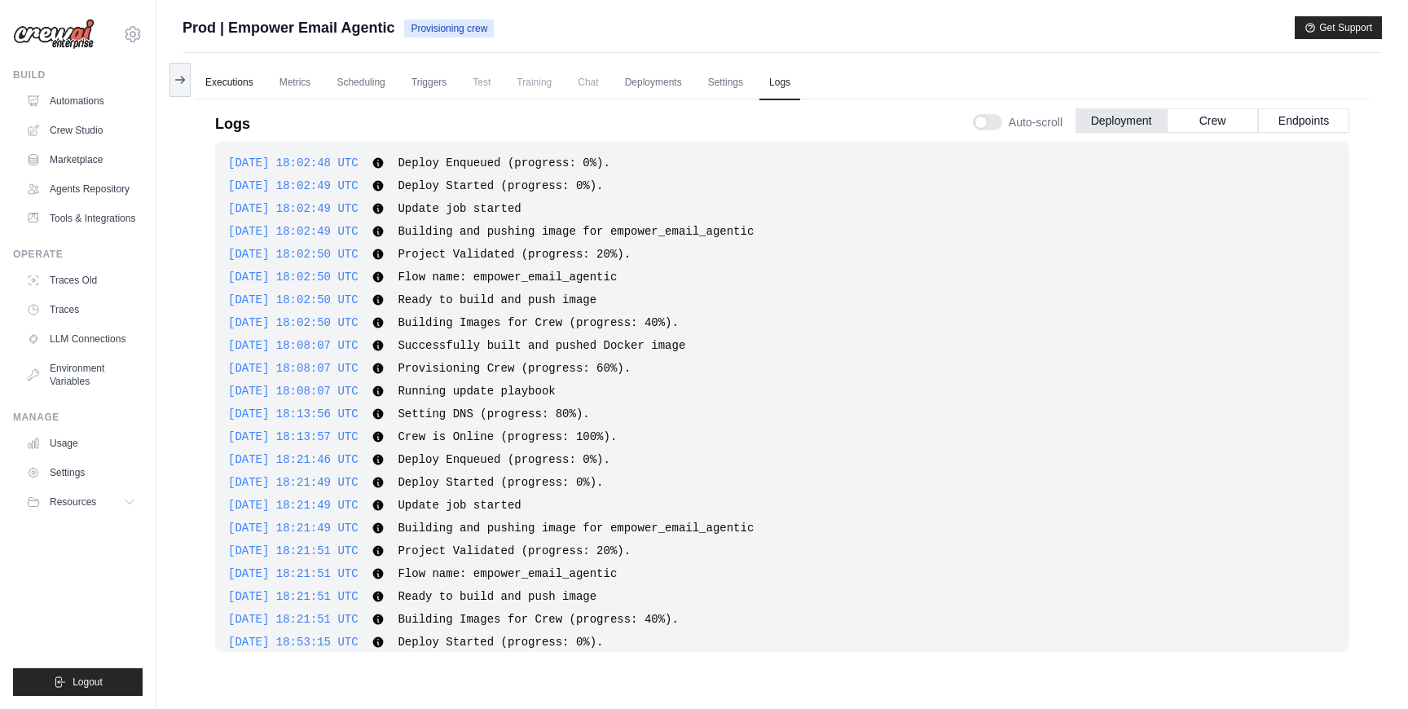
scroll to position [2250, 0]
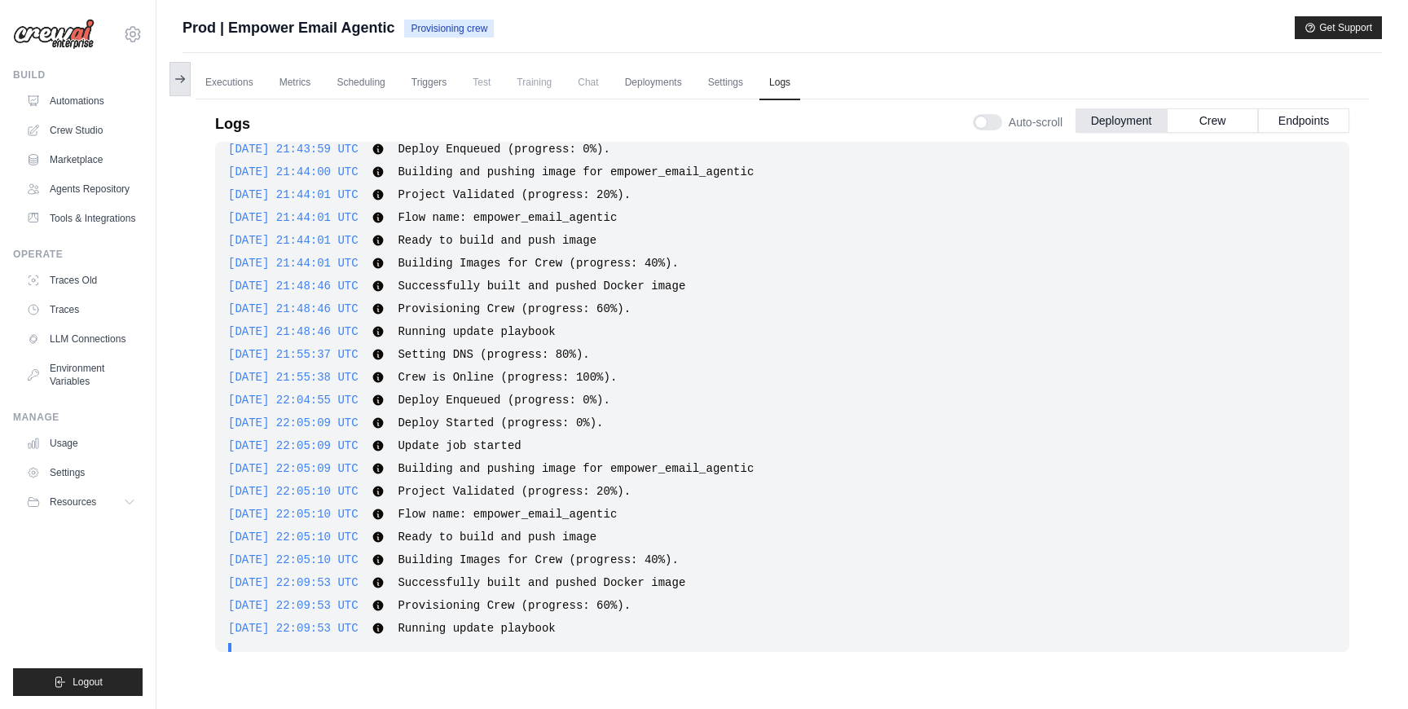
click at [187, 77] on button at bounding box center [179, 79] width 21 height 34
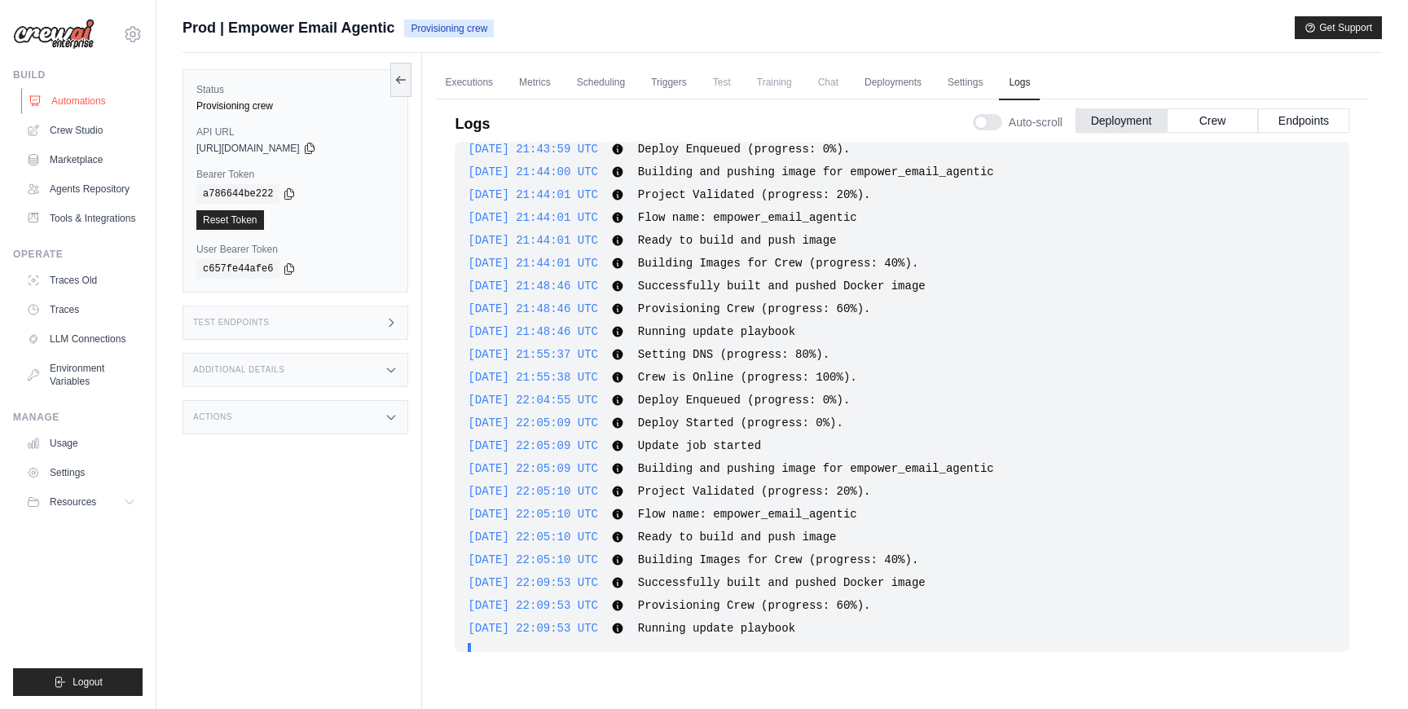
click at [94, 107] on link "Automations" at bounding box center [82, 101] width 123 height 26
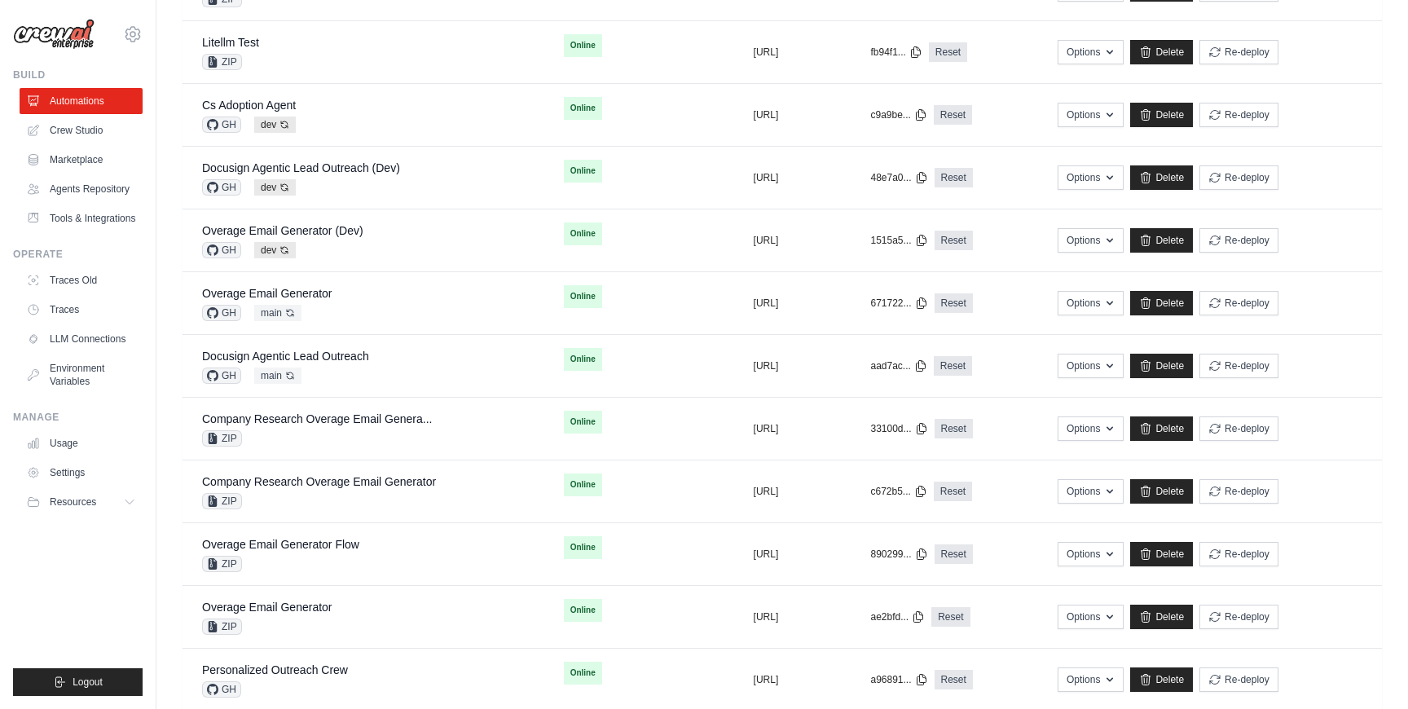
scroll to position [1140, 0]
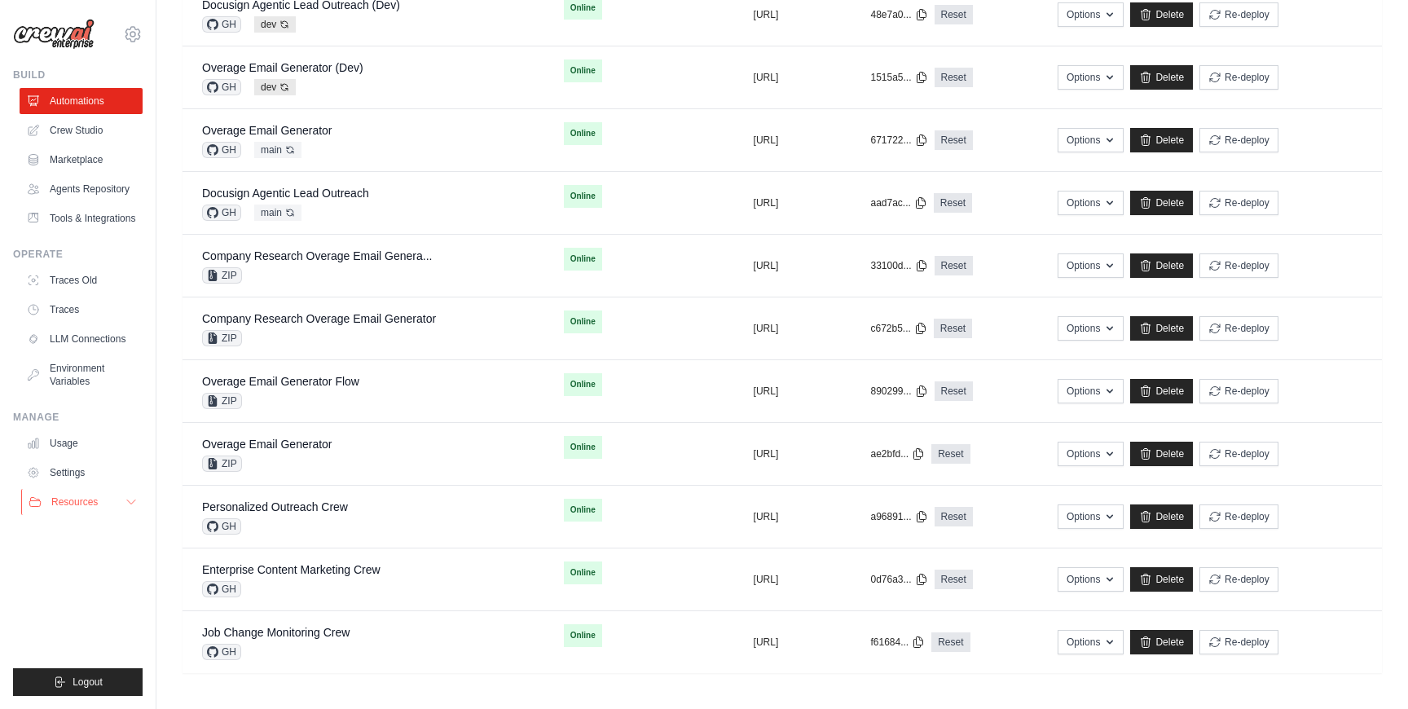
click at [125, 503] on icon at bounding box center [131, 501] width 13 height 13
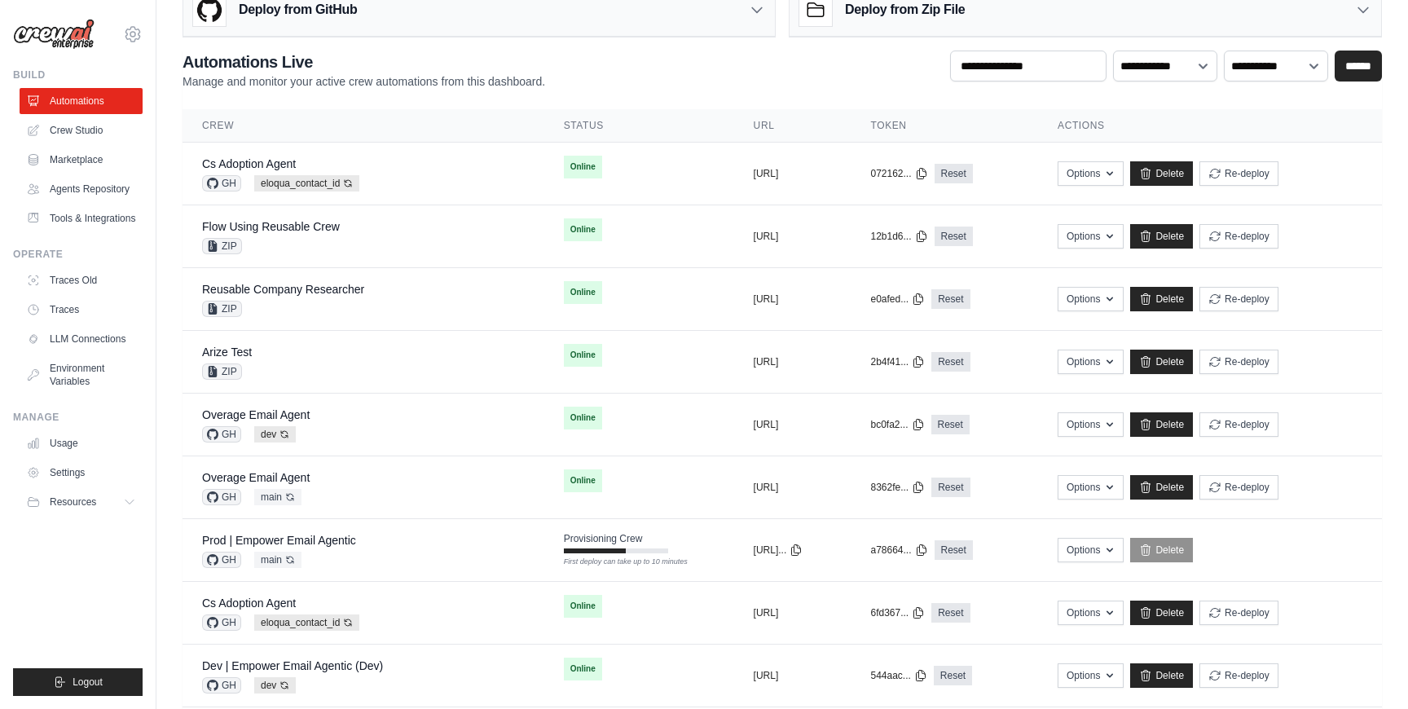
scroll to position [51, 0]
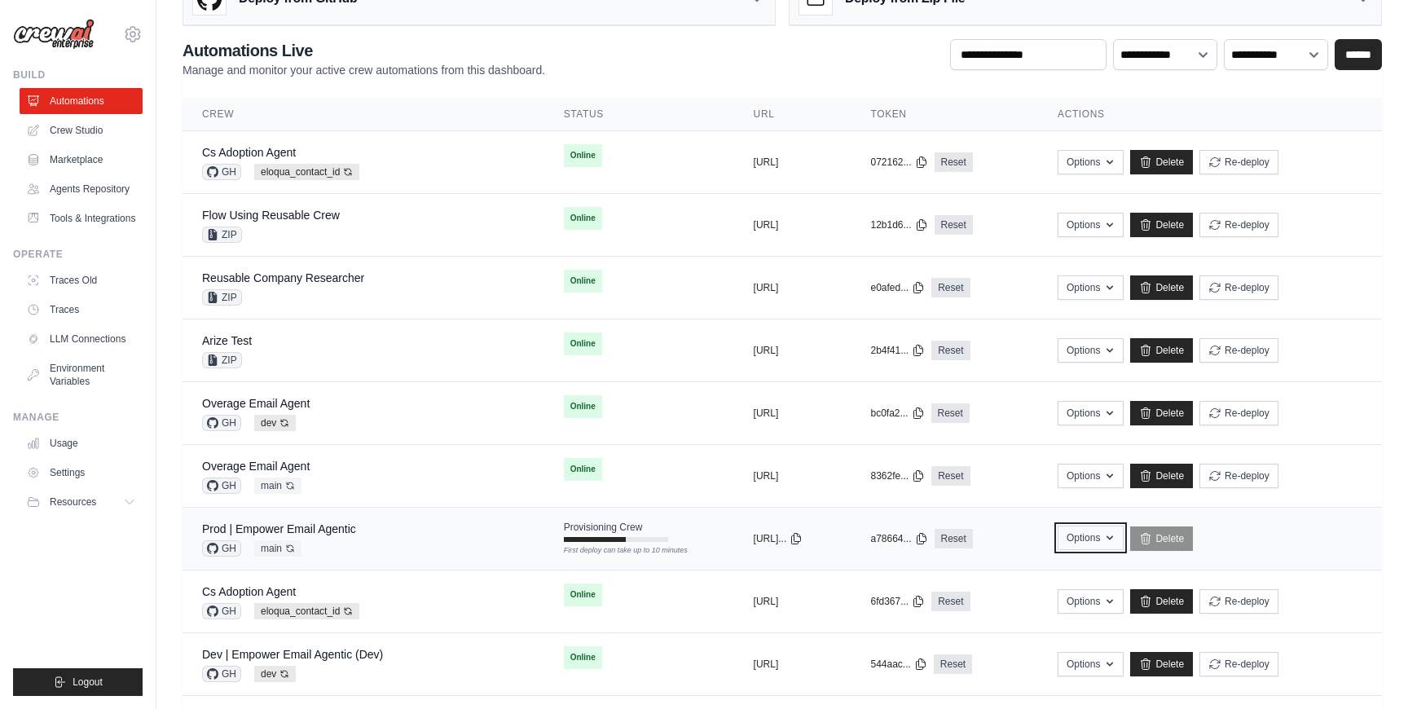
click at [1124, 540] on button "Options" at bounding box center [1091, 538] width 66 height 24
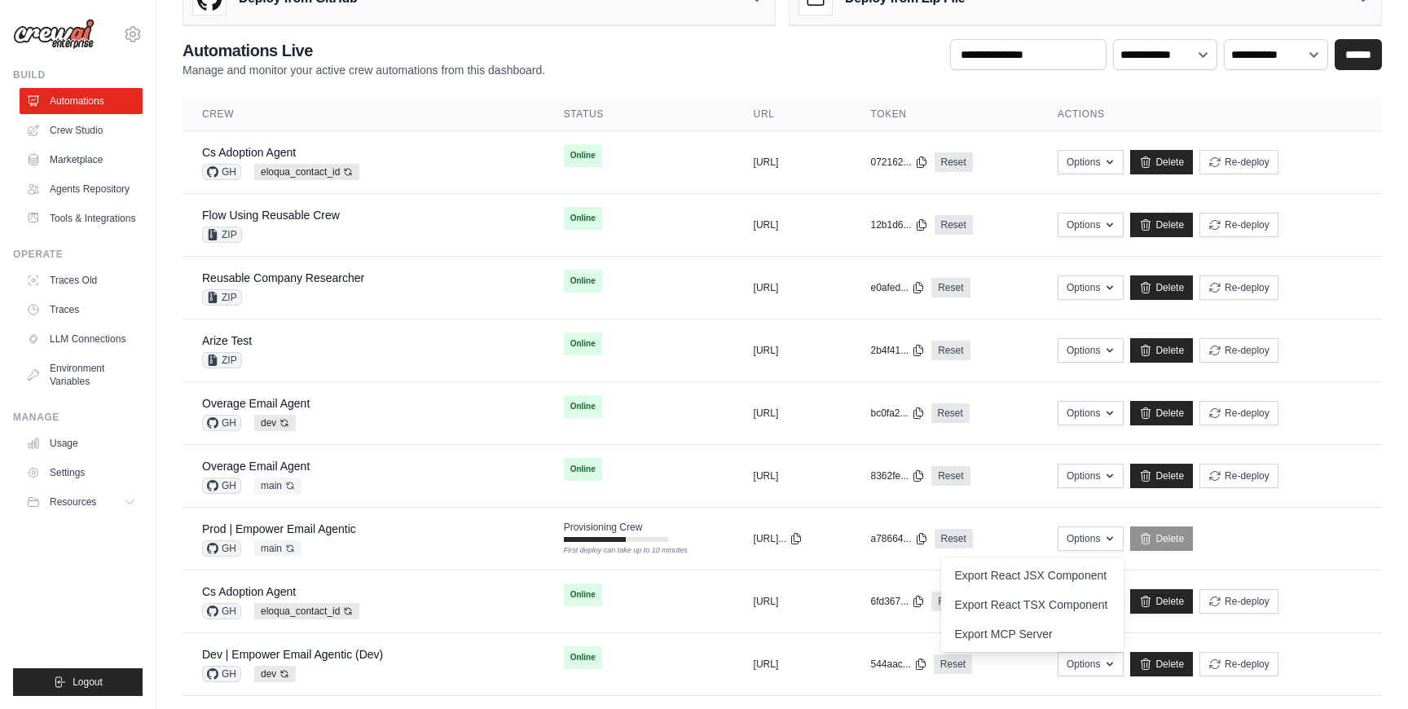
click at [139, 575] on ul "Build Automations Crew Studio Marketplace Agents Repository Resources Blog" at bounding box center [78, 381] width 130 height 627
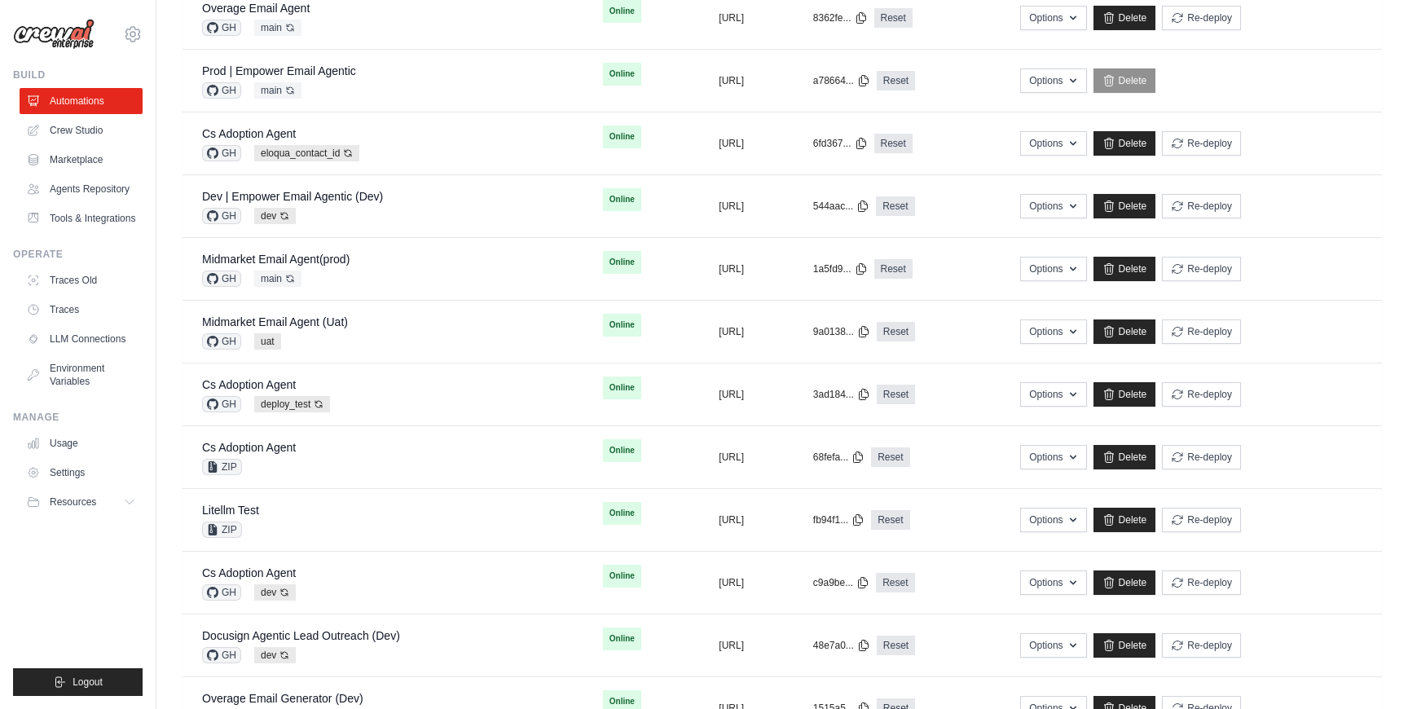
scroll to position [508, 0]
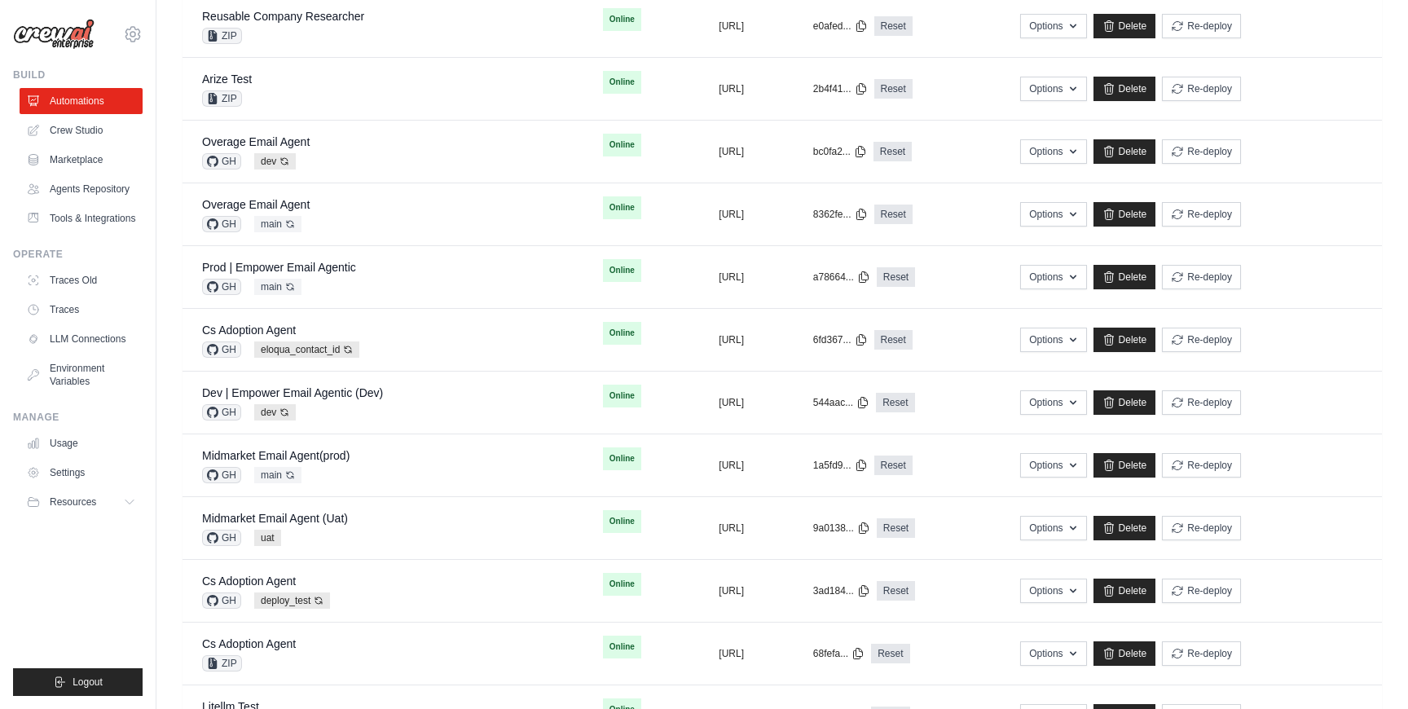
scroll to position [318, 0]
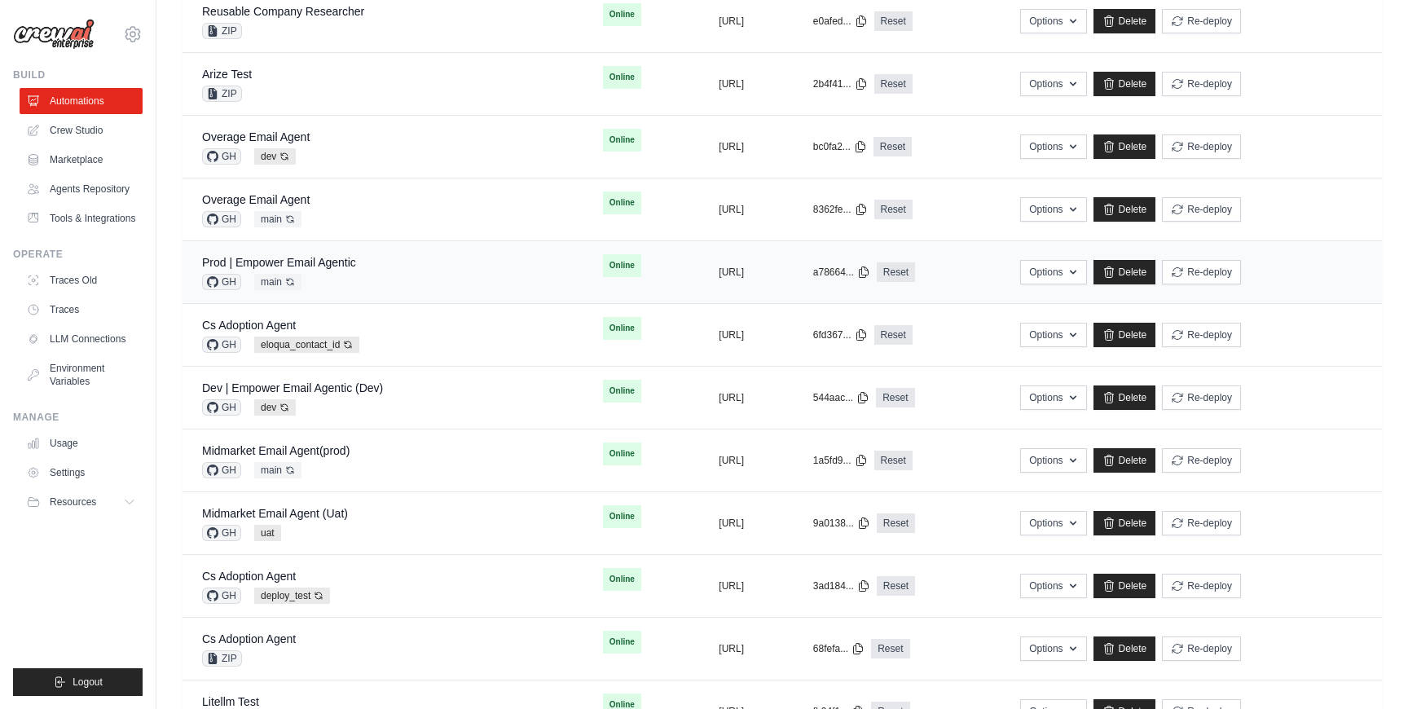
click at [398, 274] on div "Prod | Empower Email Agentic GH main Auto-deploy enabled" at bounding box center [383, 272] width 362 height 36
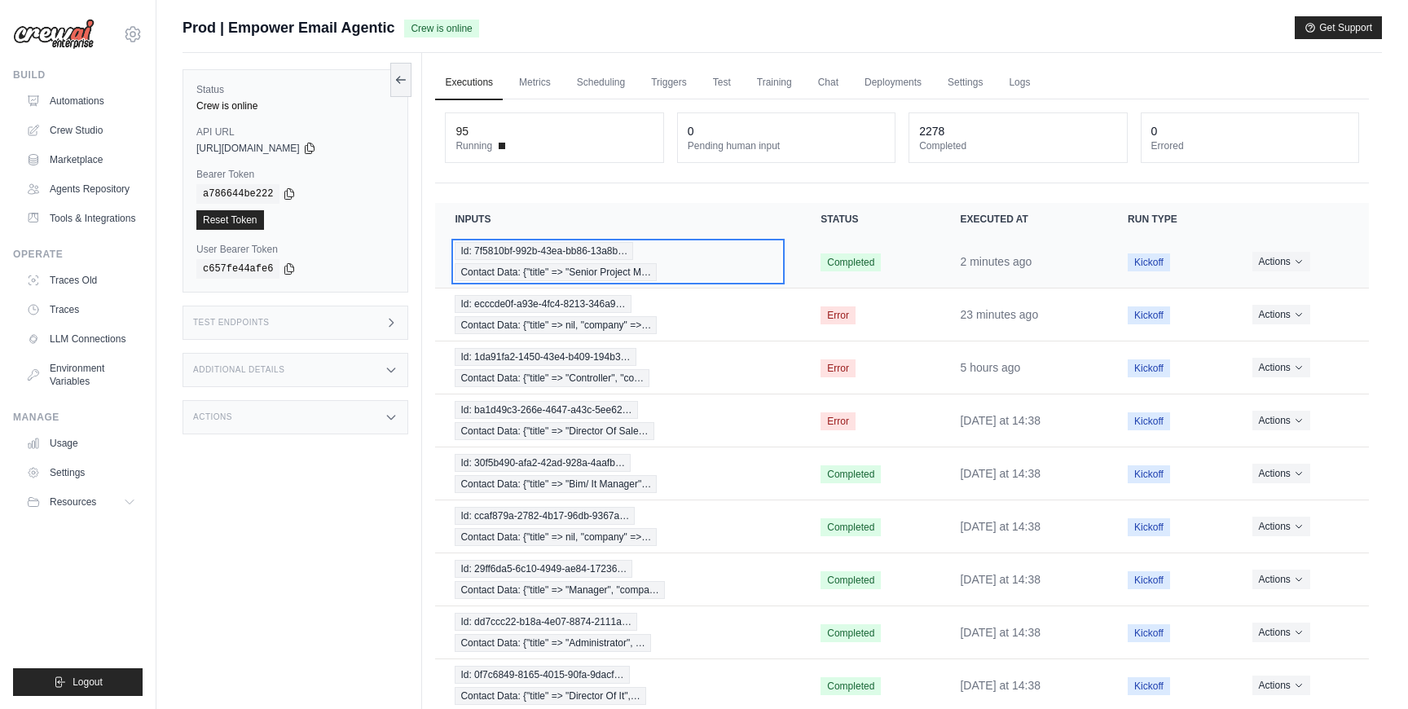
click at [742, 257] on div "Id: 7f5810bf-992b-43ea-bb86-13a8b… Contact Data: {"title" => "Senior Project M…" at bounding box center [618, 261] width 327 height 39
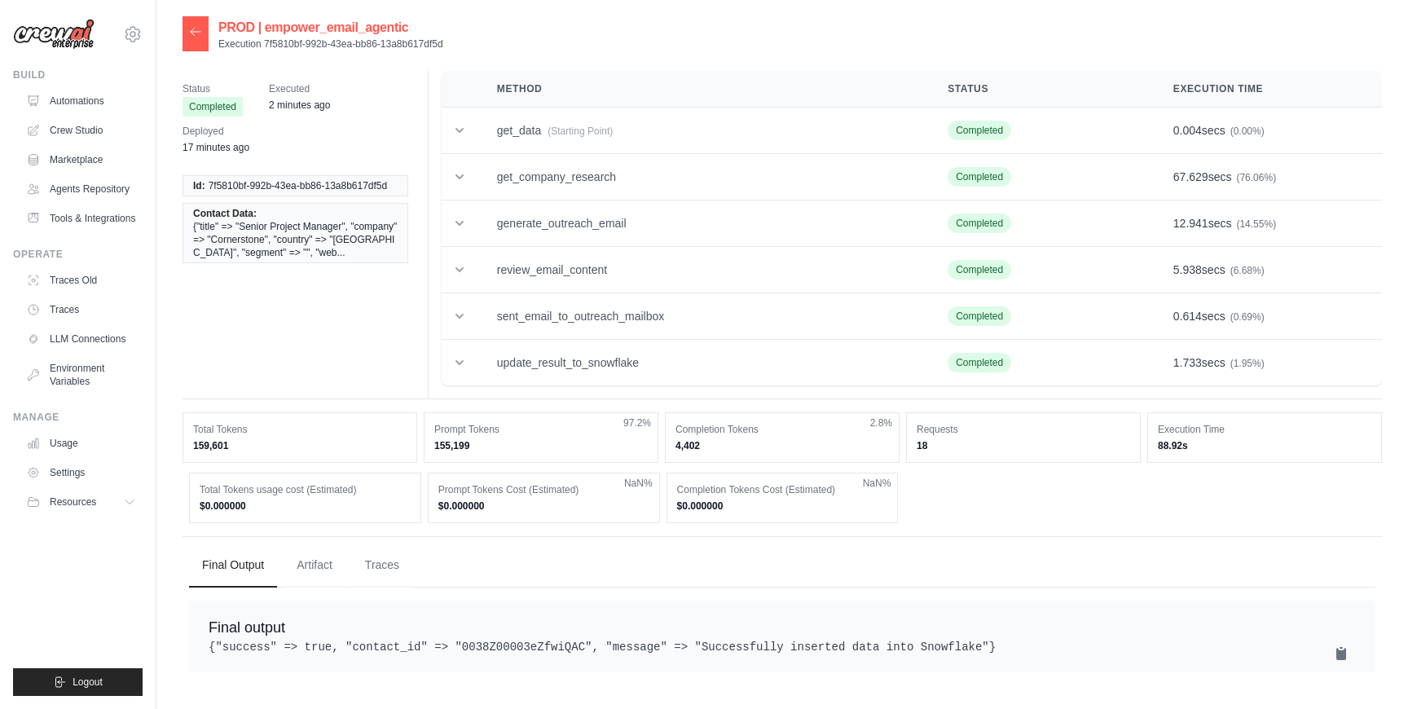
scroll to position [33, 0]
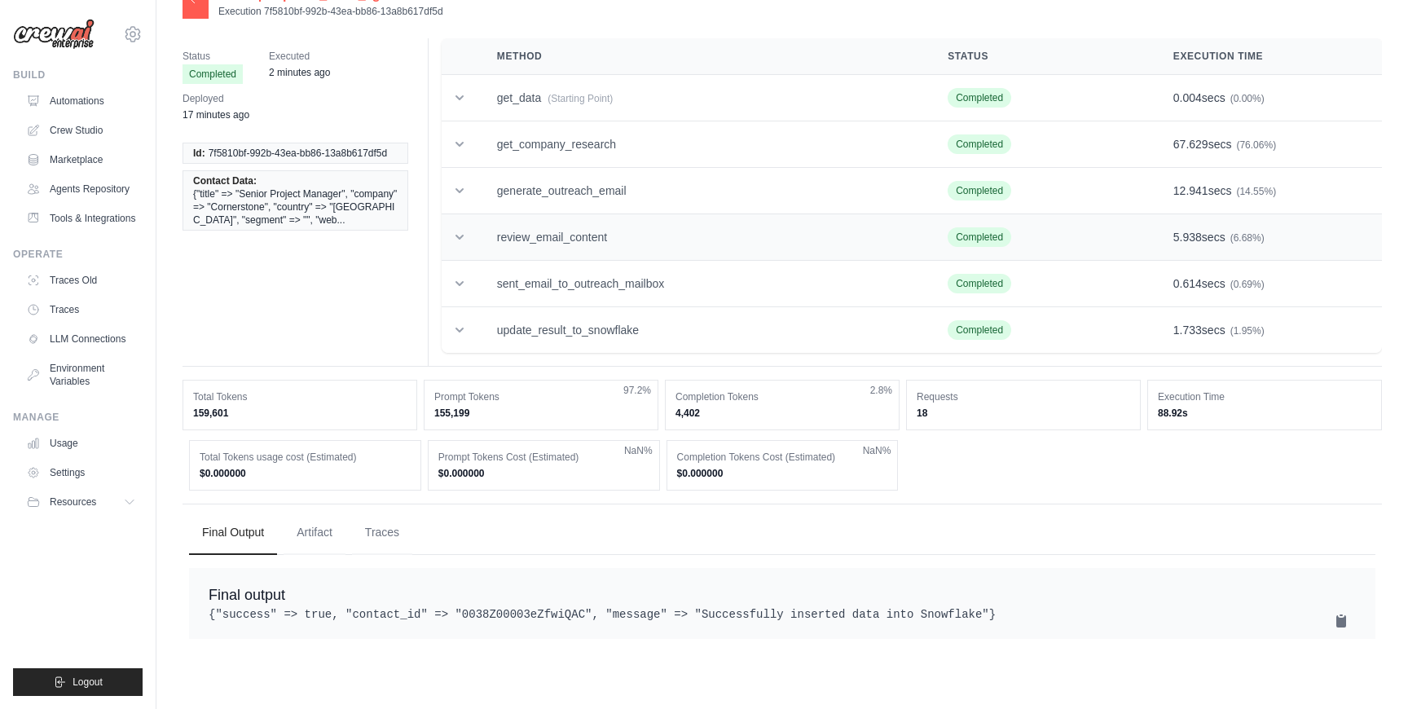
click at [702, 231] on td "review_email_content" at bounding box center [702, 237] width 451 height 46
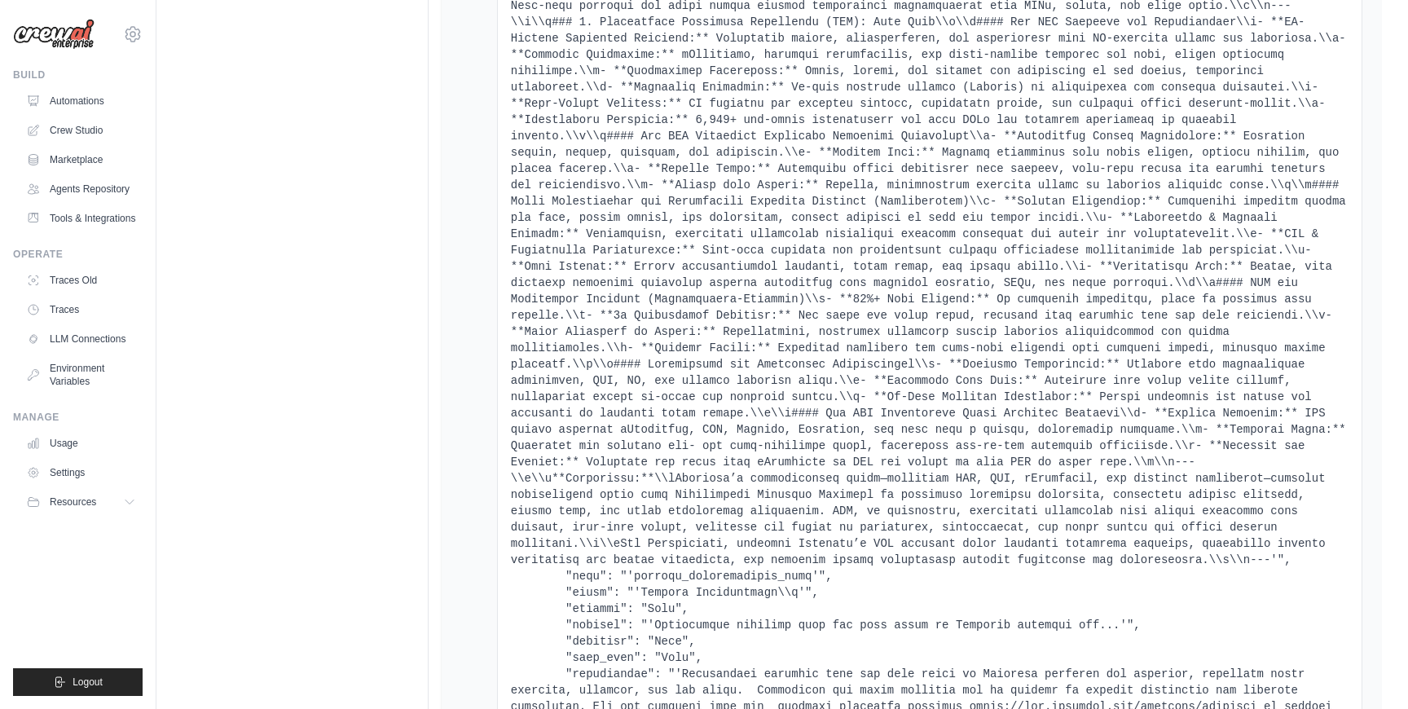
scroll to position [3737, 0]
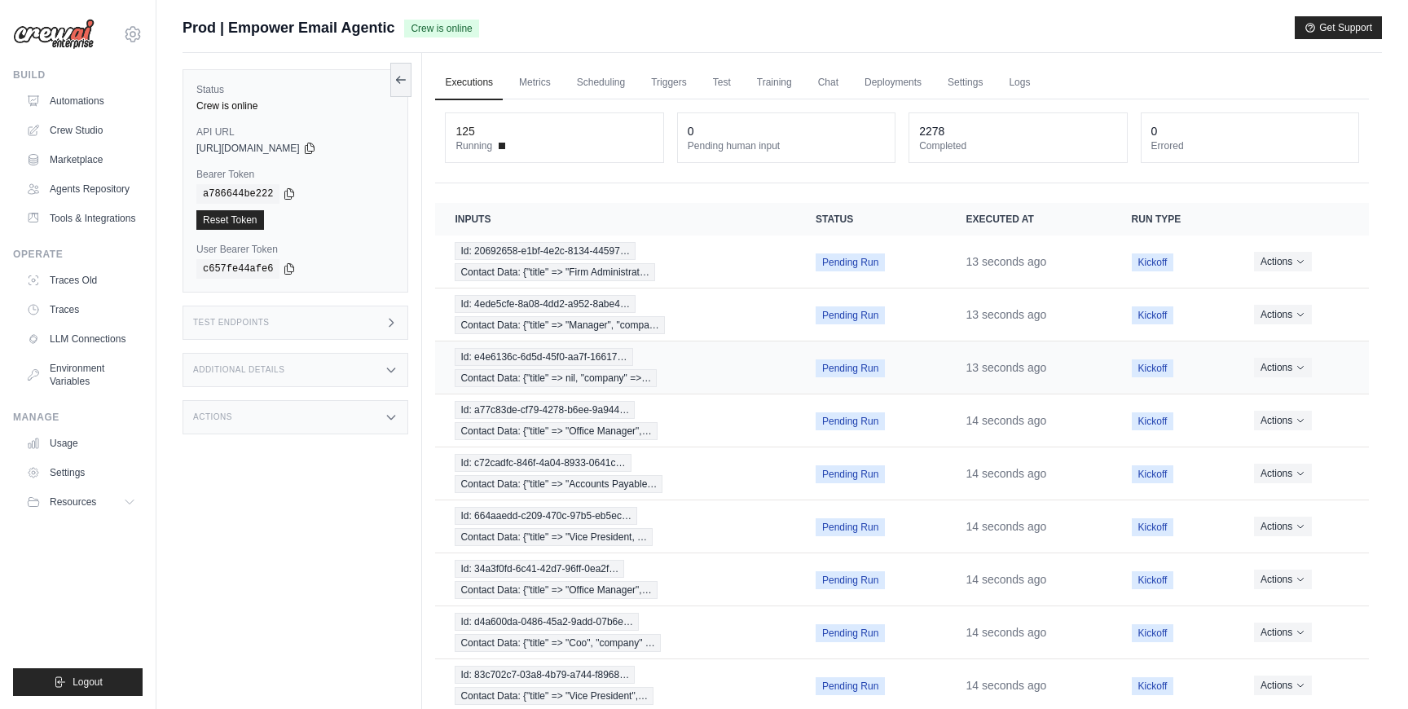
scroll to position [134, 0]
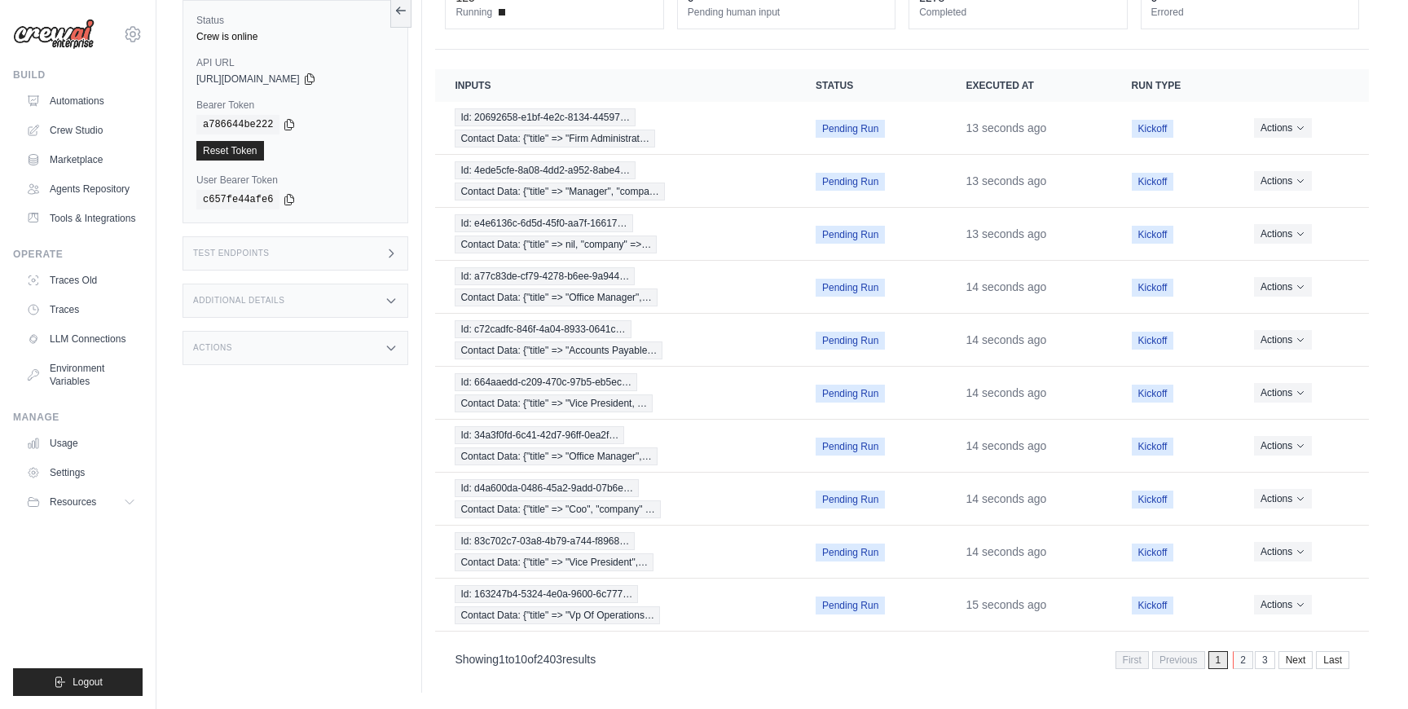
click at [1247, 663] on link "2" at bounding box center [1243, 660] width 20 height 18
click at [1247, 663] on link "3" at bounding box center [1241, 660] width 20 height 18
click at [1247, 663] on link "4" at bounding box center [1241, 660] width 20 height 18
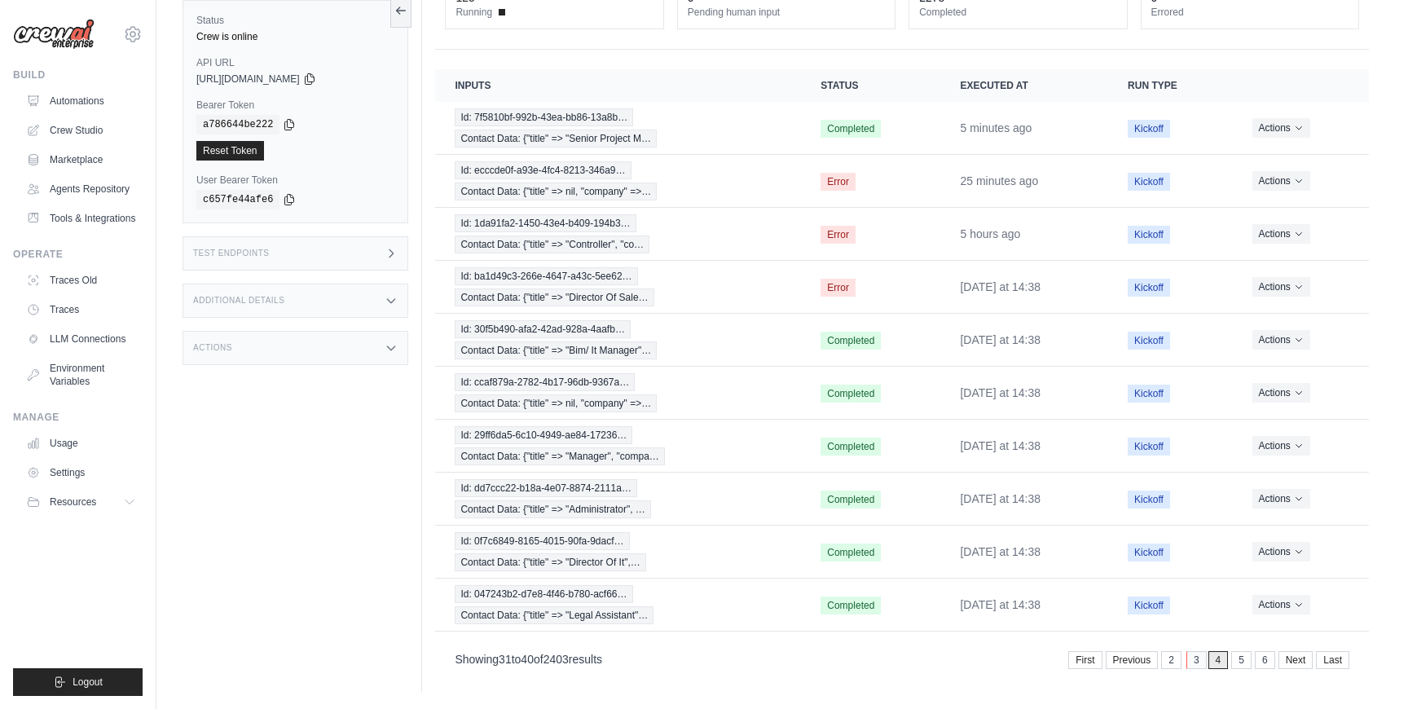
click at [1199, 663] on link "3" at bounding box center [1196, 660] width 20 height 18
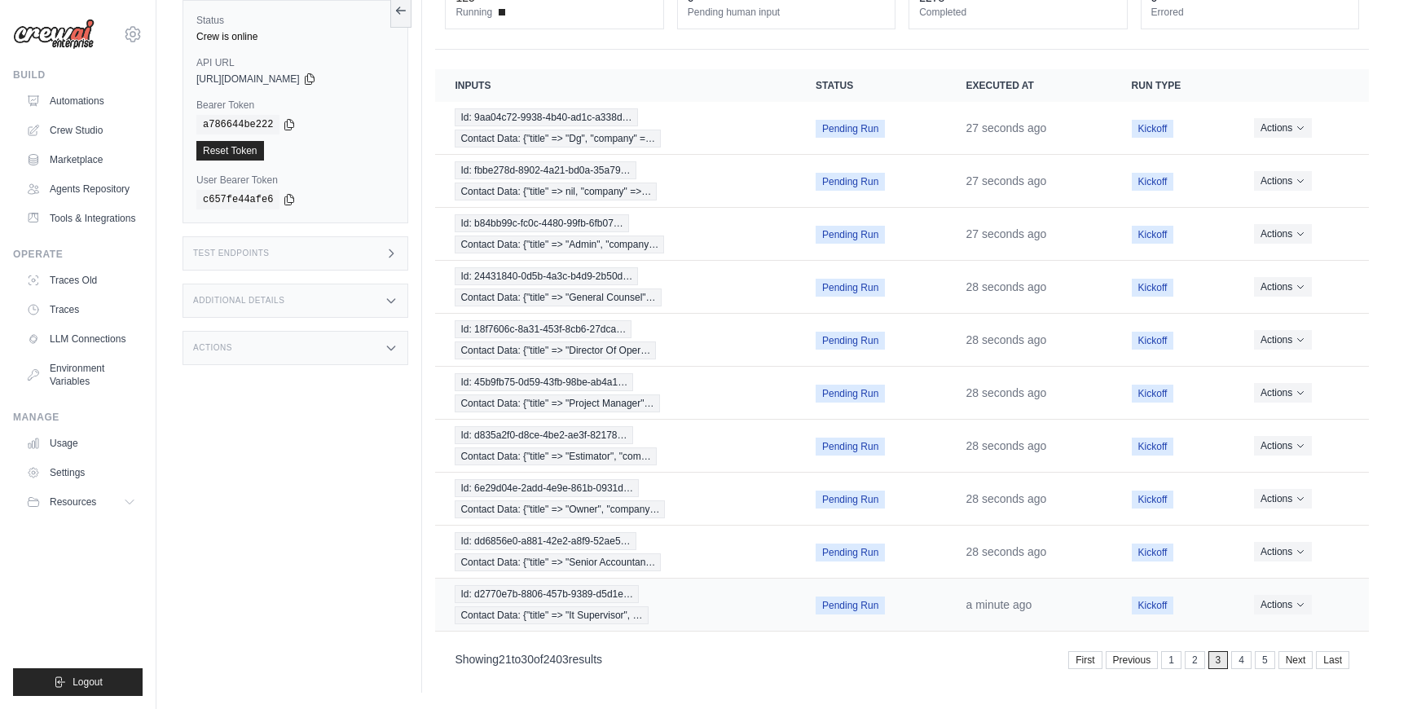
click at [981, 610] on time "a minute ago" at bounding box center [999, 604] width 66 height 13
click at [719, 608] on div "Id: d2770e7b-8806-457b-9389-d5d1e… Contact Data: {"title" => "It Supervisor", …" at bounding box center [616, 604] width 322 height 39
click at [1193, 665] on link "2" at bounding box center [1196, 660] width 20 height 18
click at [1190, 666] on link "1" at bounding box center [1196, 660] width 20 height 18
click at [1234, 661] on link "2" at bounding box center [1243, 660] width 20 height 18
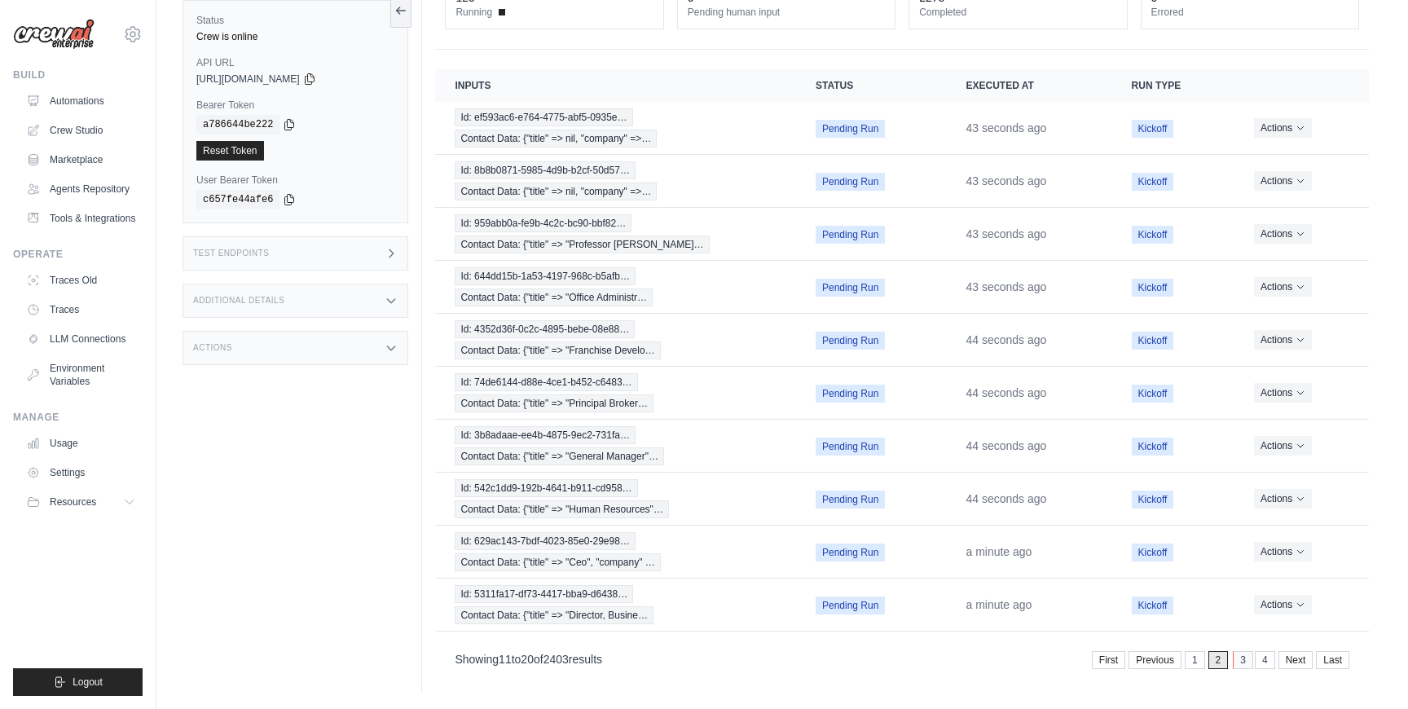
click at [1248, 661] on link "3" at bounding box center [1243, 660] width 20 height 18
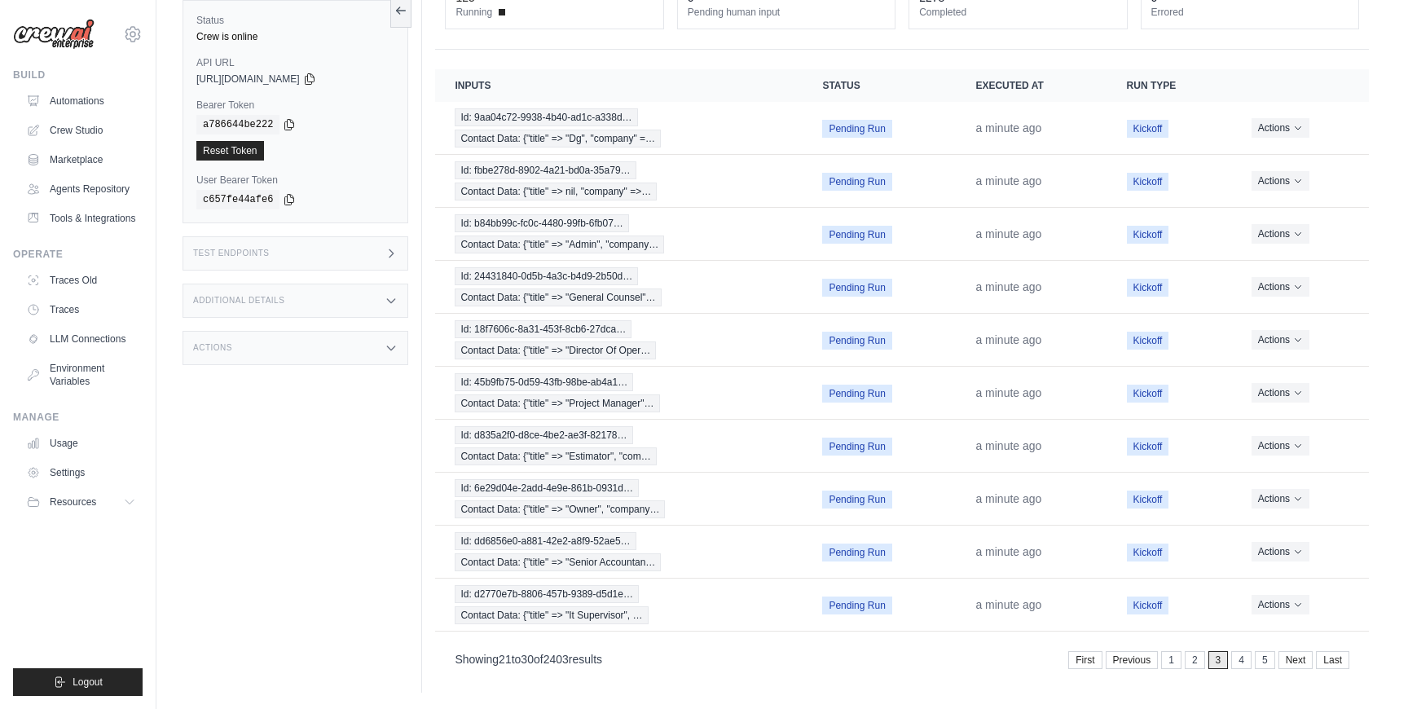
click at [1248, 661] on link "4" at bounding box center [1241, 660] width 20 height 18
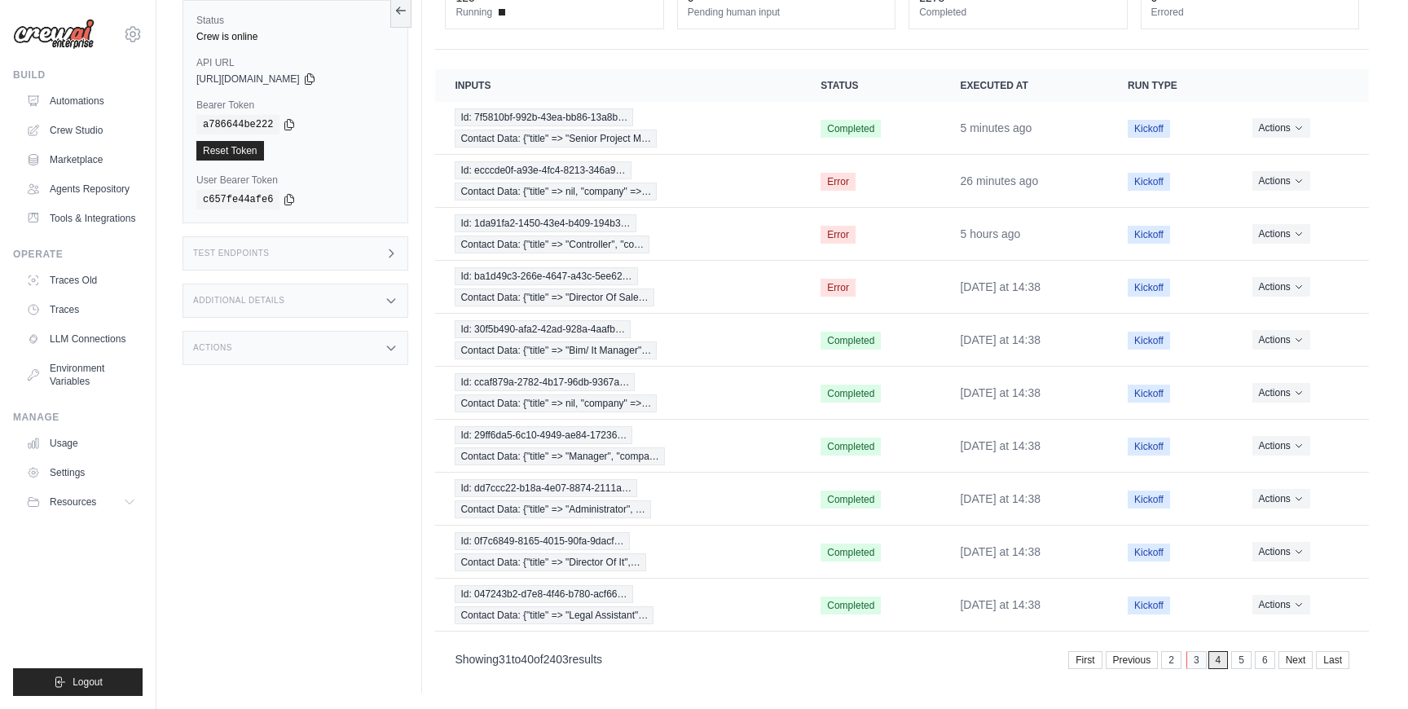
click at [1199, 663] on link "3" at bounding box center [1196, 660] width 20 height 18
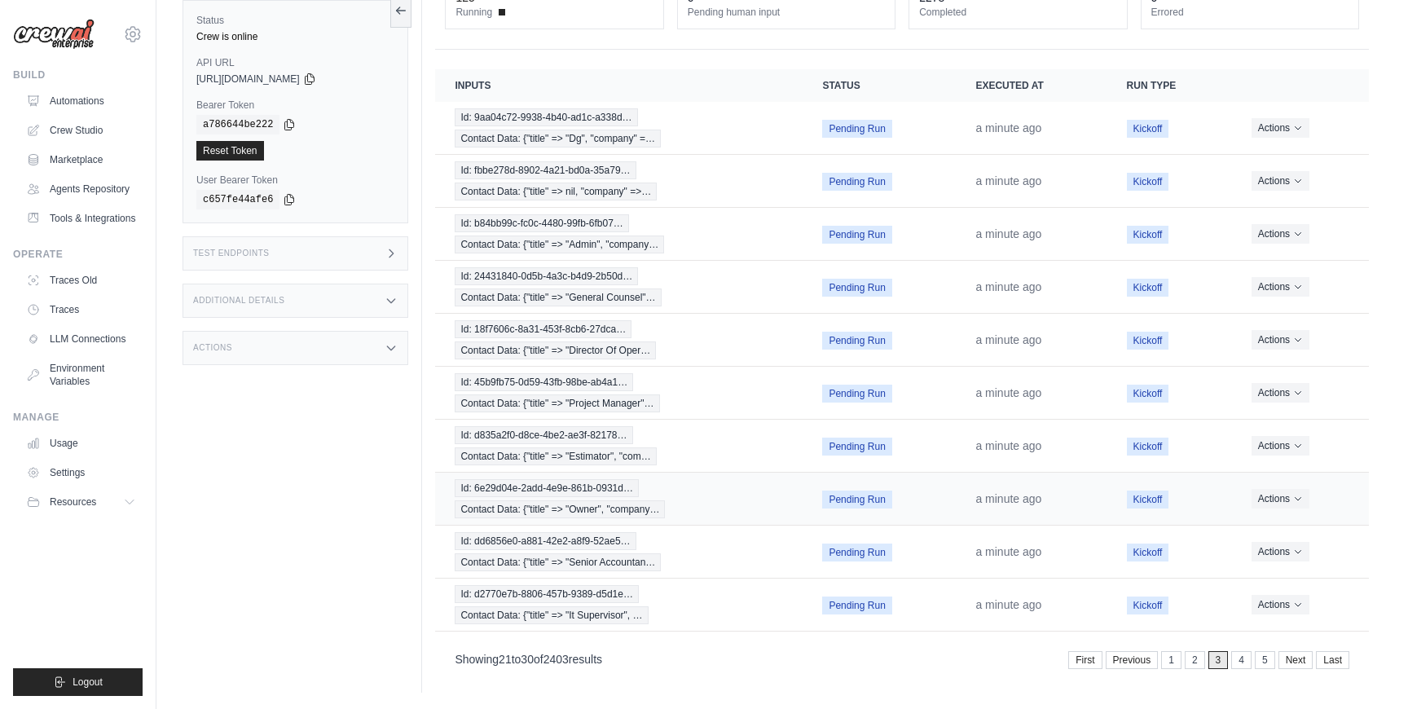
click at [892, 655] on div "Showing 21 to 30 of 2403 results First Previous 1 2 3 4 5 Next Last" at bounding box center [902, 659] width 895 height 22
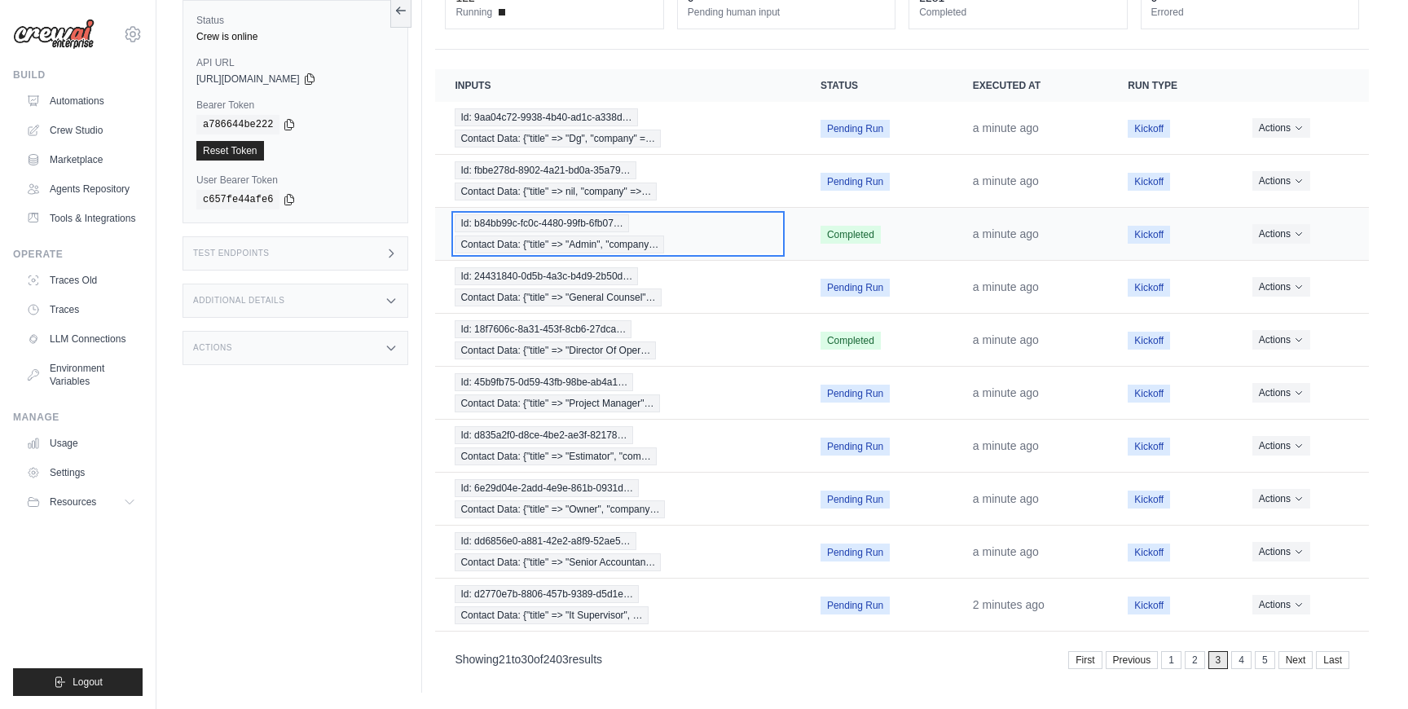
click at [752, 231] on div "Id: b84bb99c-fc0c-4480-99fb-6fb07… Contact Data: {"title" => "Admin", "company…" at bounding box center [618, 233] width 326 height 39
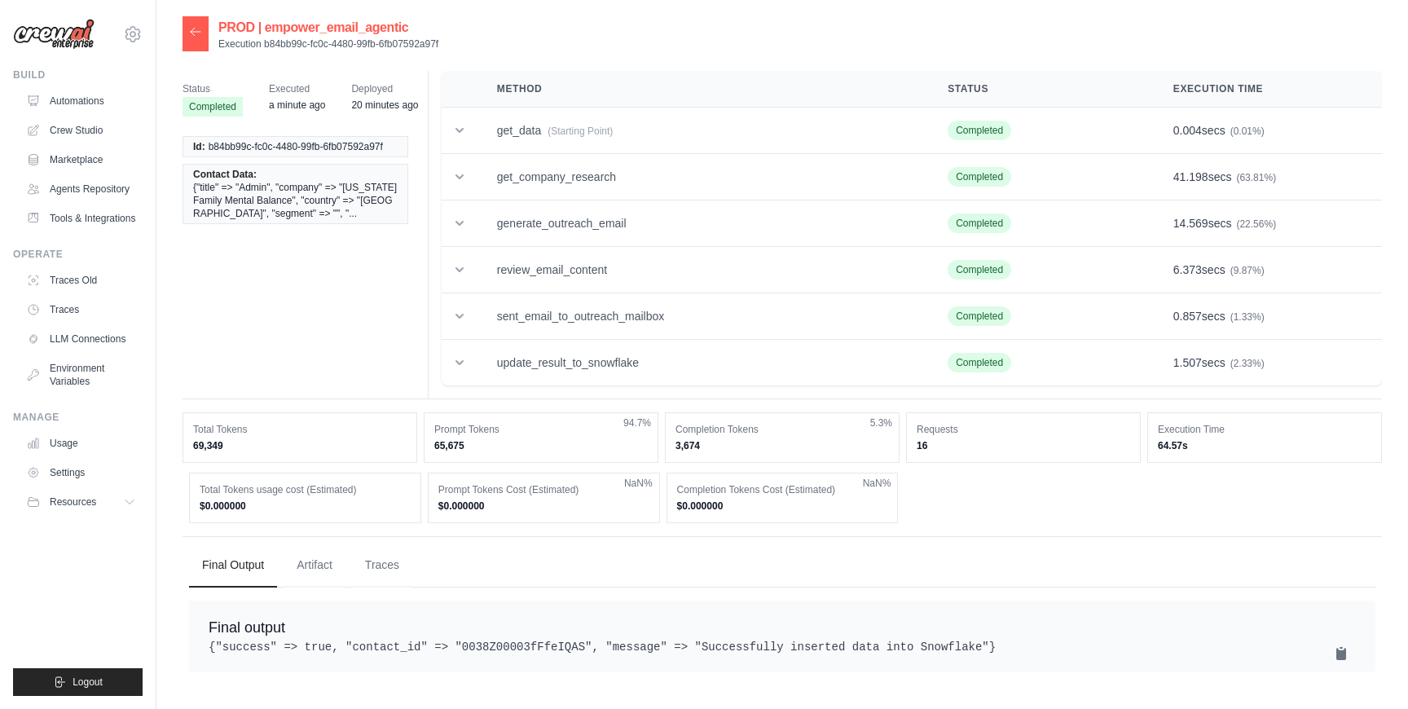
scroll to position [33, 0]
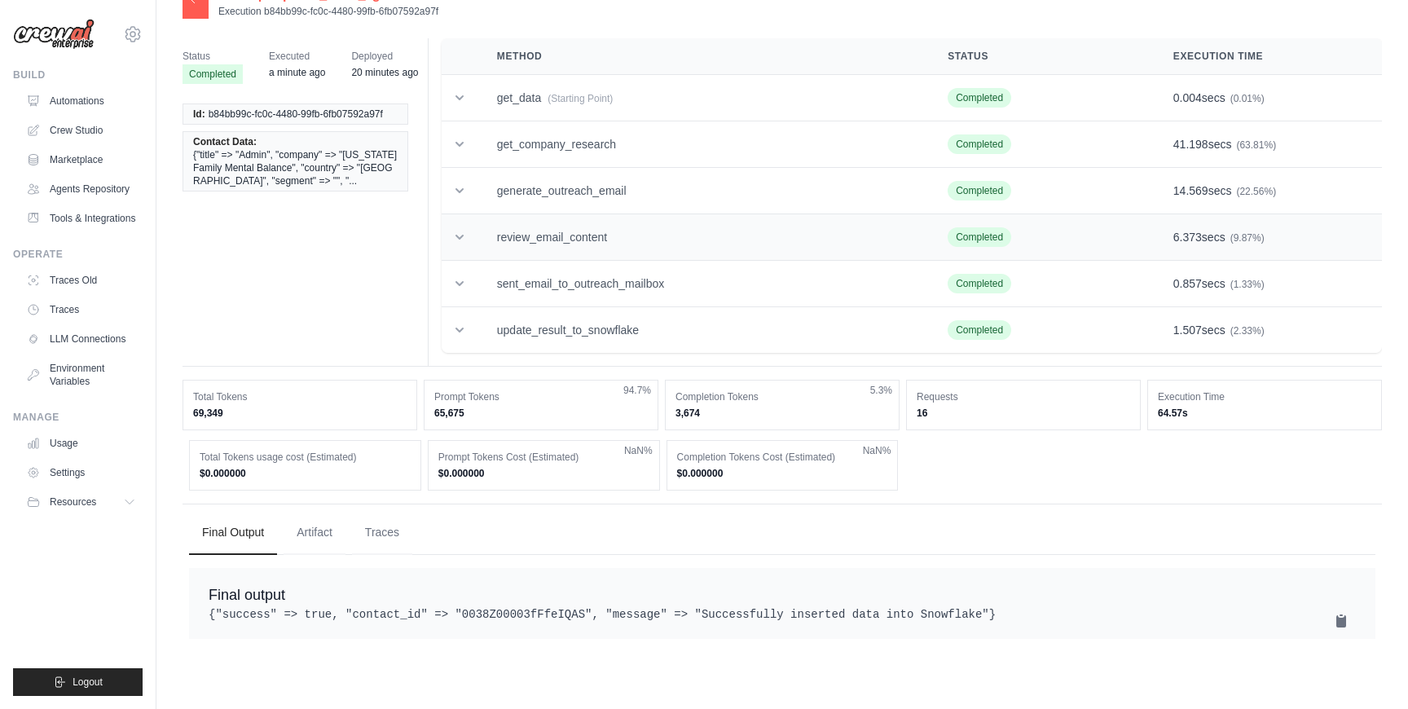
click at [613, 244] on td "review_email_content" at bounding box center [702, 237] width 451 height 46
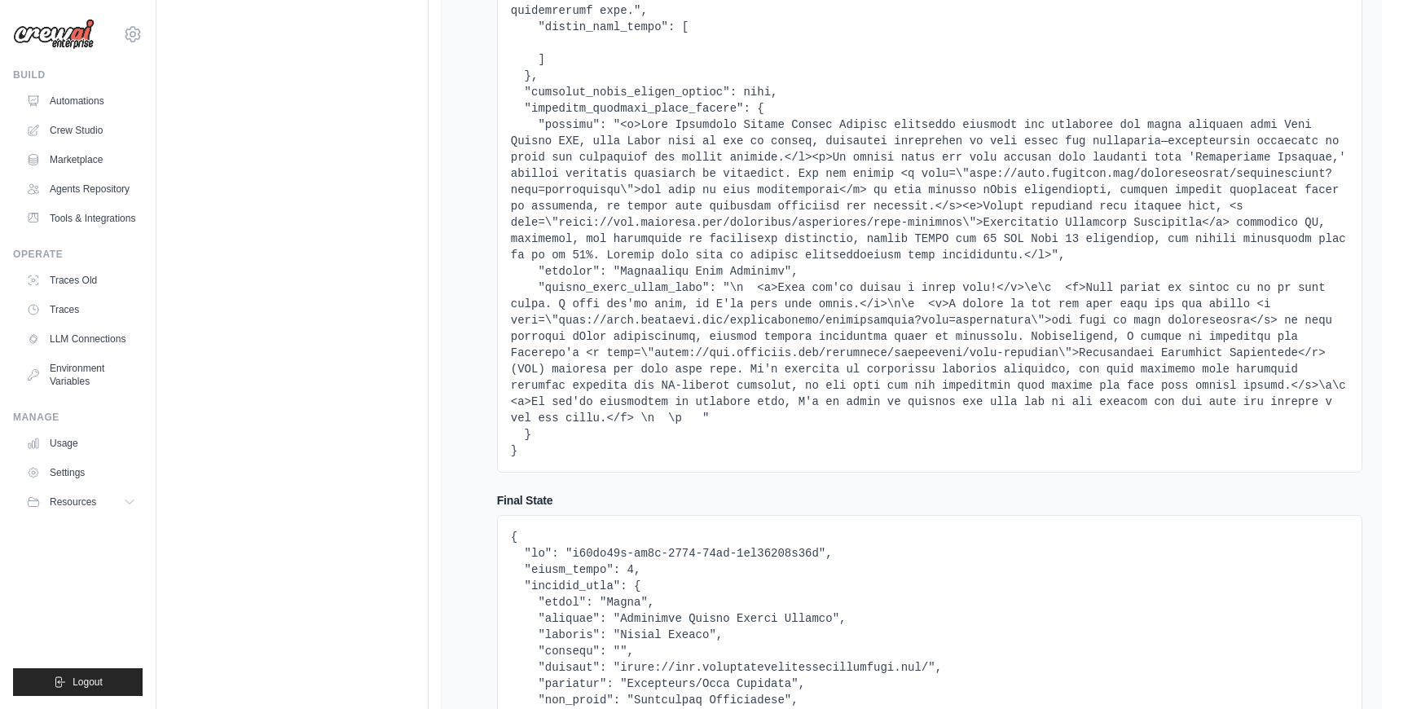
scroll to position [5718, 0]
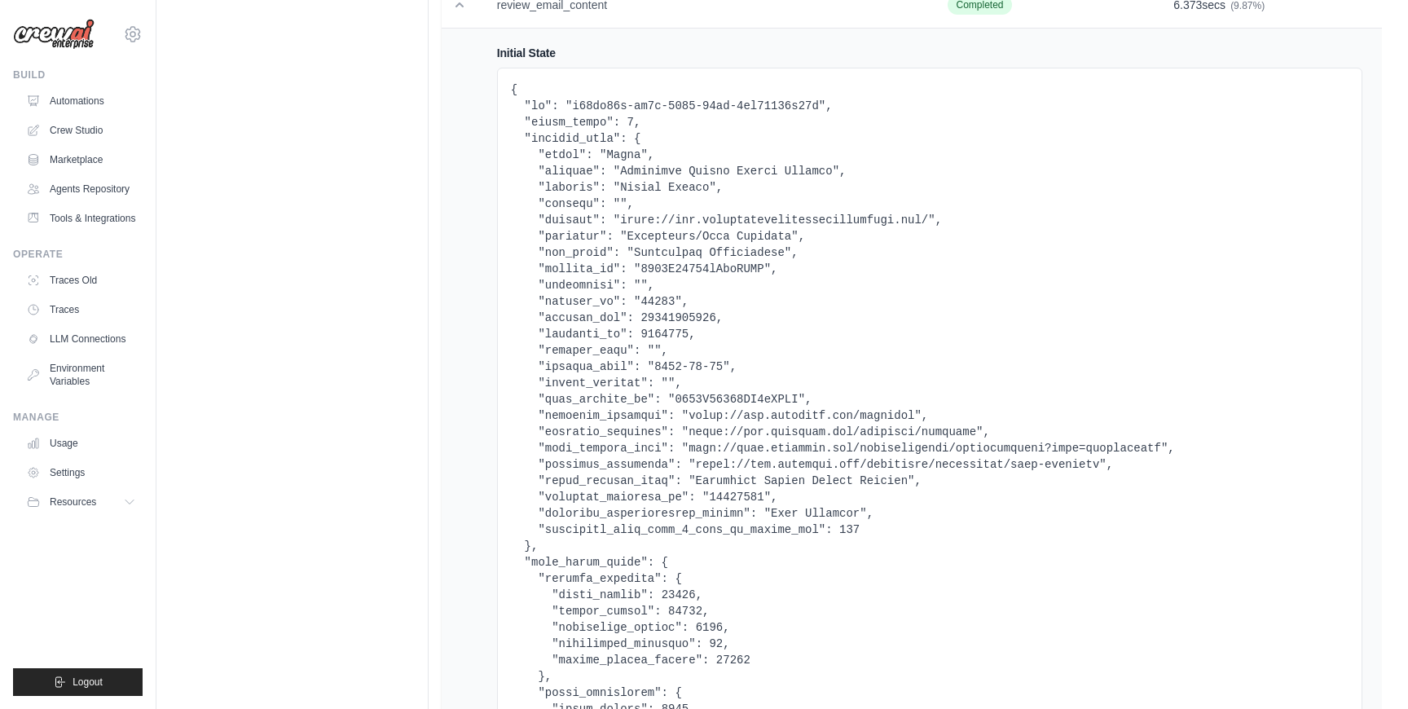
scroll to position [0, 0]
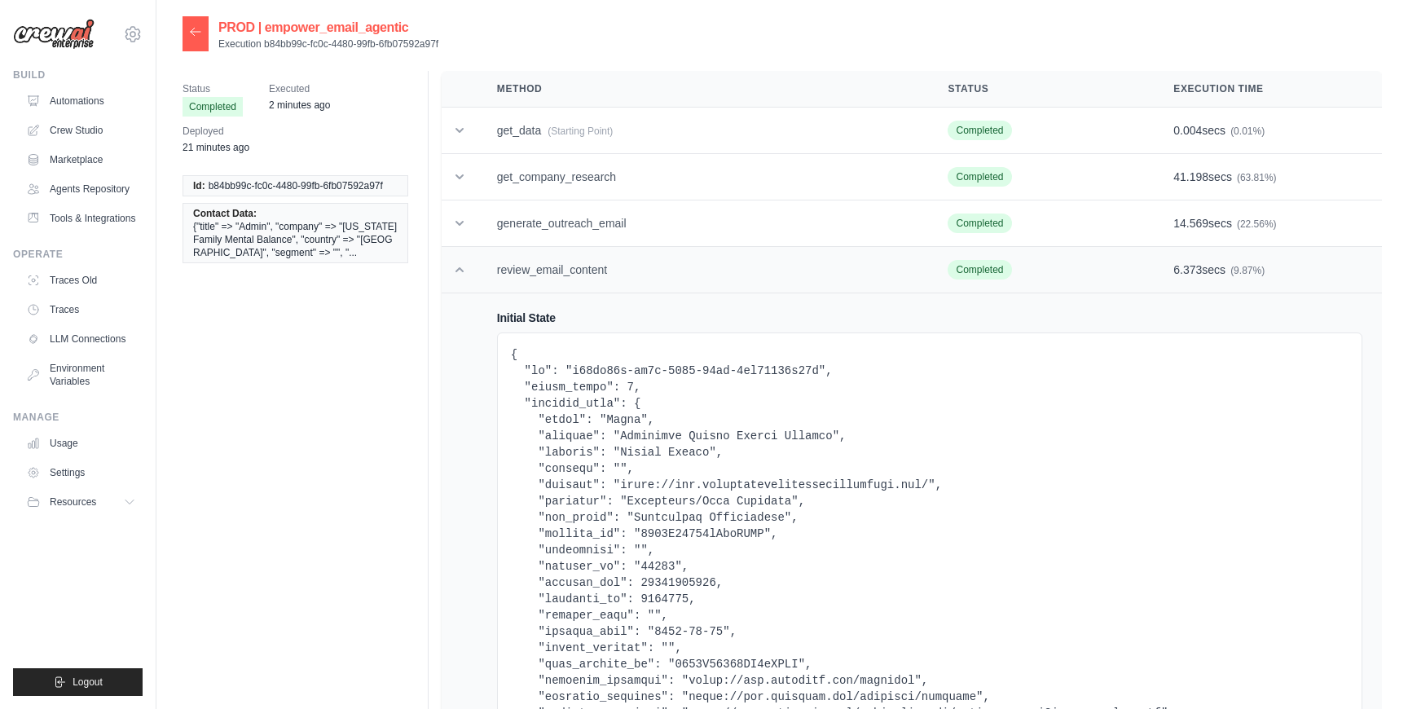
click at [482, 276] on td "review_email_content" at bounding box center [702, 270] width 451 height 46
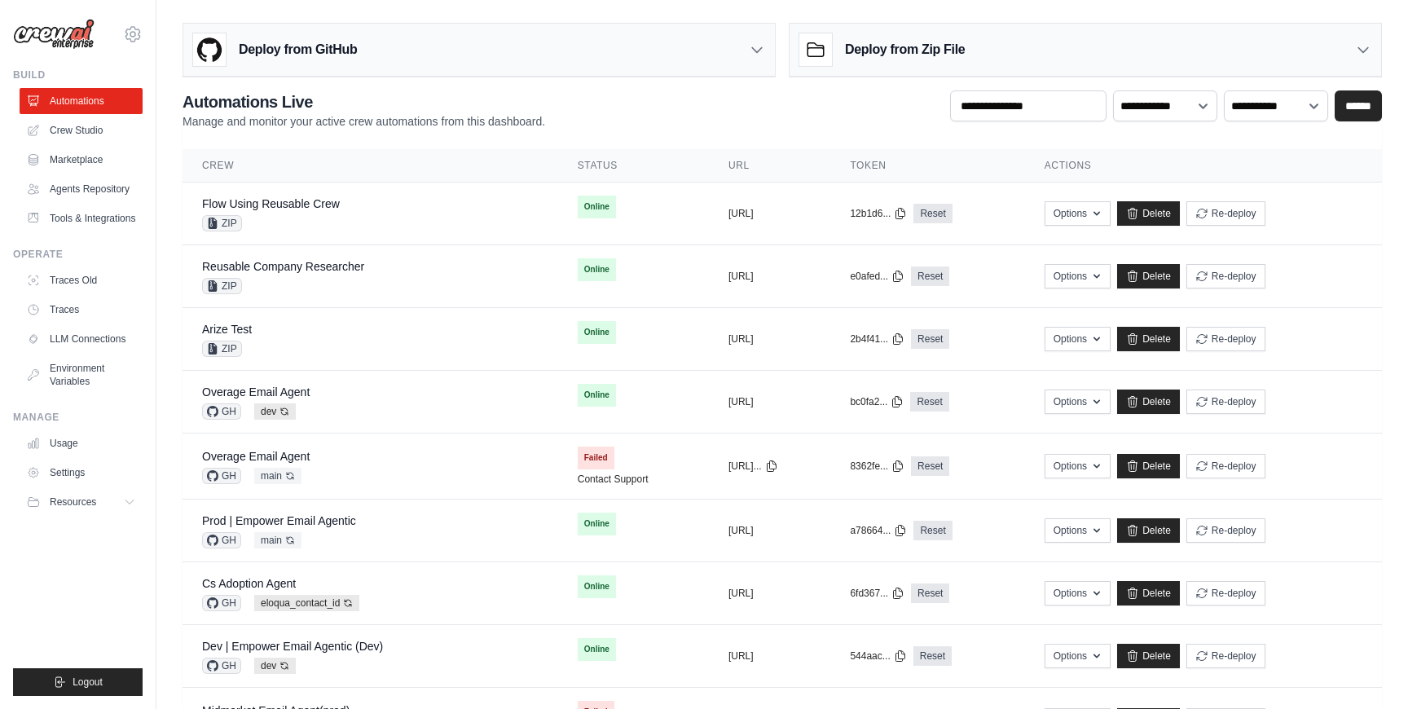
scroll to position [915, 0]
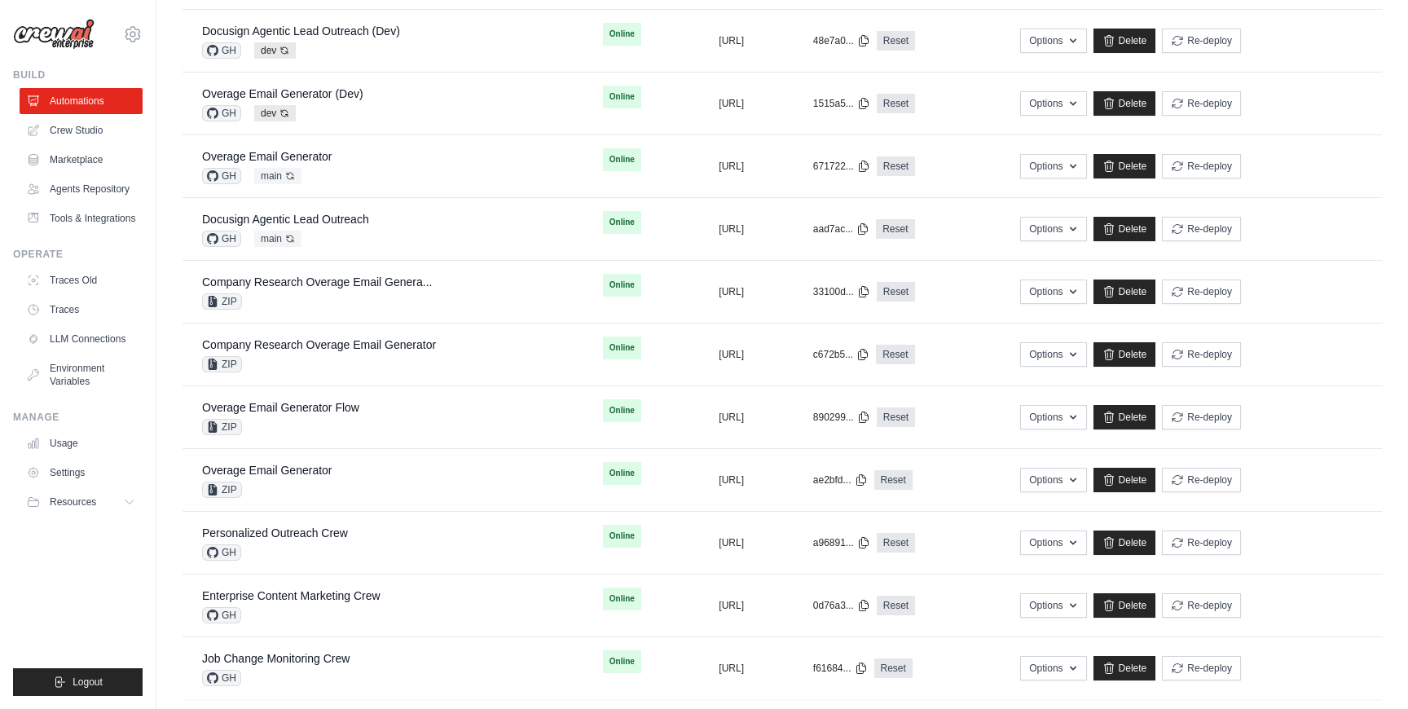
scroll to position [765, 0]
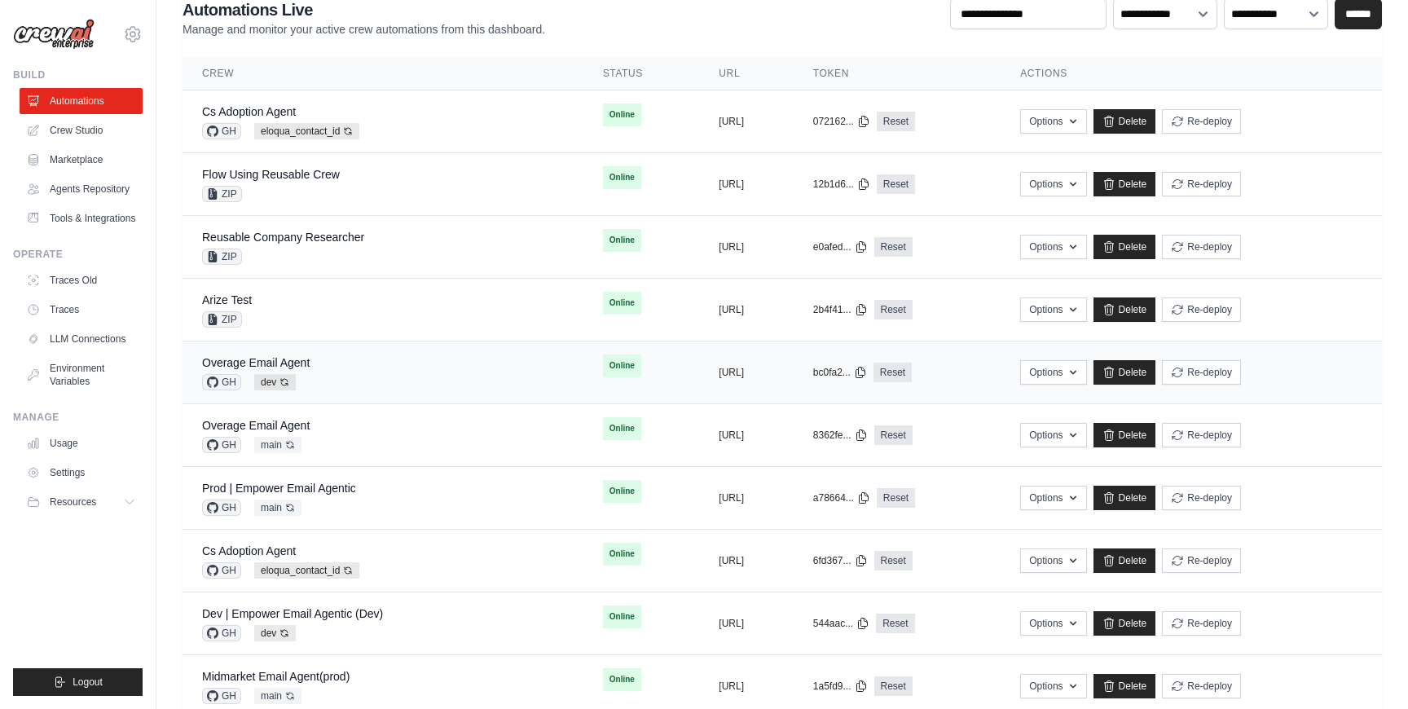
scroll to position [97, 0]
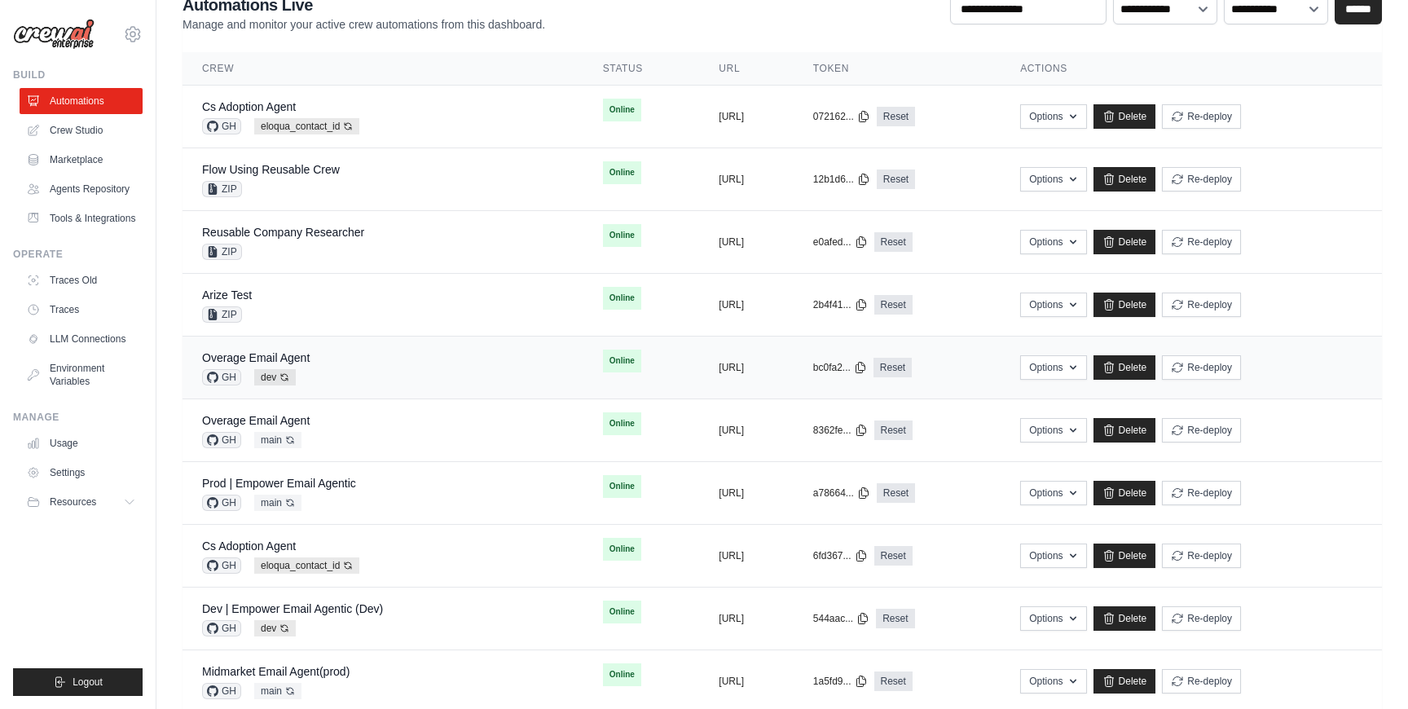
click at [402, 473] on td "Prod | Empower Email Agentic GH main Auto-deploy enabled" at bounding box center [383, 493] width 401 height 63
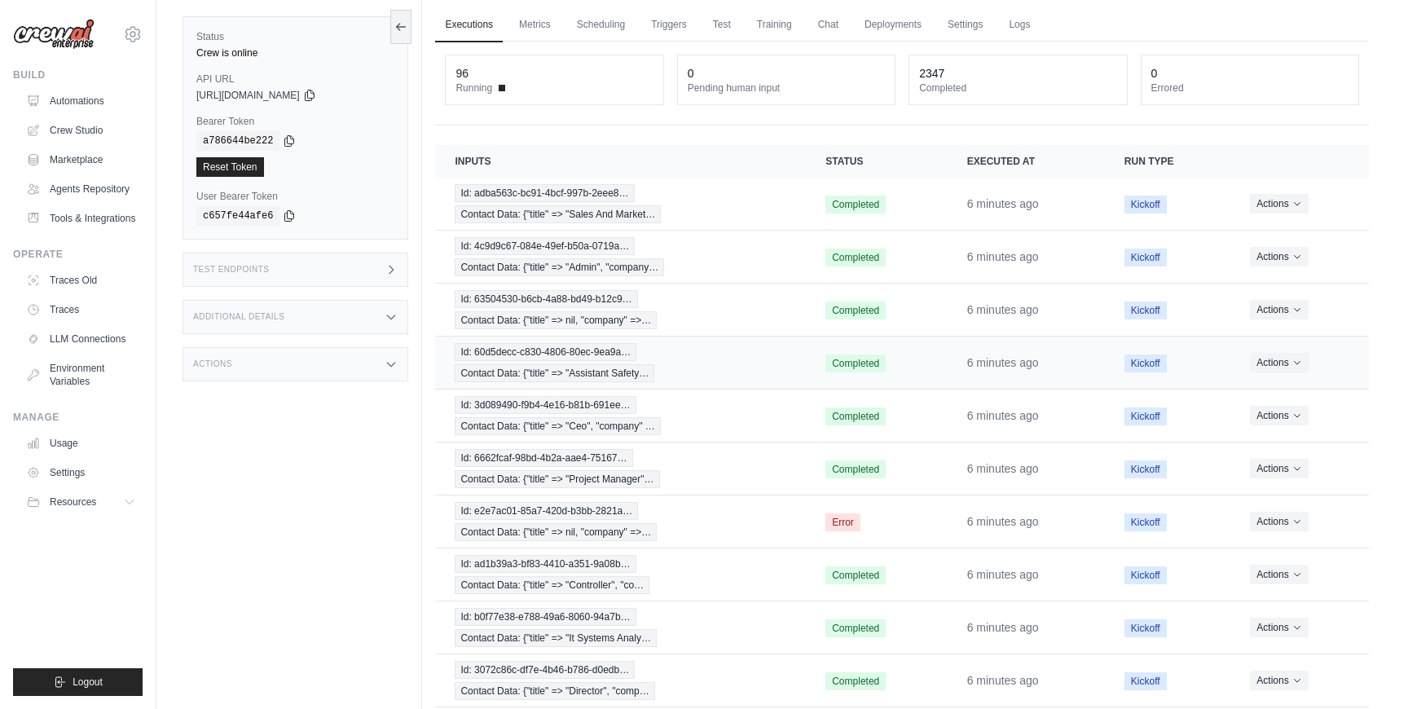
scroll to position [134, 0]
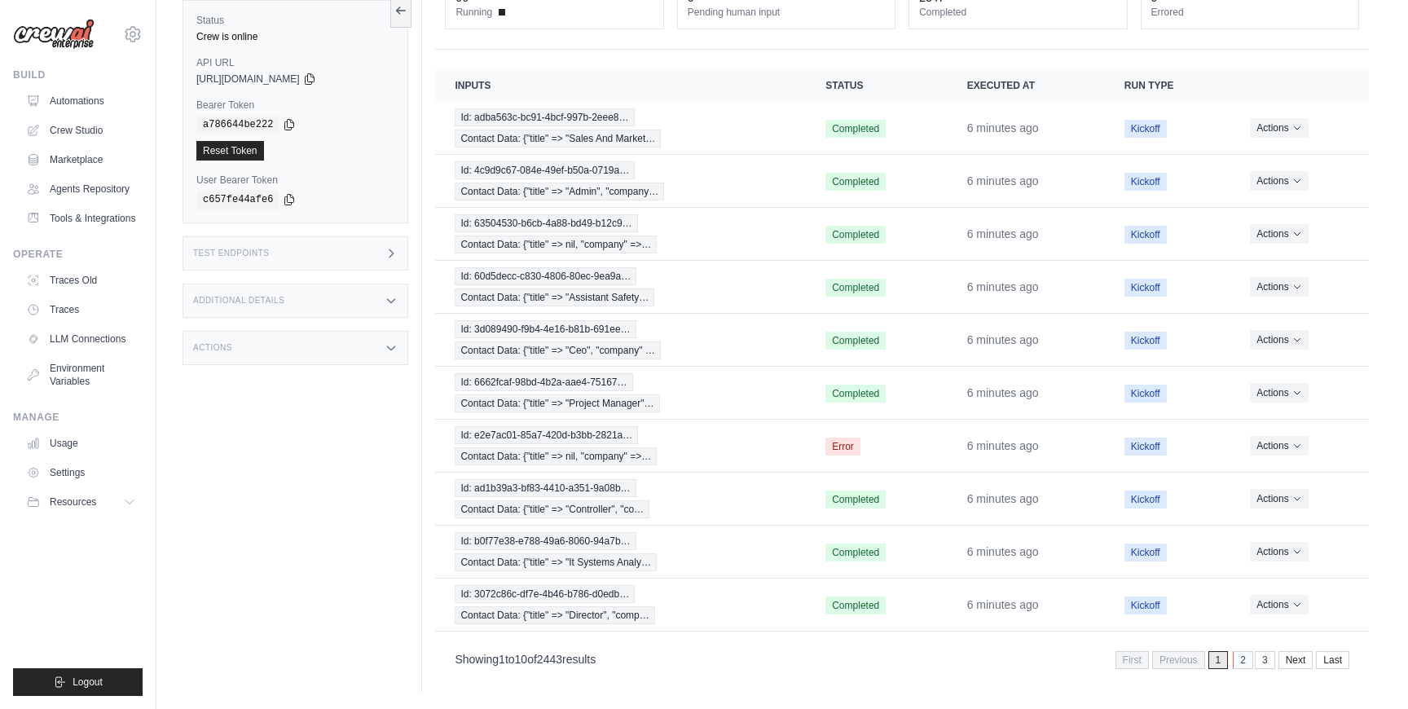
click at [1240, 666] on link "2" at bounding box center [1243, 660] width 20 height 18
click at [1240, 666] on link "3" at bounding box center [1241, 660] width 20 height 18
click at [1240, 666] on link "4" at bounding box center [1241, 660] width 20 height 18
click at [1240, 666] on link "5" at bounding box center [1241, 660] width 20 height 18
click at [1240, 666] on link "6" at bounding box center [1241, 660] width 20 height 18
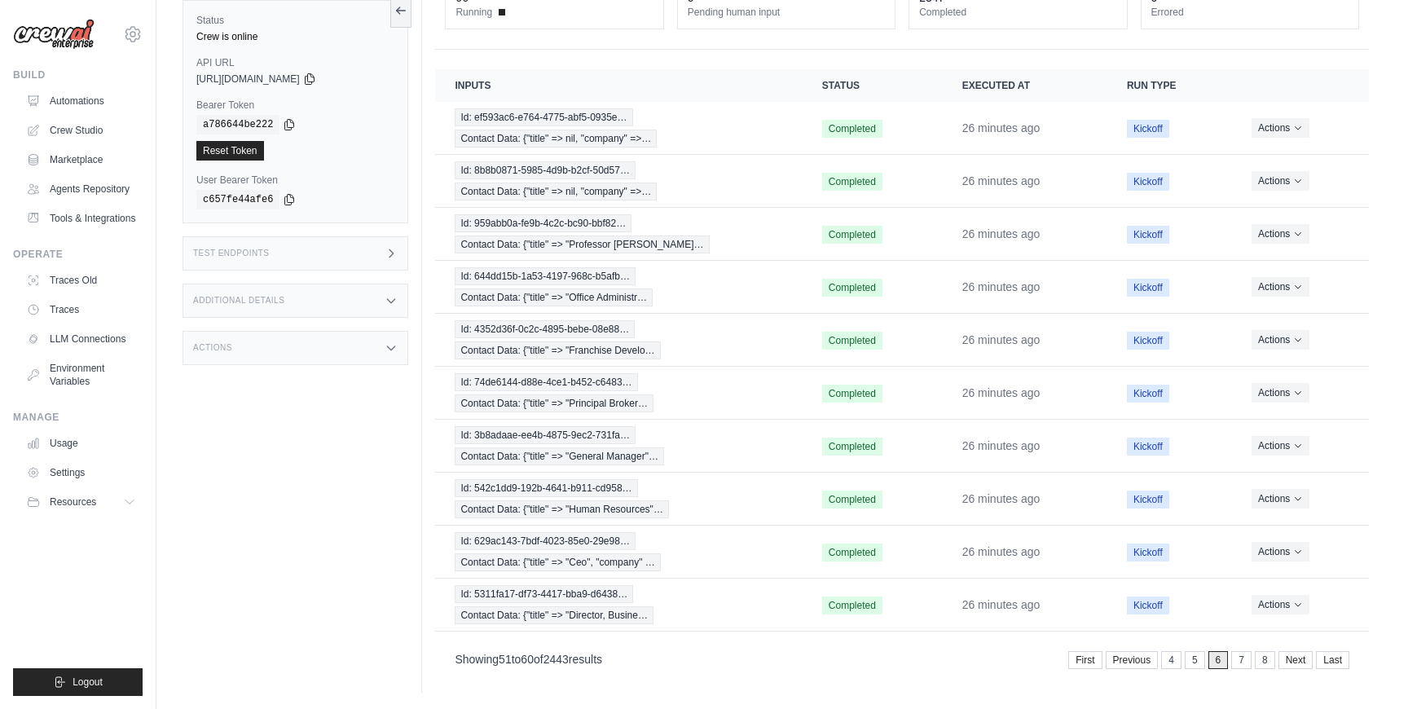
click at [1240, 666] on link "7" at bounding box center [1241, 660] width 20 height 18
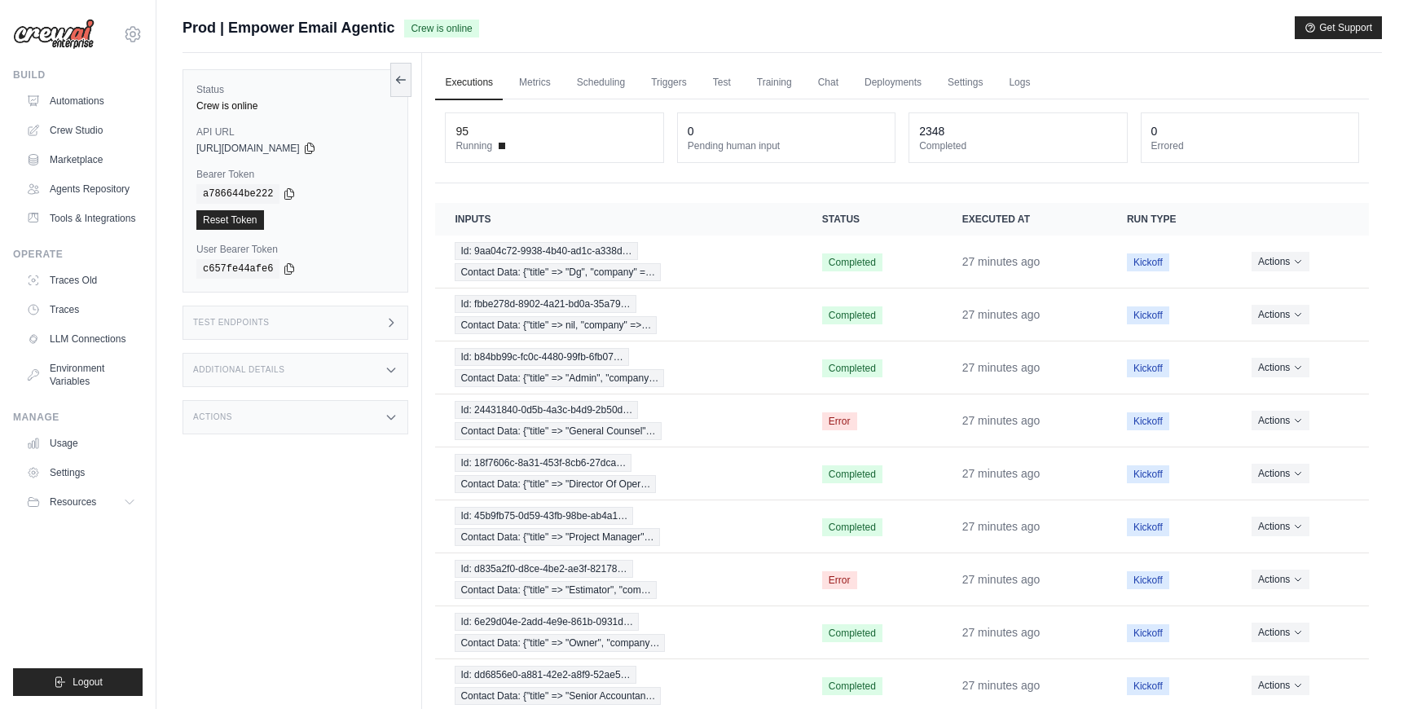
click at [322, 323] on div "Test Endpoints" at bounding box center [296, 323] width 226 height 34
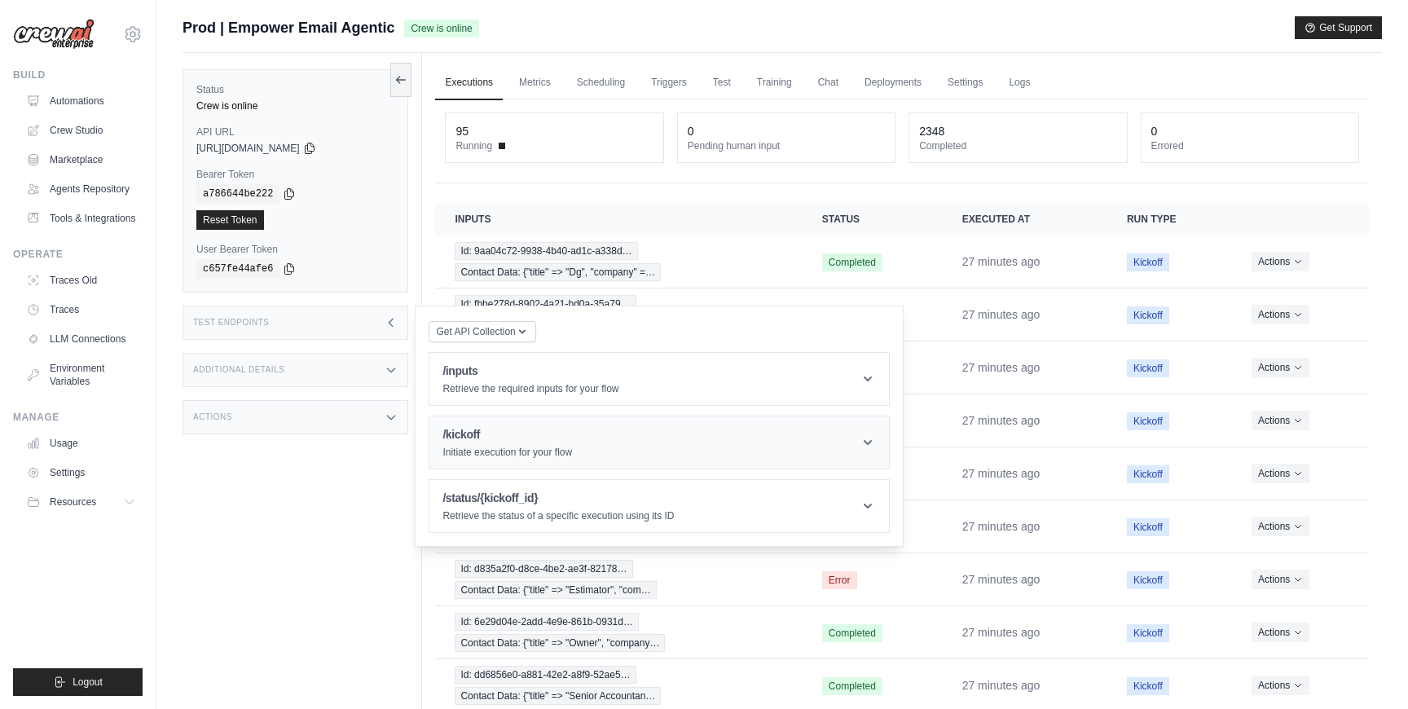
click at [522, 442] on h1 "/kickoff" at bounding box center [507, 434] width 130 height 16
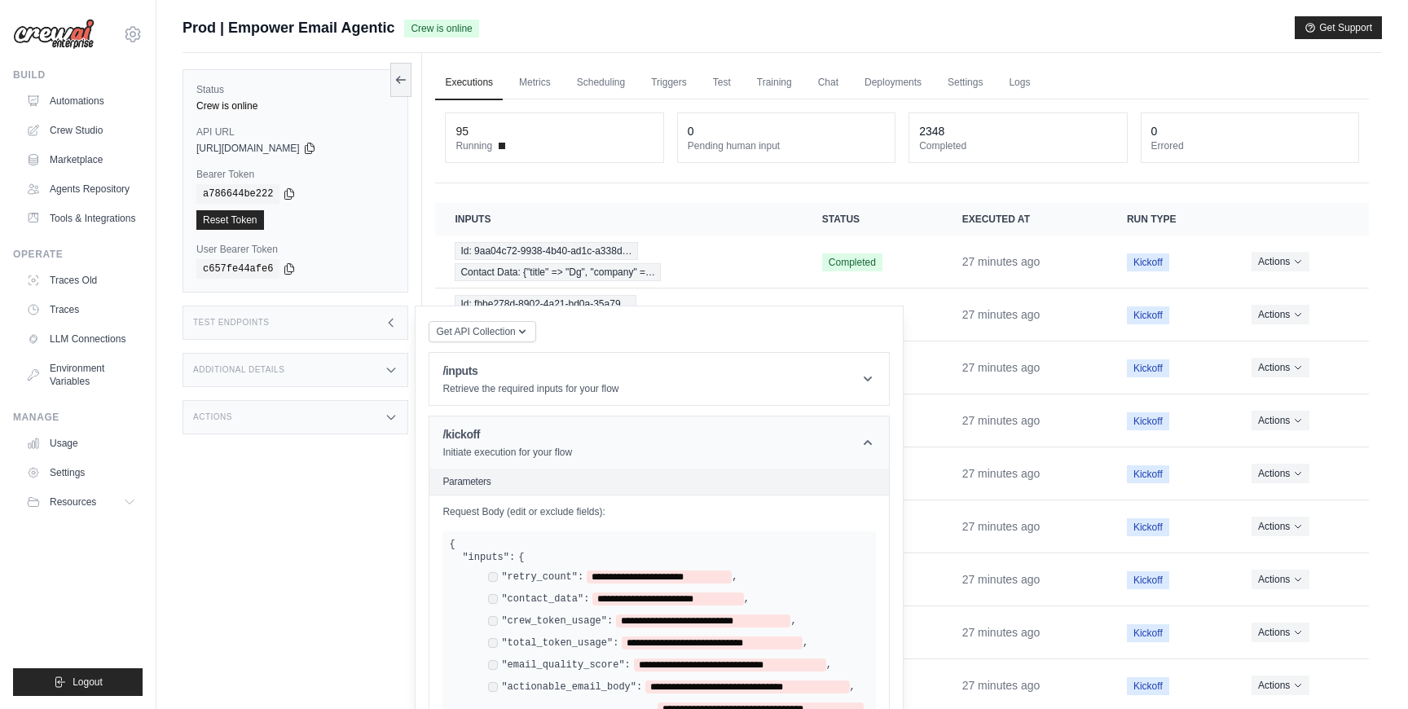
click at [522, 442] on h1 "/kickoff" at bounding box center [507, 434] width 130 height 16
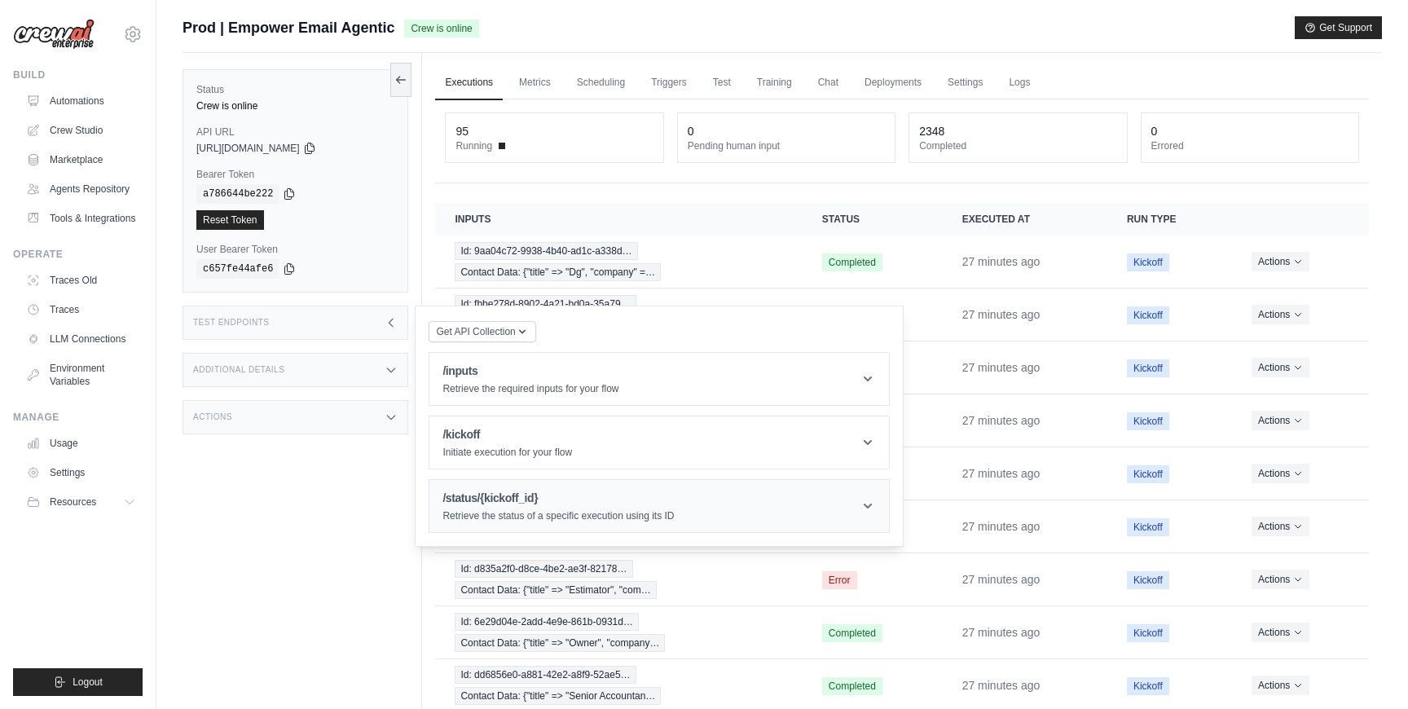
click at [558, 499] on h1 "/status/{kickoff_id}" at bounding box center [557, 498] width 231 height 16
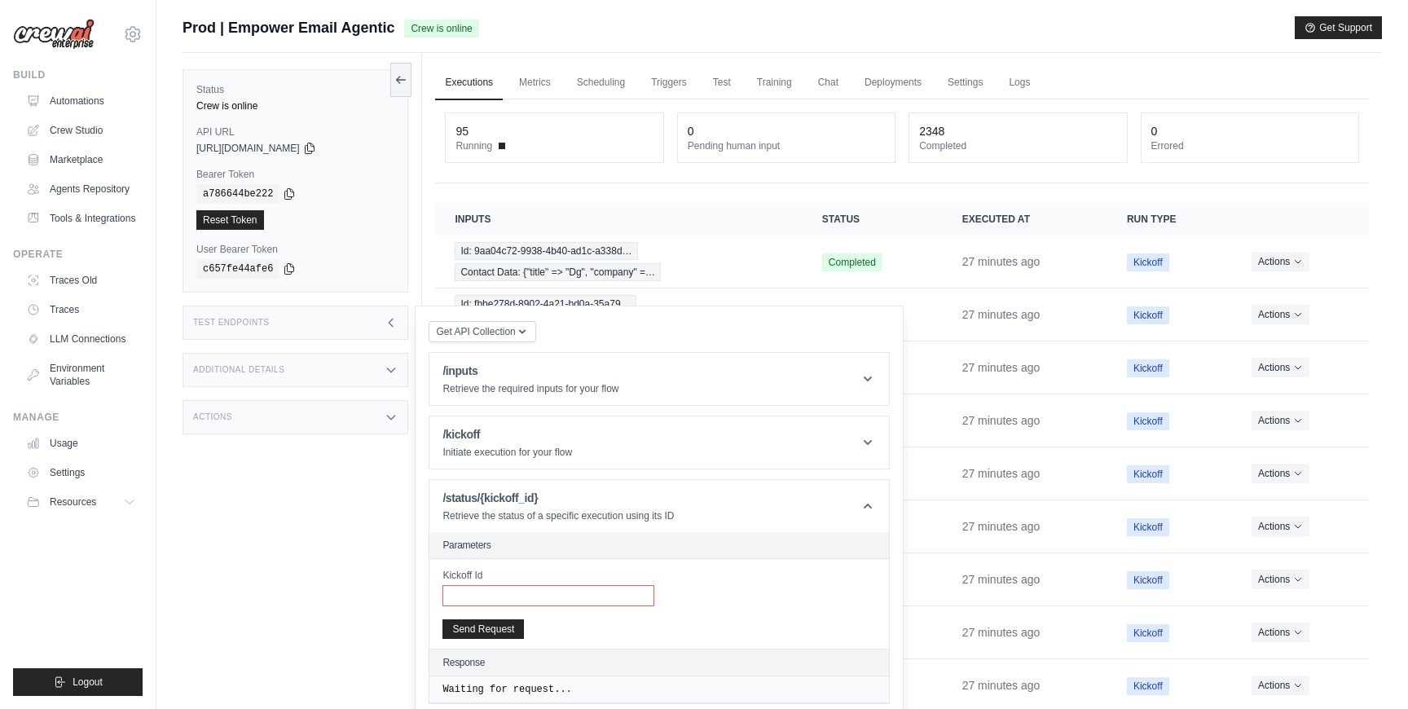
click at [580, 587] on input "Kickoff Id" at bounding box center [548, 595] width 212 height 21
click at [592, 605] on input "Kickoff Id" at bounding box center [548, 595] width 212 height 21
paste input "**********"
type input "**********"
click at [472, 629] on button "Send Request" at bounding box center [482, 628] width 81 height 20
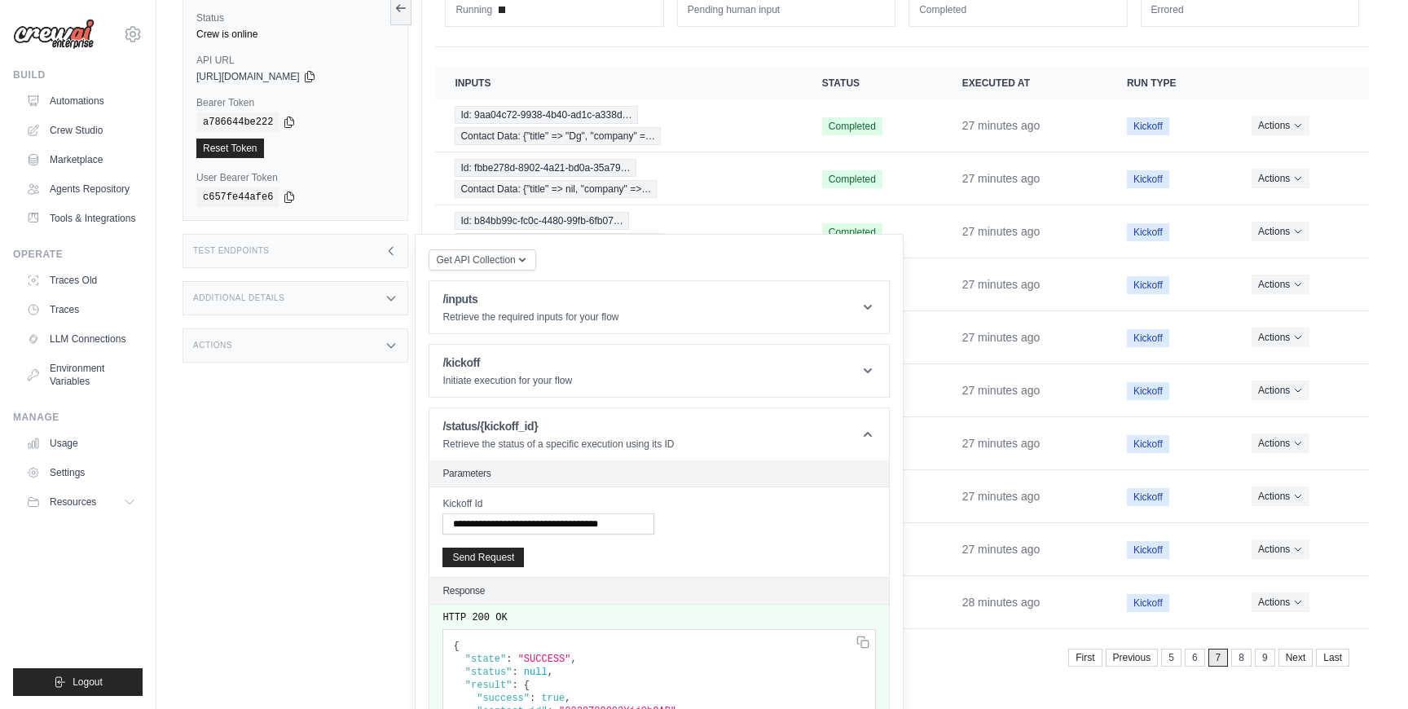
scroll to position [209, 0]
